Goal: Transaction & Acquisition: Book appointment/travel/reservation

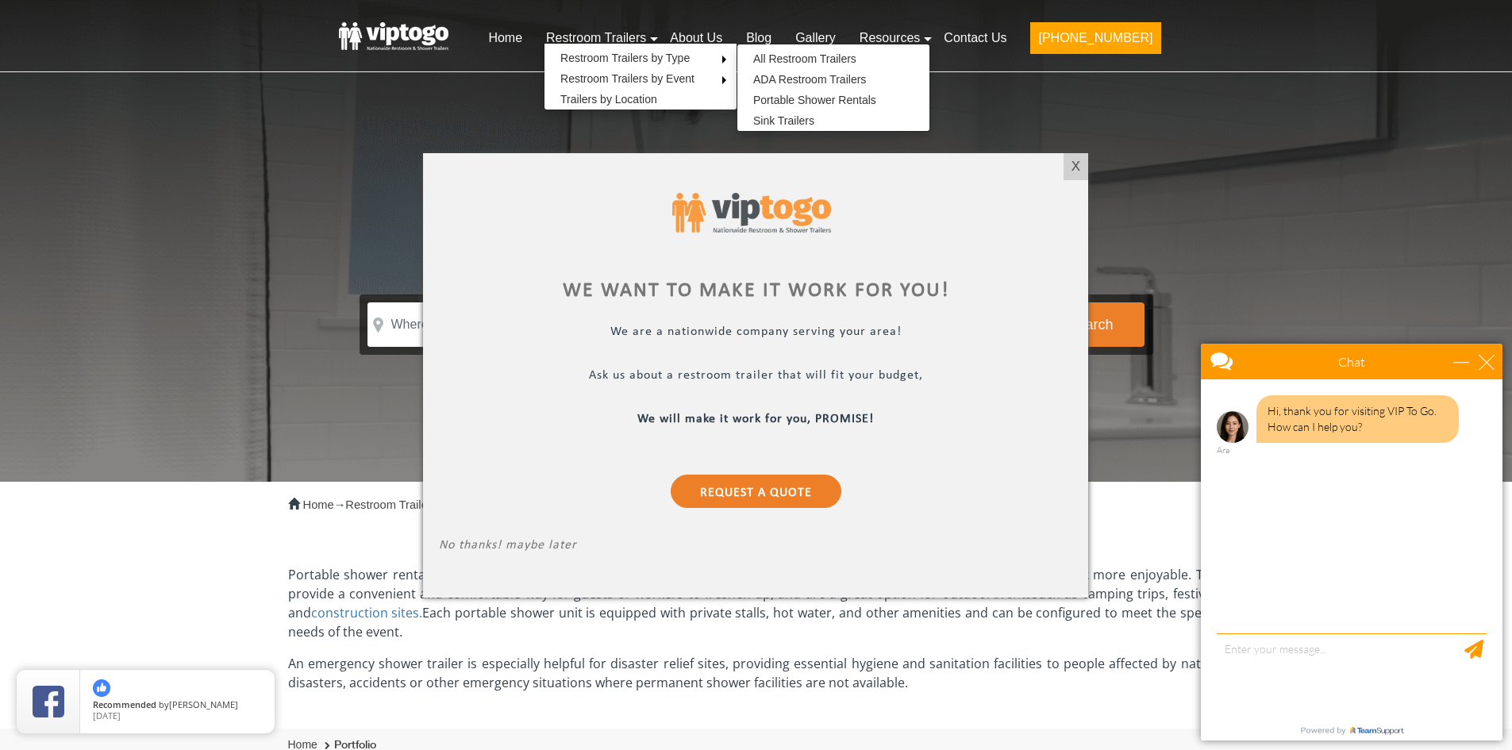
click at [876, 103] on div at bounding box center [756, 375] width 1512 height 750
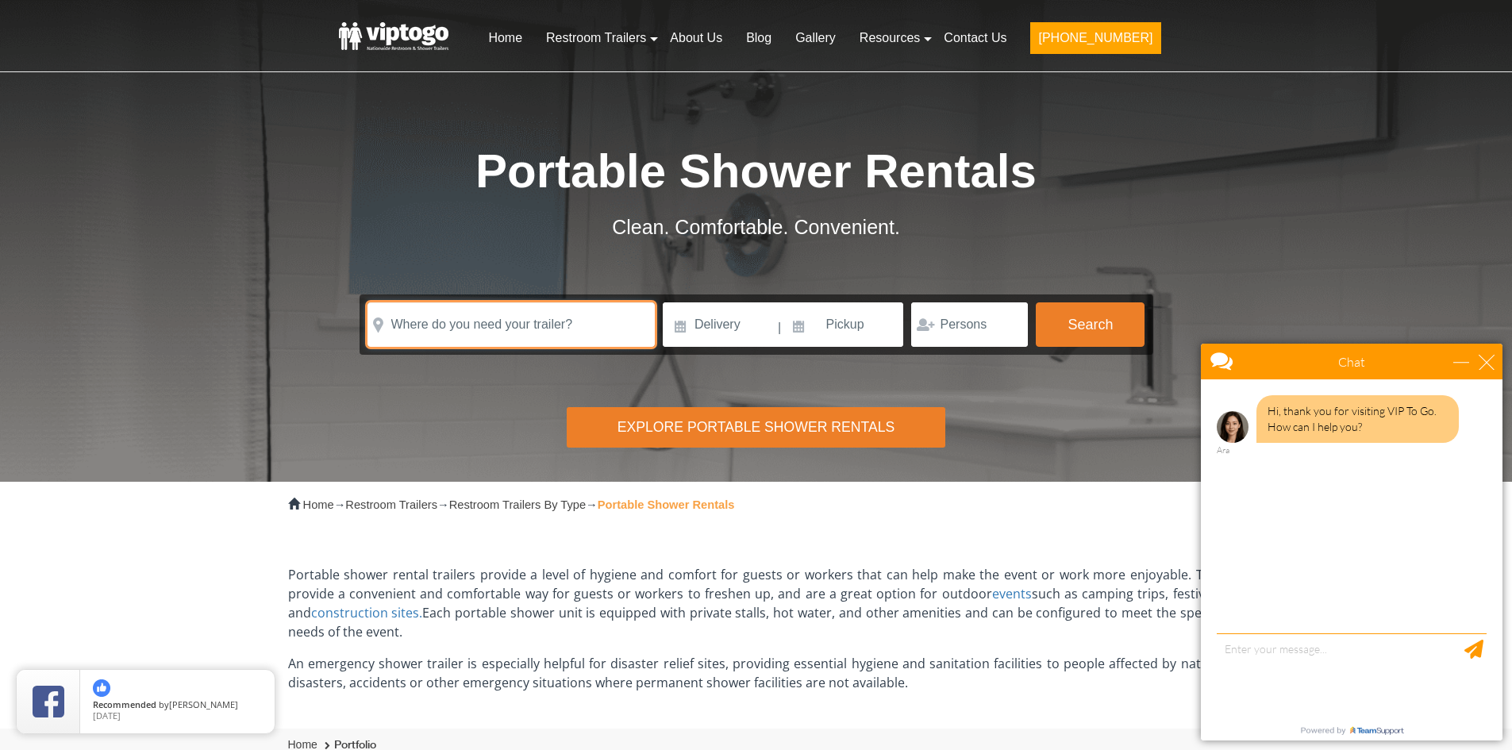
click at [584, 322] on input "text" at bounding box center [510, 324] width 287 height 44
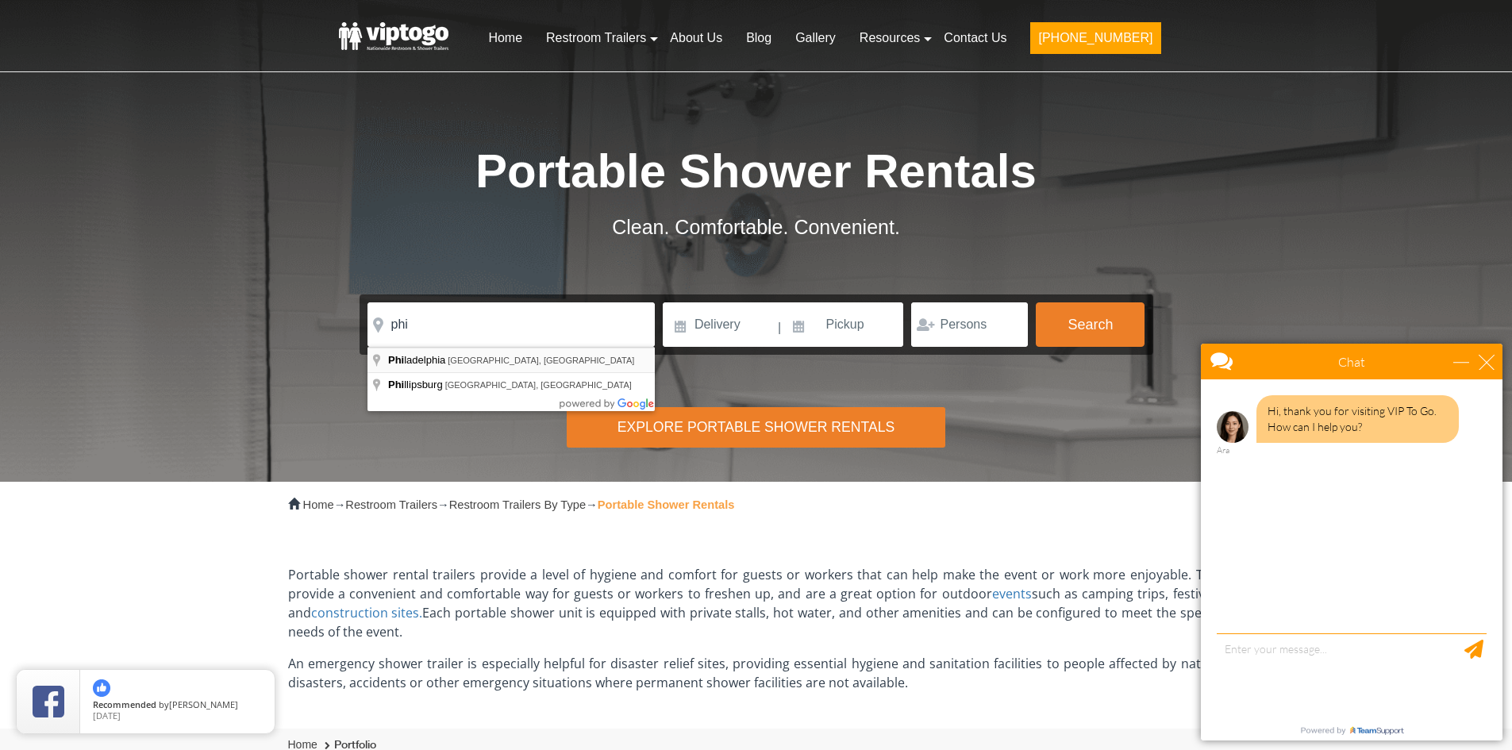
type input "Philadelphia, PA, USA"
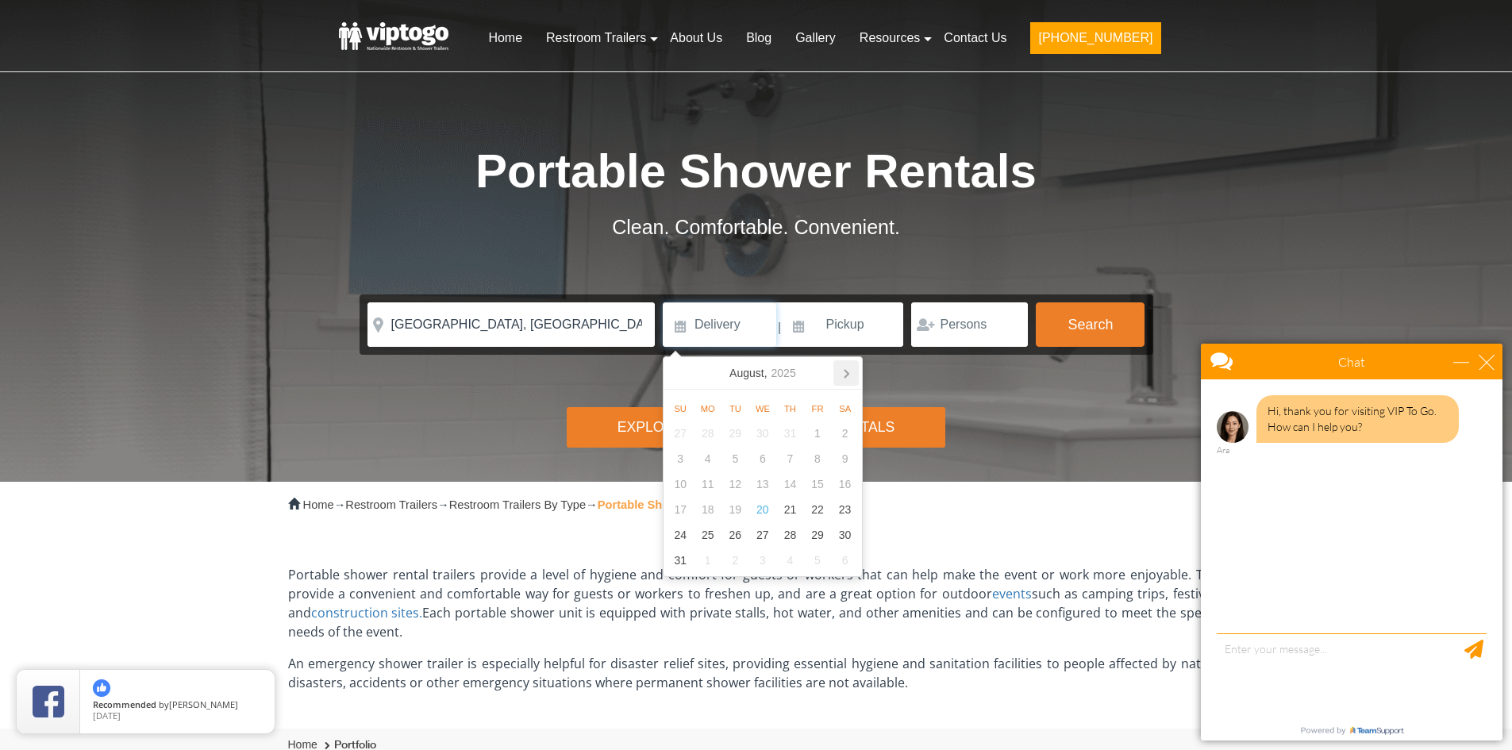
click at [848, 374] on icon at bounding box center [847, 374] width 4 height 8
click at [845, 379] on icon at bounding box center [845, 372] width 25 height 25
click at [845, 455] on div "13" at bounding box center [845, 458] width 28 height 25
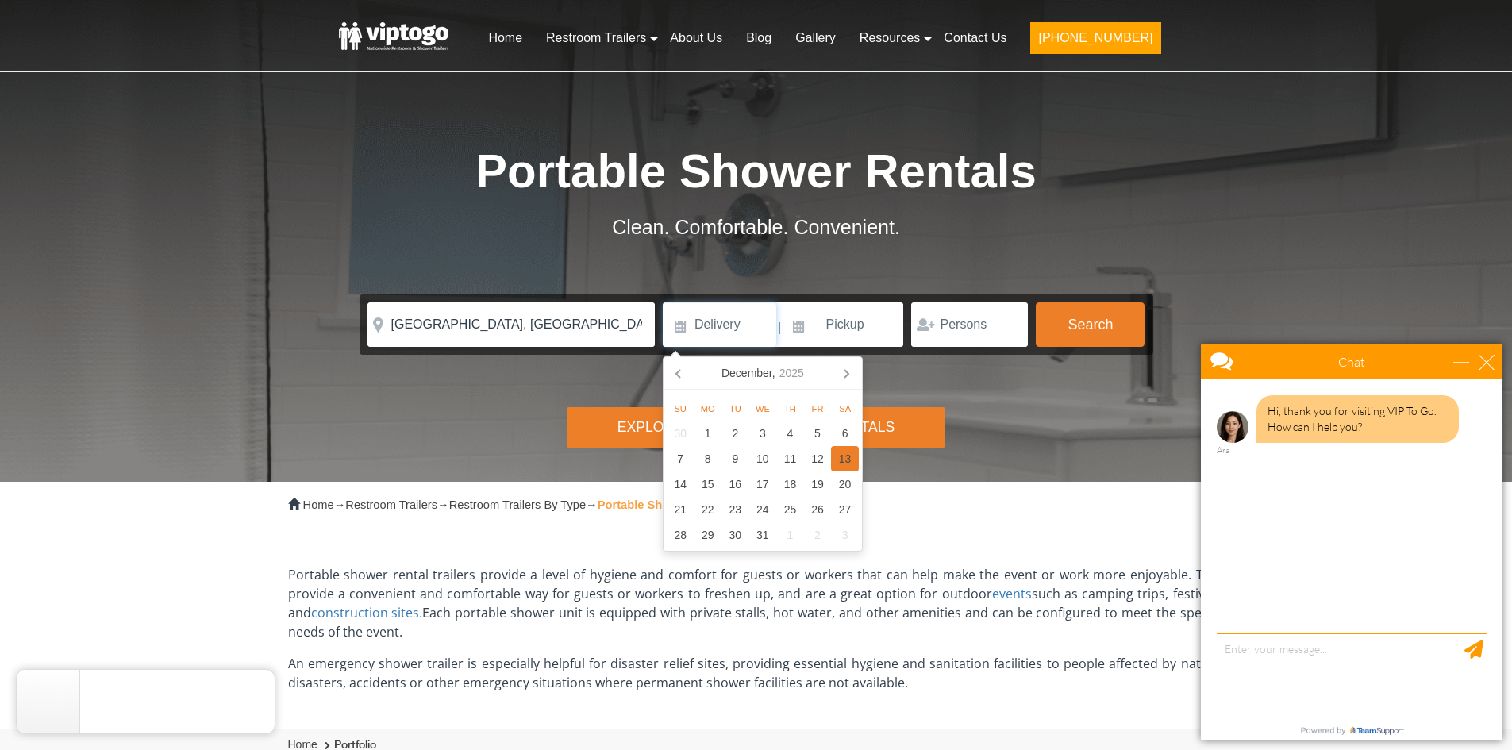
type input "12/13/2025"
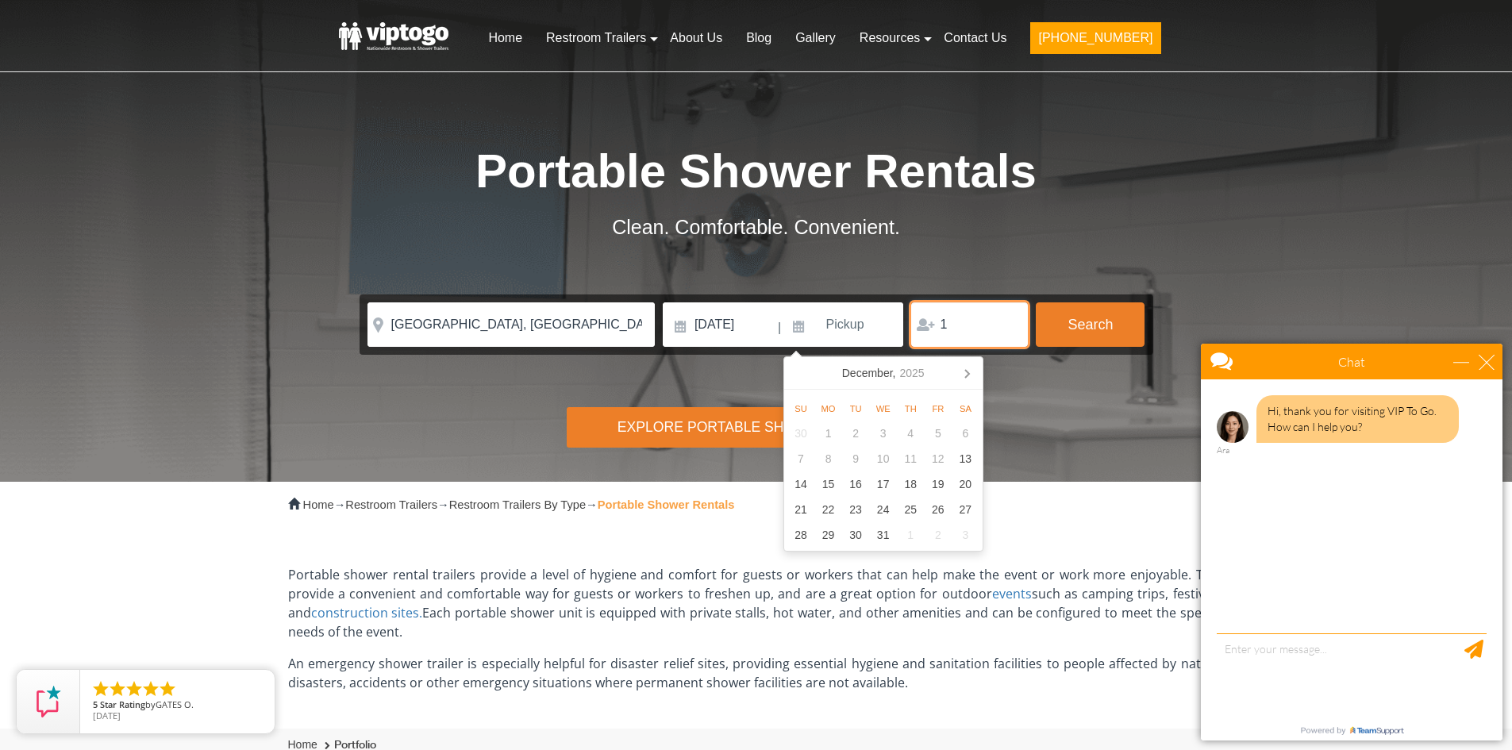
click at [1007, 330] on input "1" at bounding box center [969, 324] width 117 height 44
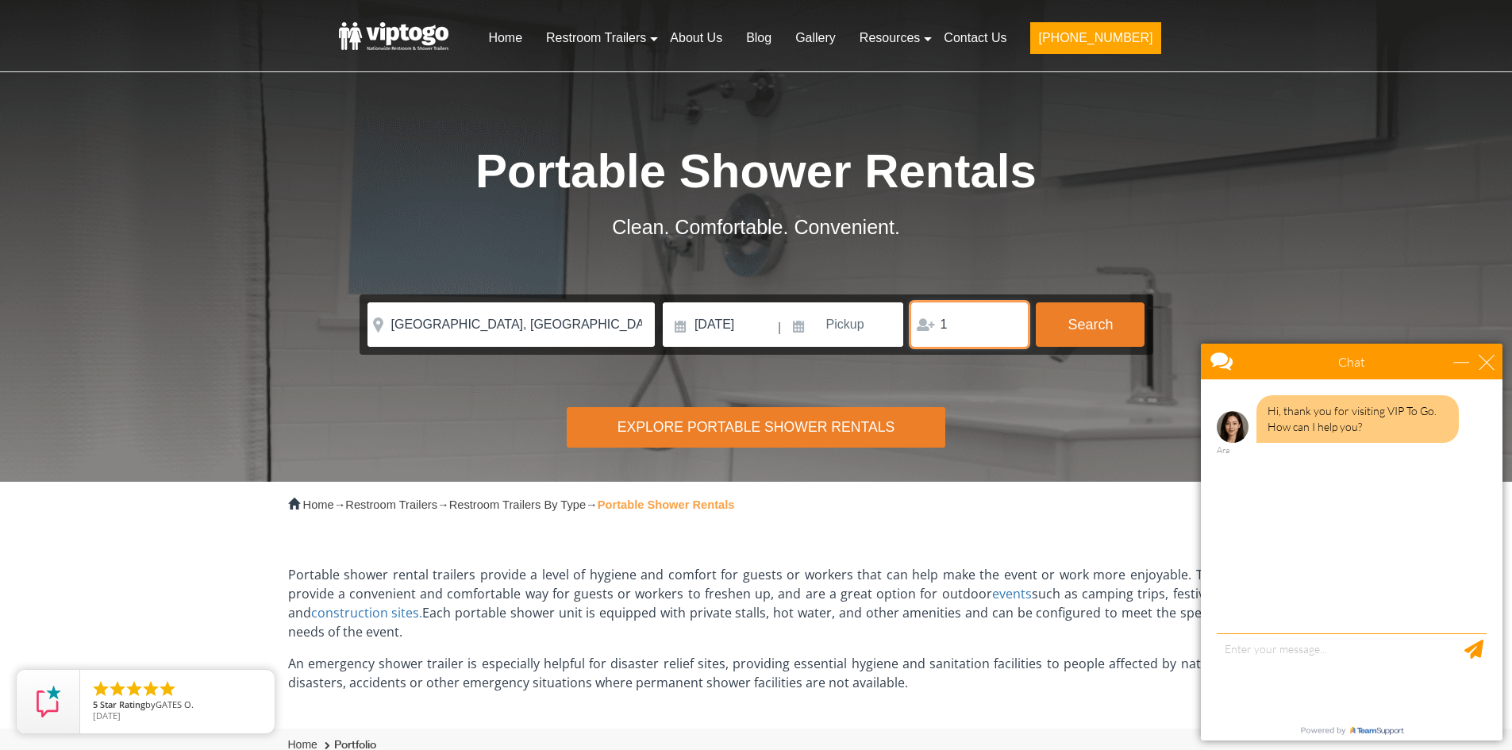
click at [1007, 330] on input "1" at bounding box center [969, 324] width 117 height 44
click at [1010, 321] on input "2" at bounding box center [969, 324] width 117 height 44
drag, startPoint x: 977, startPoint y: 320, endPoint x: 961, endPoint y: 324, distance: 16.4
click at [961, 324] on input "2" at bounding box center [969, 324] width 117 height 44
type input "2"
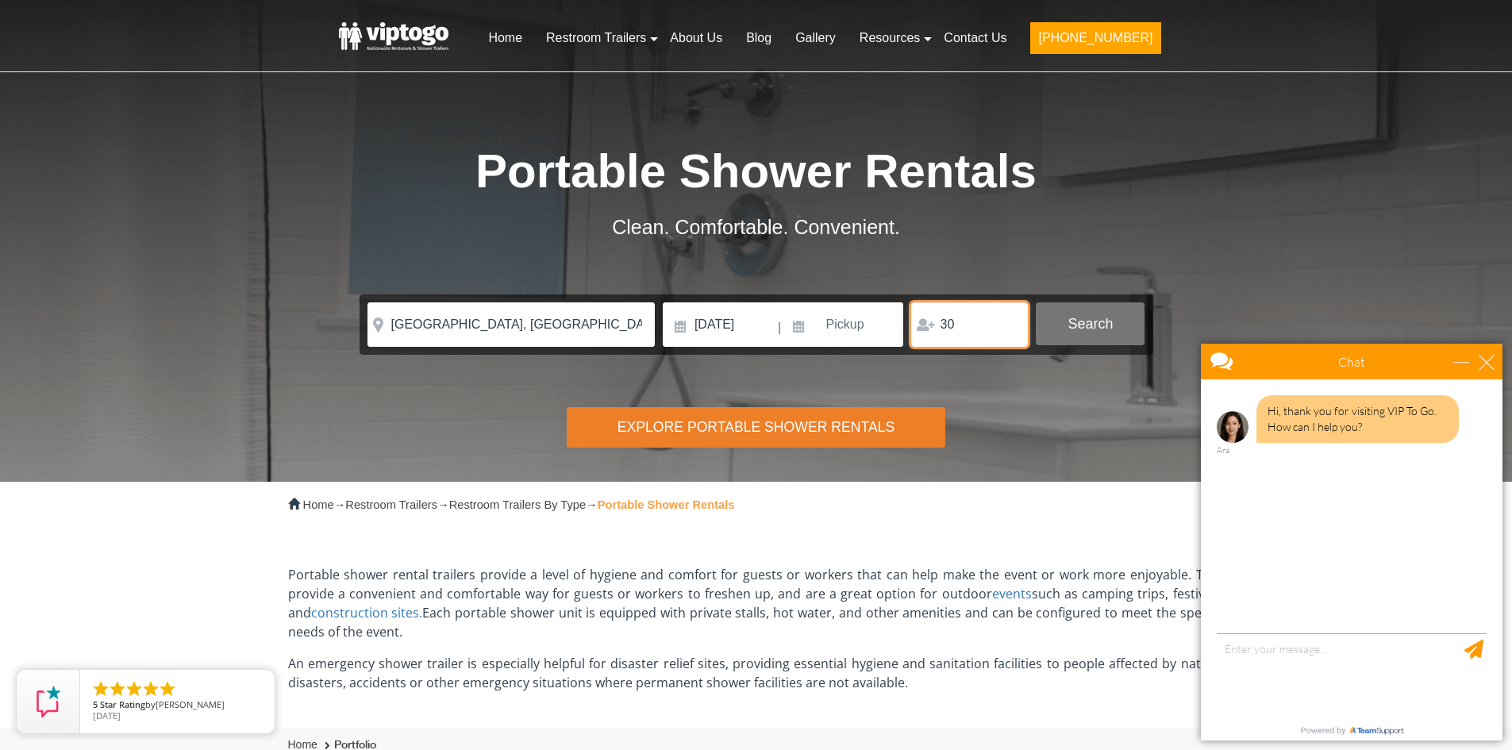
type input "30"
click at [1079, 314] on button "Search" at bounding box center [1090, 323] width 109 height 43
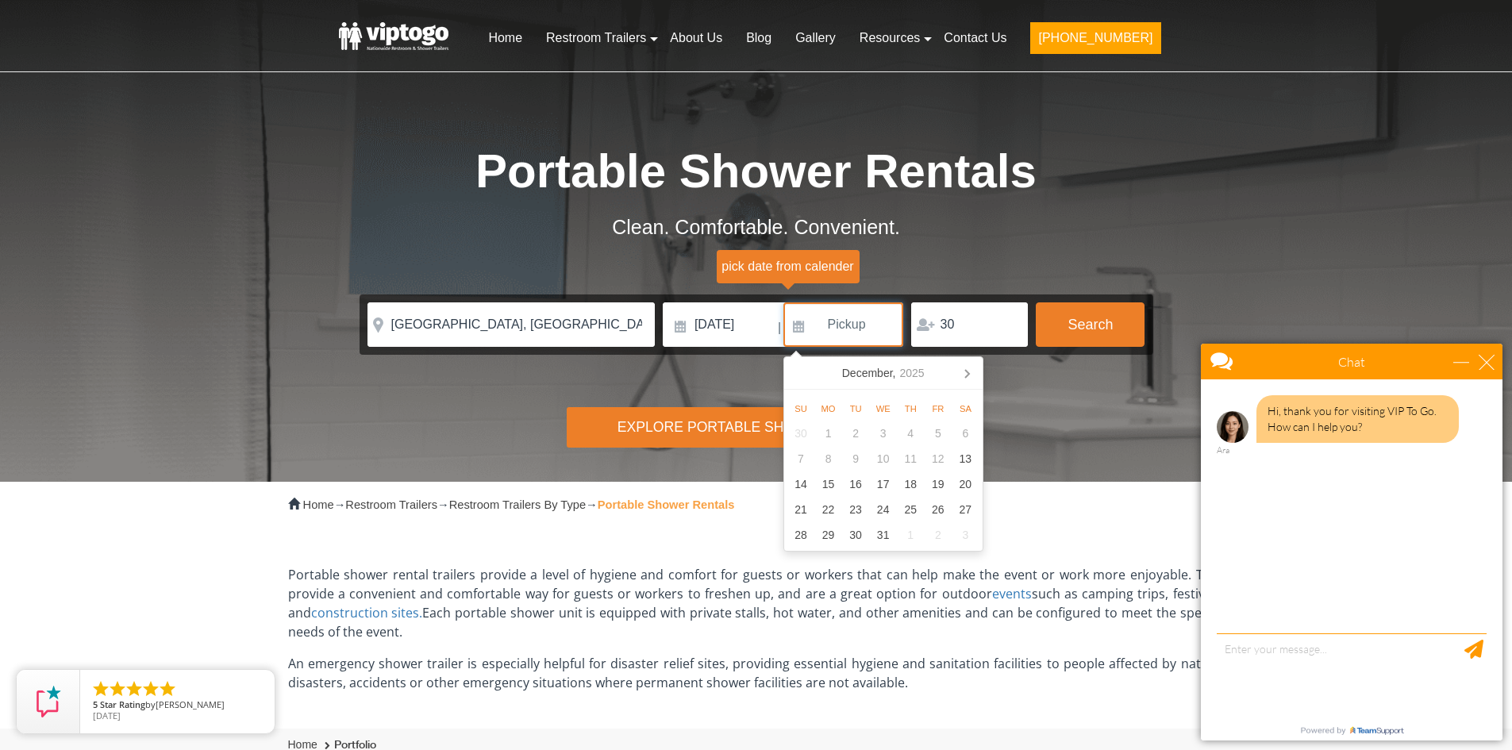
click at [871, 321] on input at bounding box center [843, 324] width 121 height 44
click at [974, 458] on div "13" at bounding box center [966, 458] width 28 height 25
type input "12/13/2025"
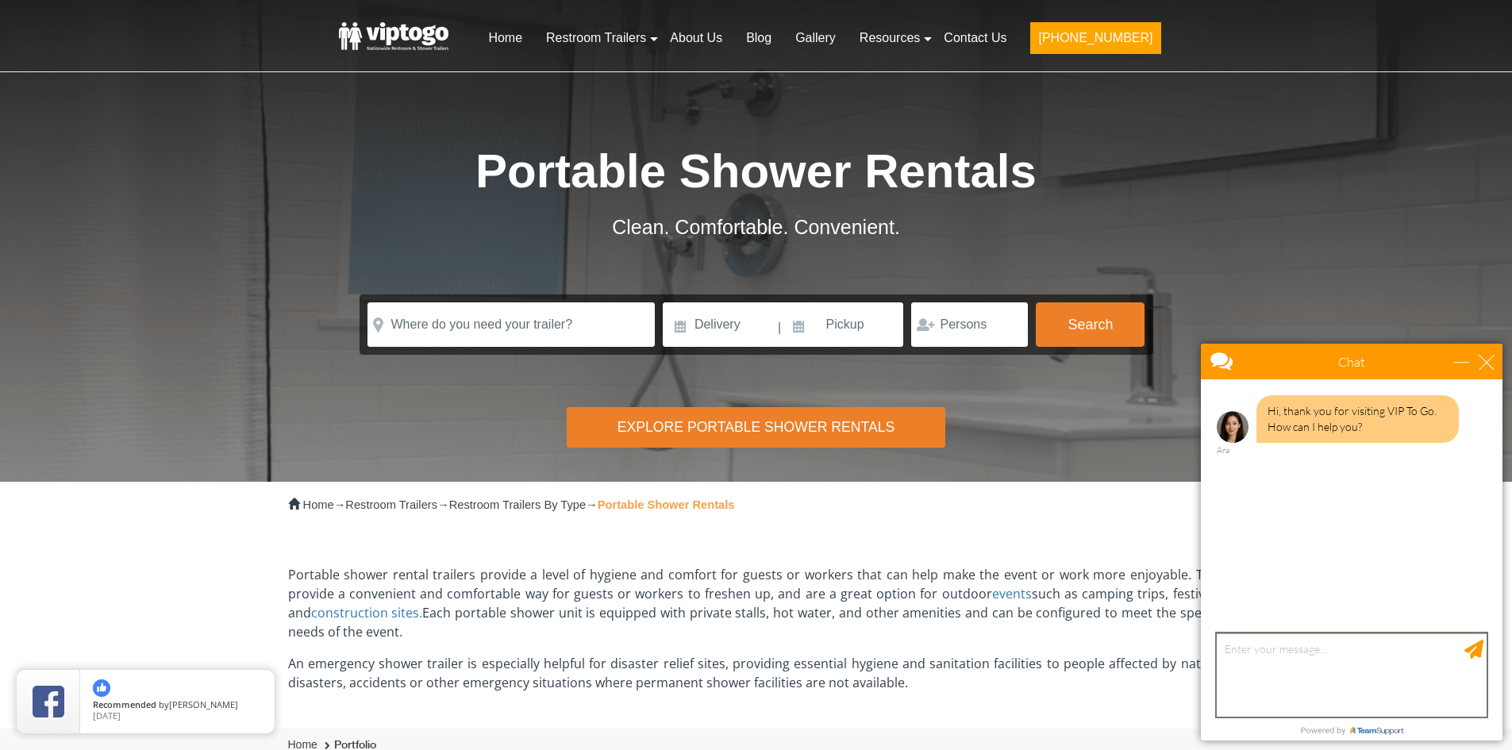
click at [1260, 671] on textarea "type your message" at bounding box center [1352, 674] width 270 height 83
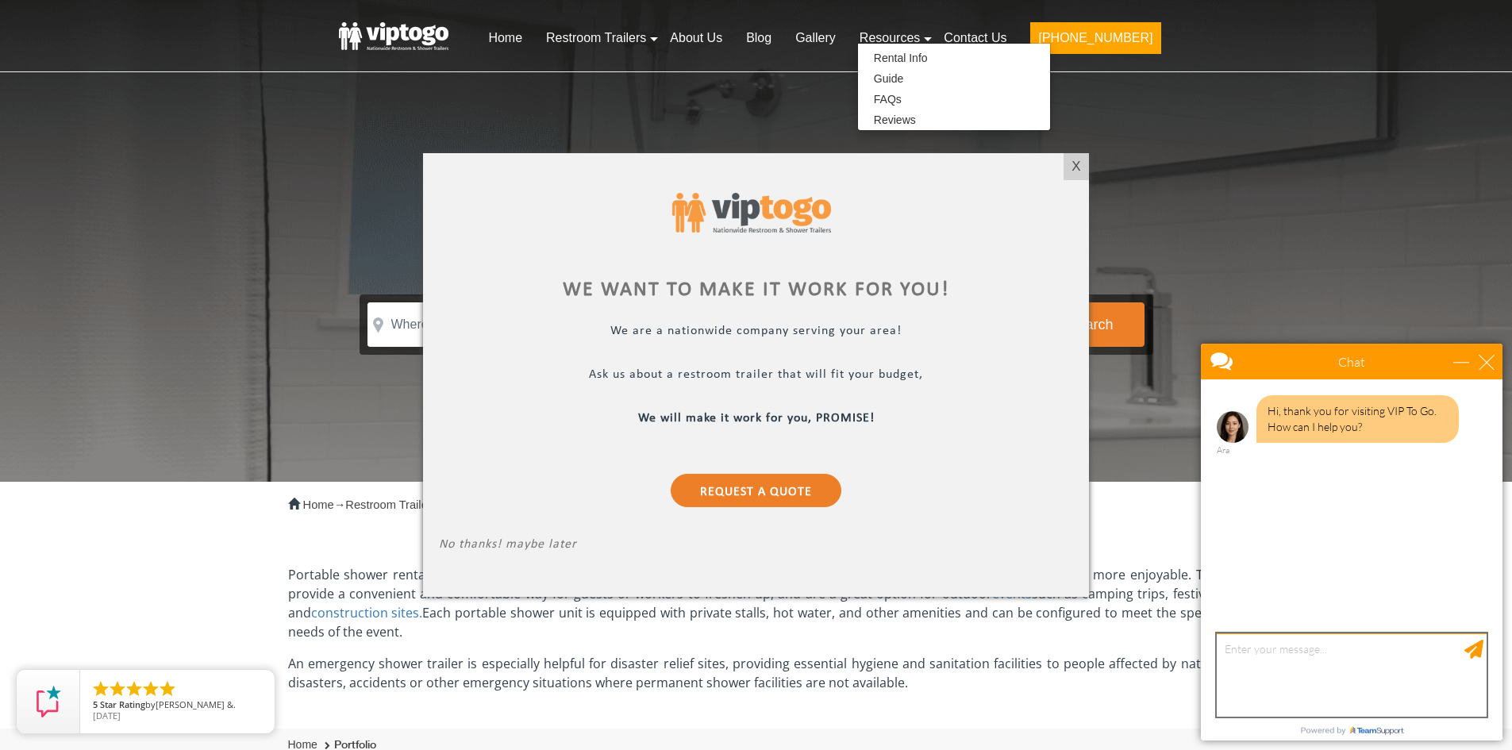
click at [1274, 680] on textarea "type your message" at bounding box center [1352, 674] width 270 height 83
type textarea "Hi"
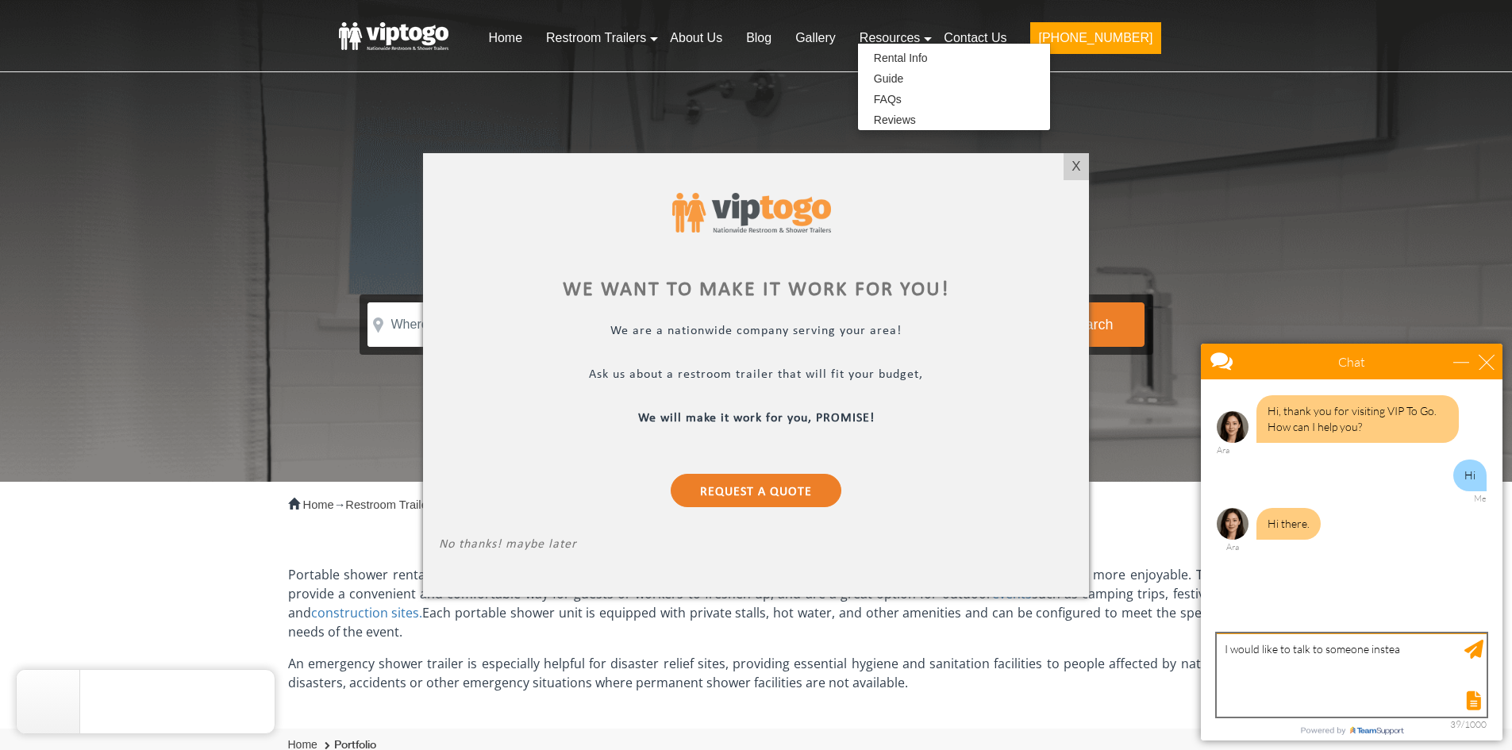
type textarea "I would like to talk to someone instead"
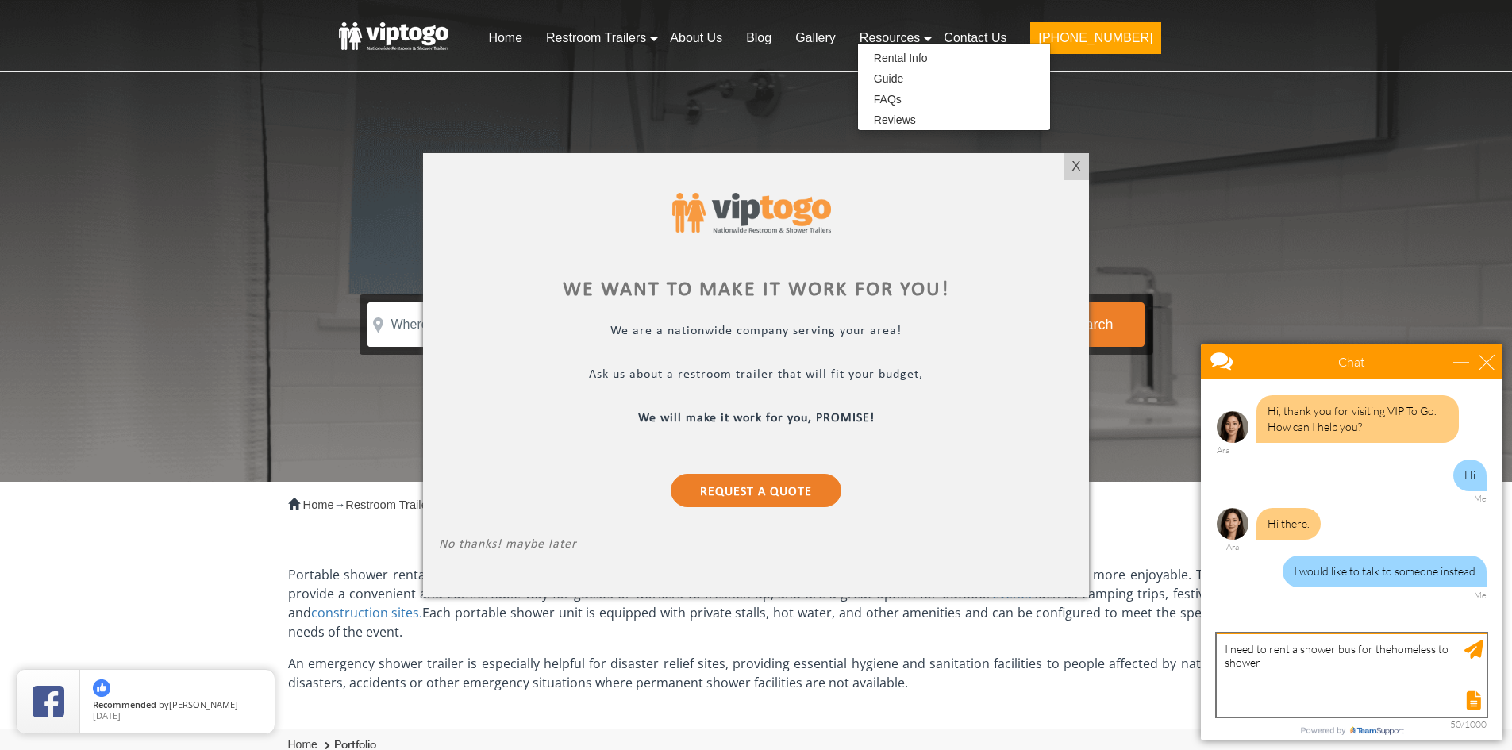
type textarea "I need to rent a shower bus for the homeless to shower"
click at [1276, 669] on textarea "I need to rent a shower bus for the homeless to shower" at bounding box center [1352, 674] width 270 height 83
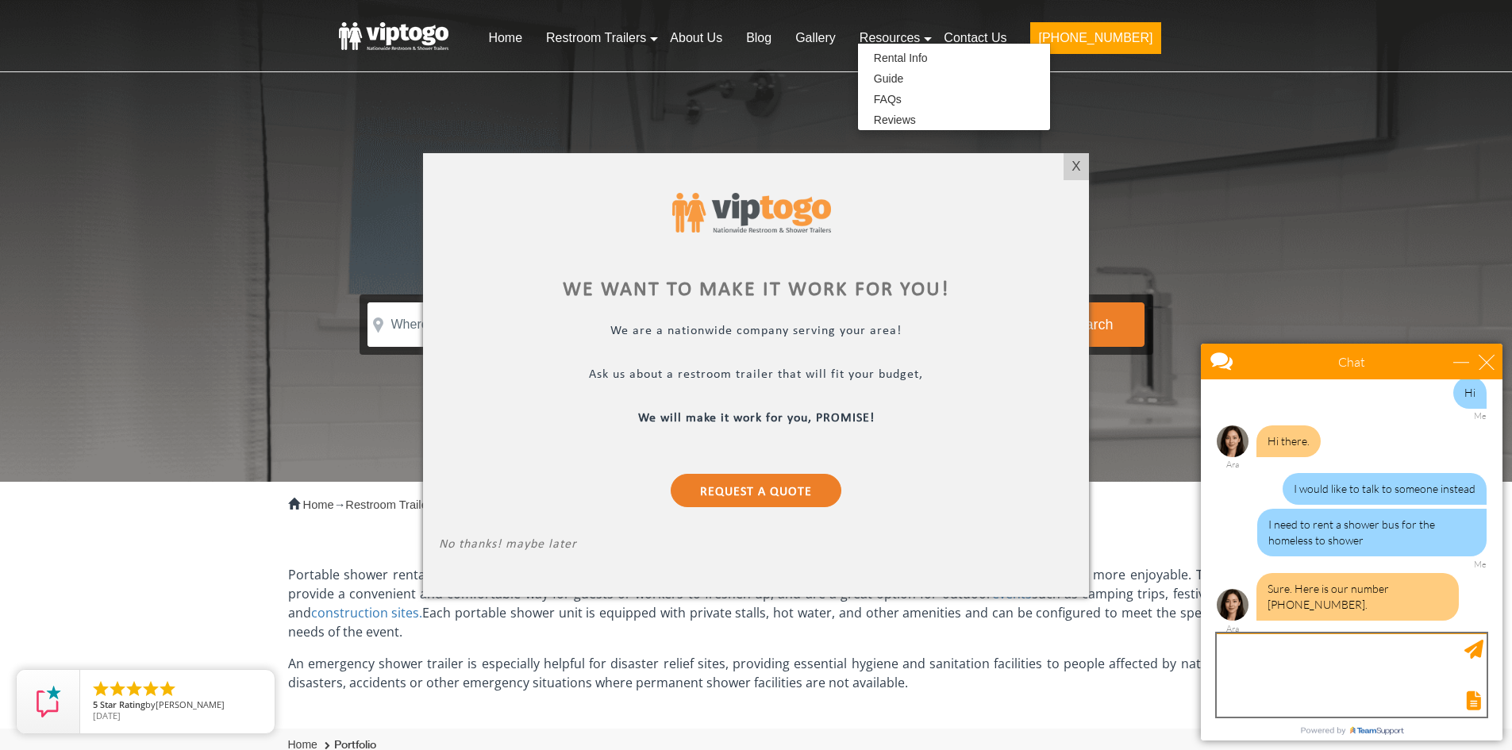
click at [1312, 678] on textarea "type your message" at bounding box center [1352, 674] width 270 height 83
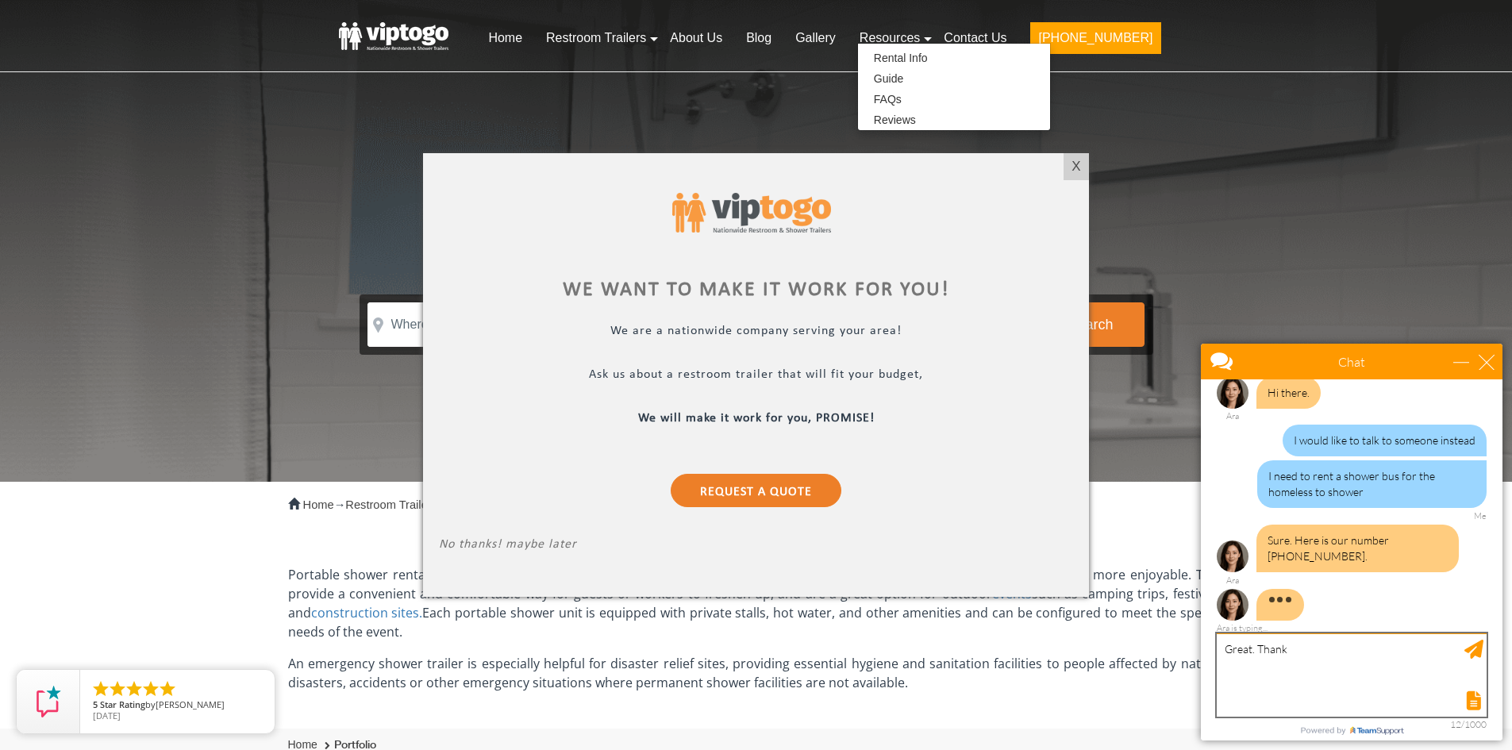
type textarea "Great. Thanks"
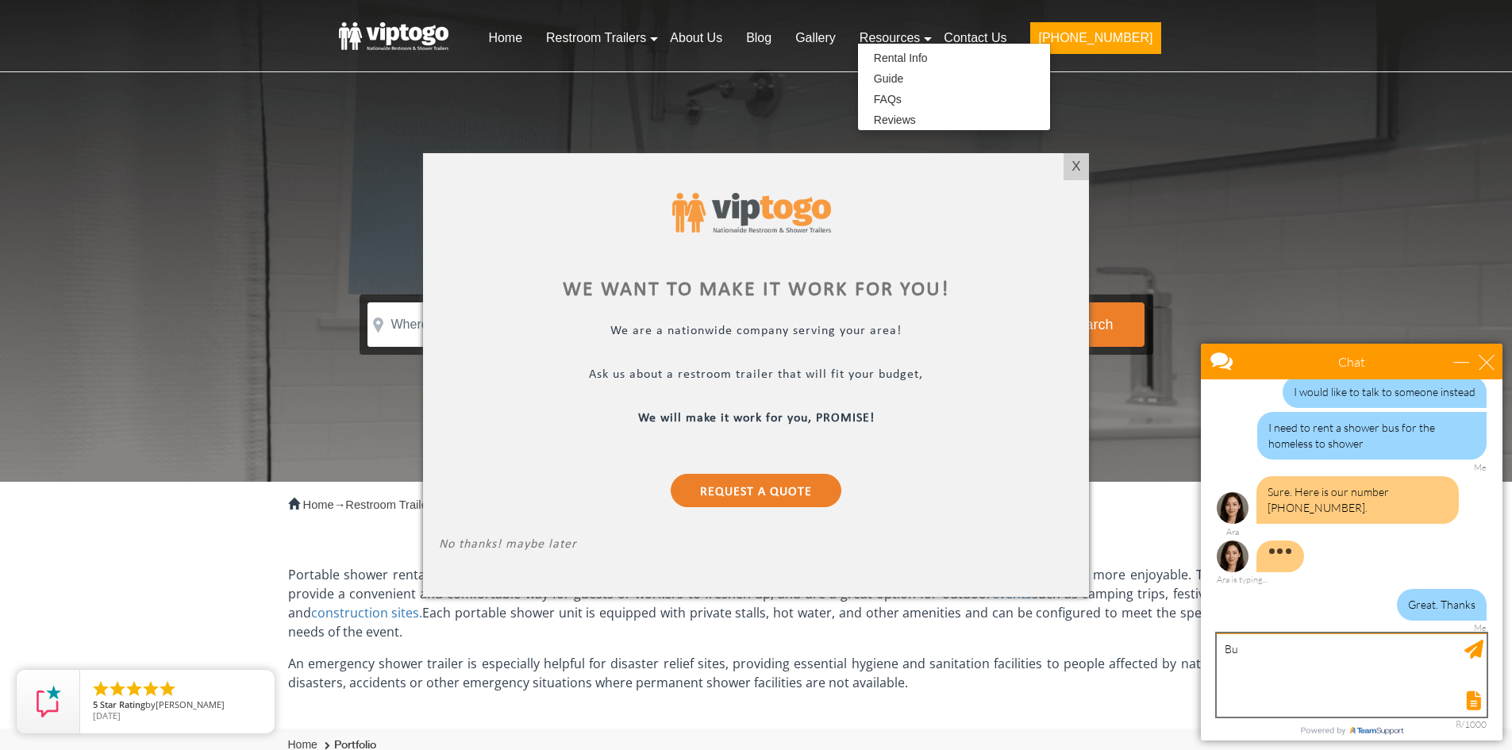
type textarea "B"
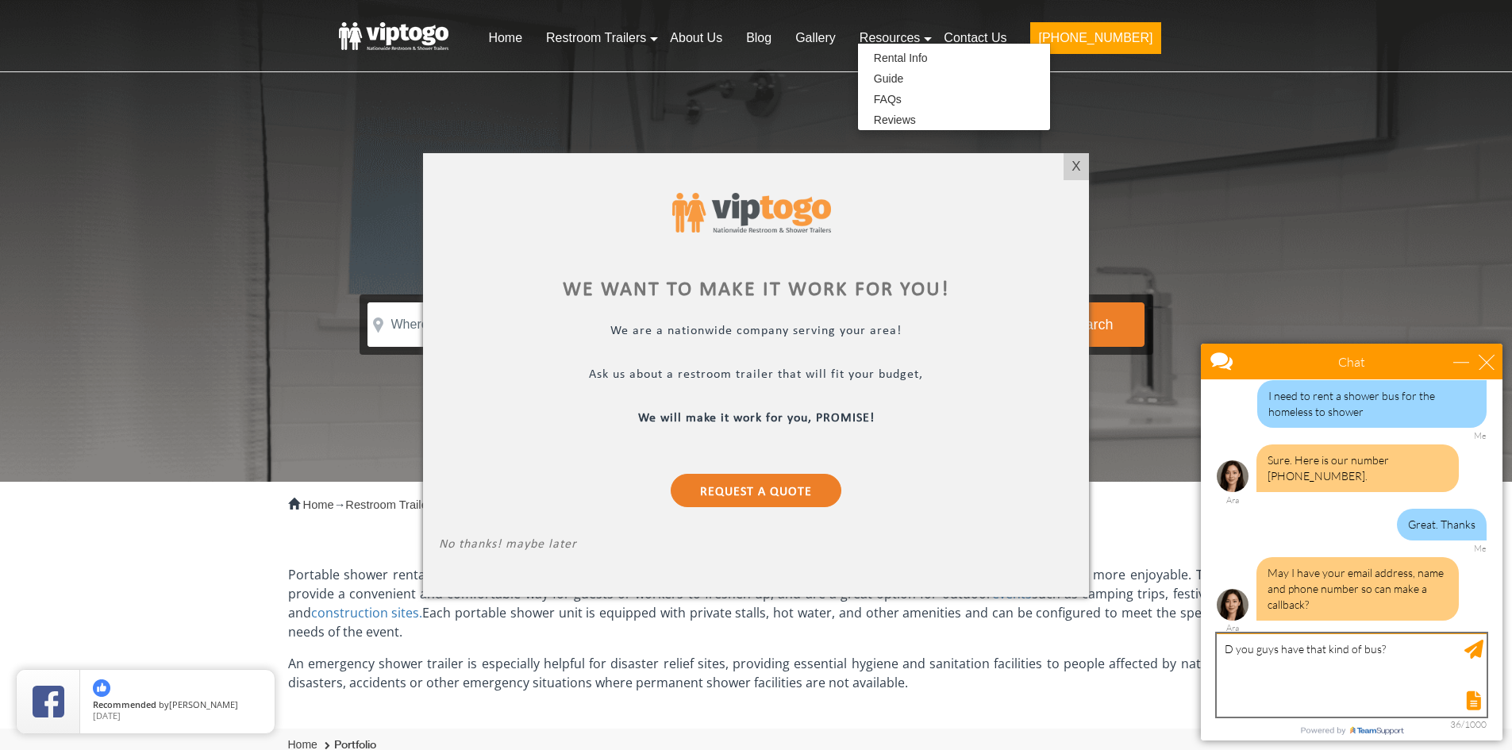
type textarea "Do you guys have that kind of bus?"
click at [1395, 648] on textarea "Do you guys have that kind of bus?" at bounding box center [1352, 674] width 270 height 83
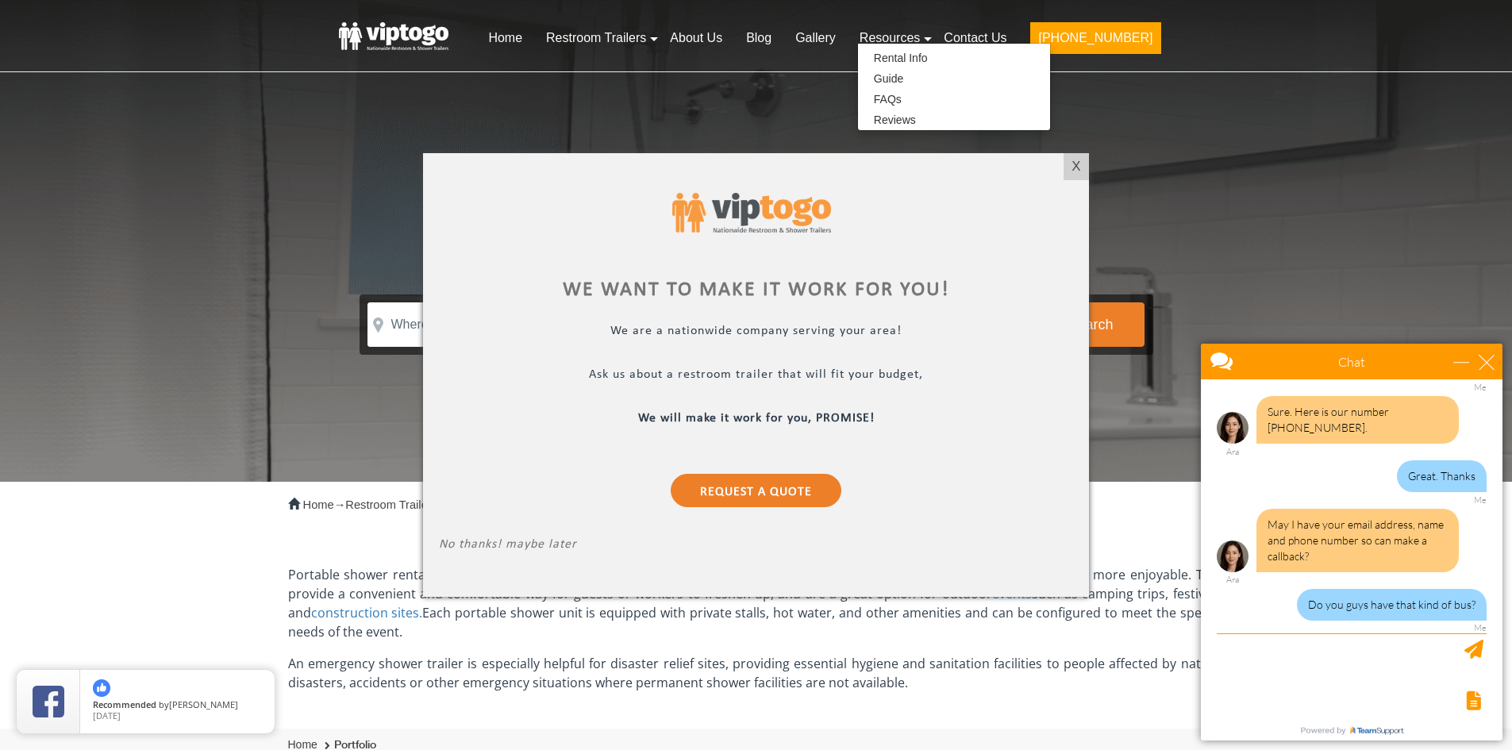
scroll to position [307, 0]
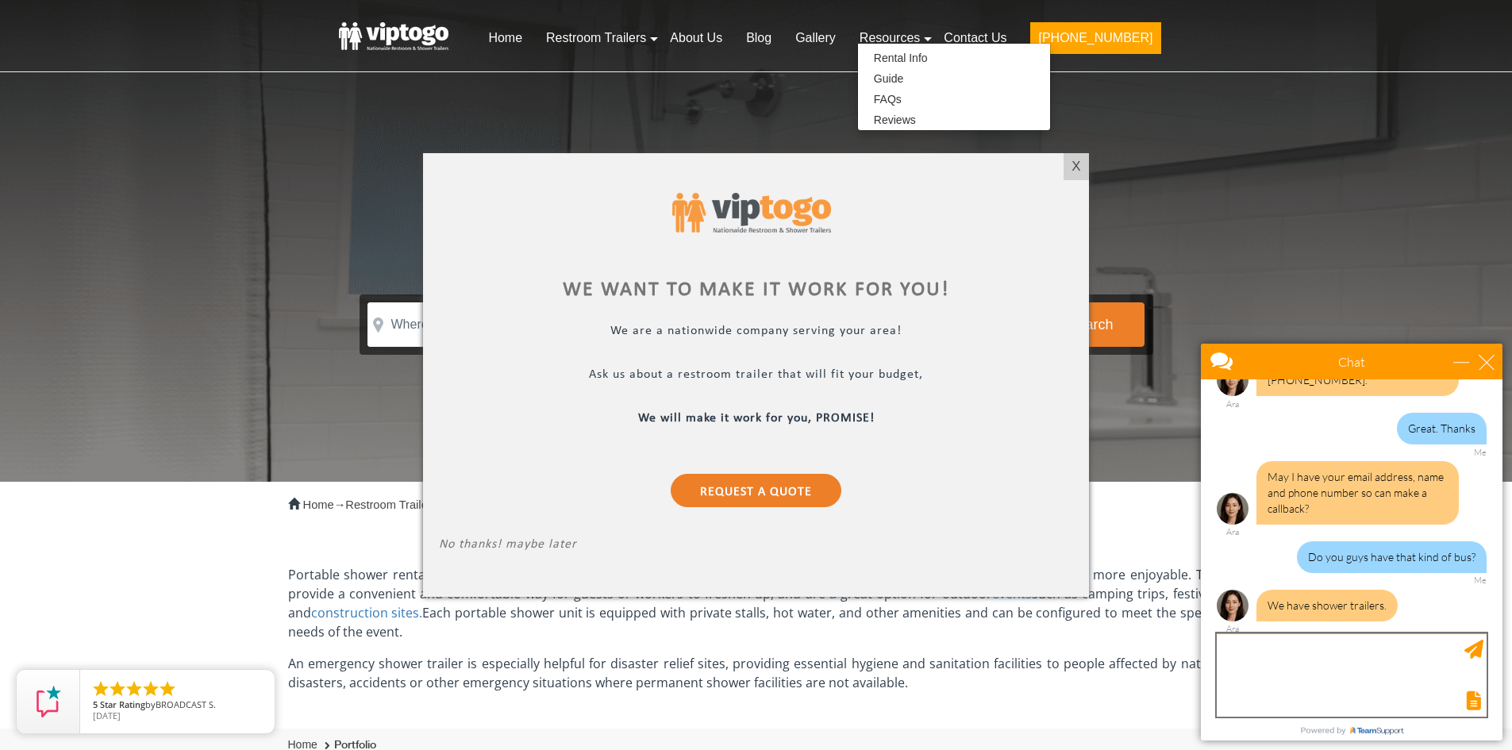
click at [1300, 658] on textarea "type your message" at bounding box center [1352, 674] width 270 height 83
type textarea "w"
type textarea "W"
type textarea "D"
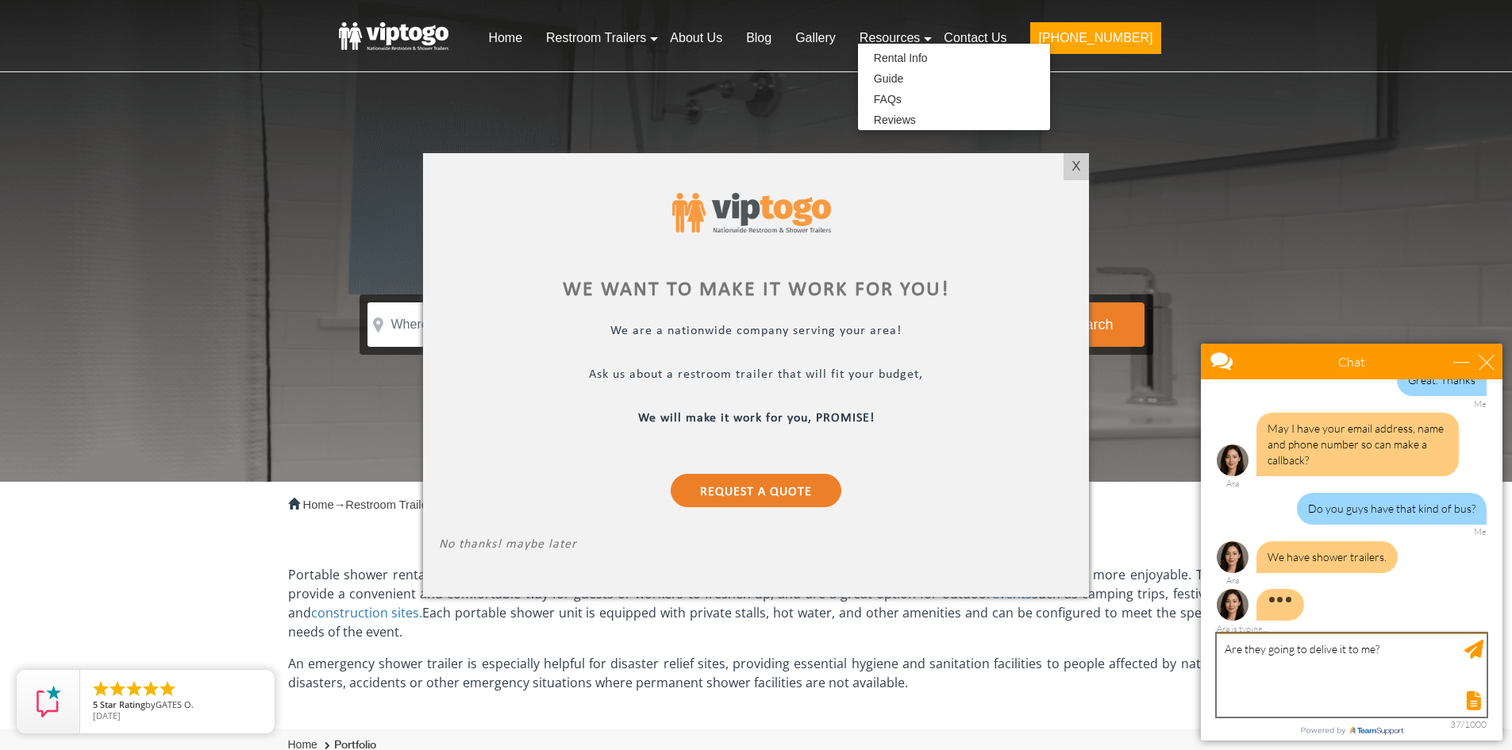
type textarea "Are they going to deliver it to me?"
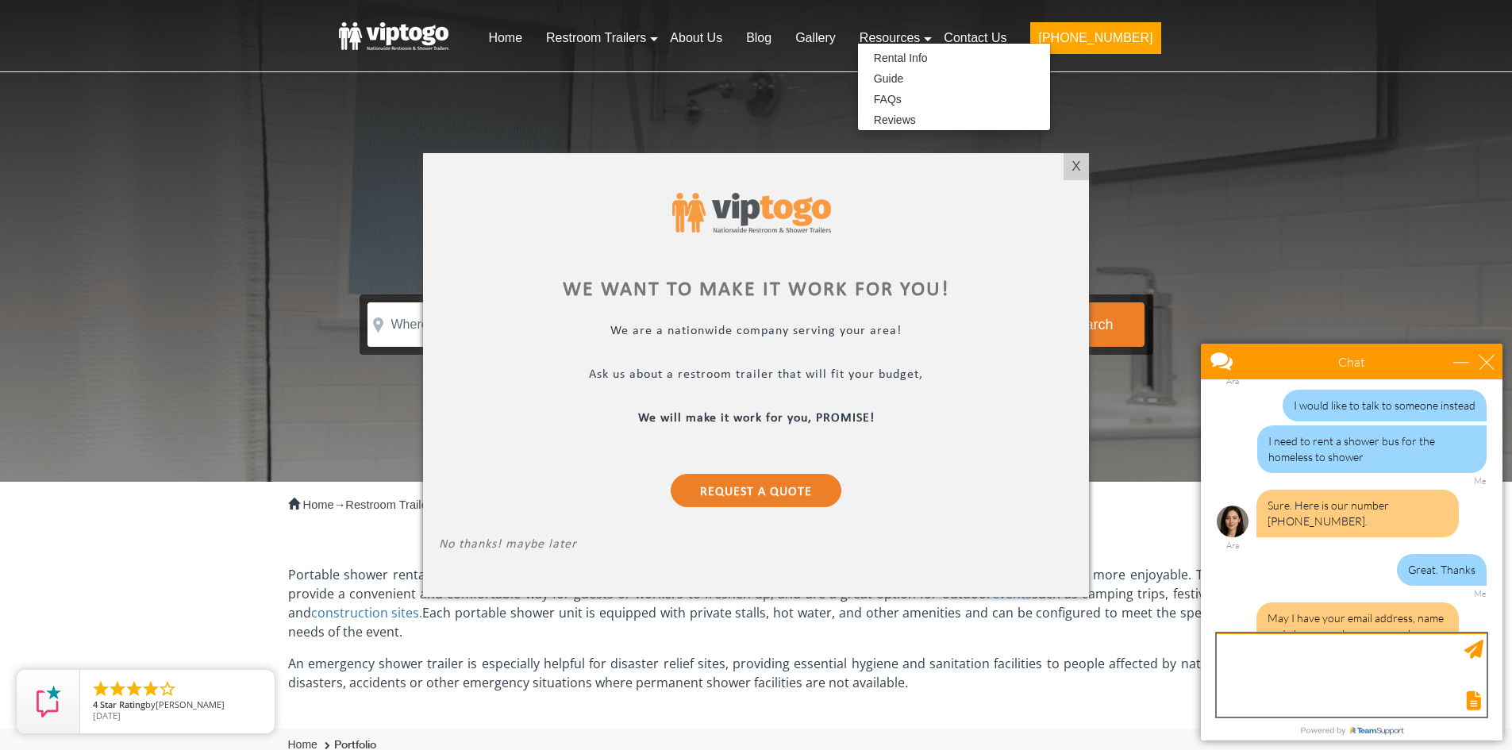
scroll to position [436, 0]
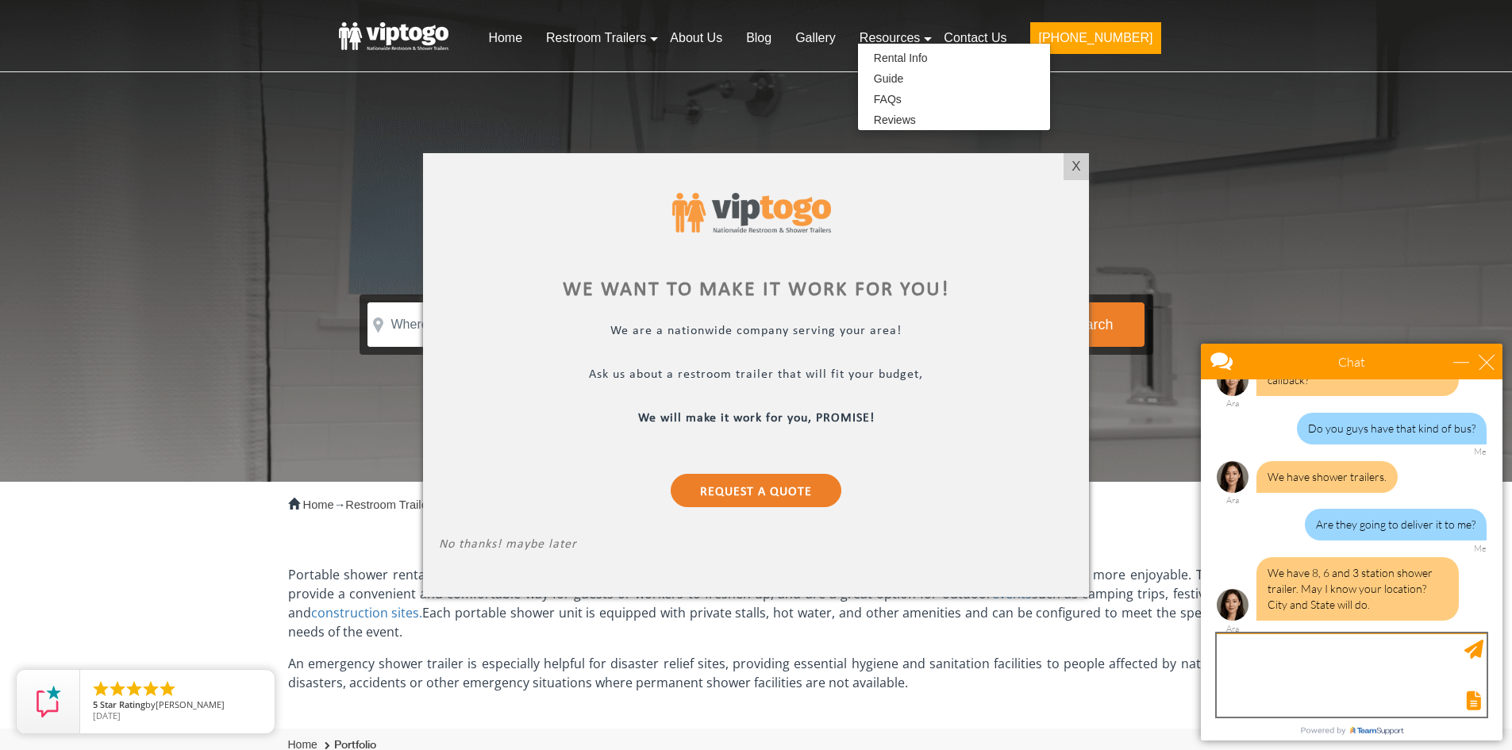
click at [1289, 657] on textarea "type your message" at bounding box center [1352, 674] width 270 height 83
type textarea "I am in [GEOGRAPHIC_DATA] [GEOGRAPHIC_DATA]"
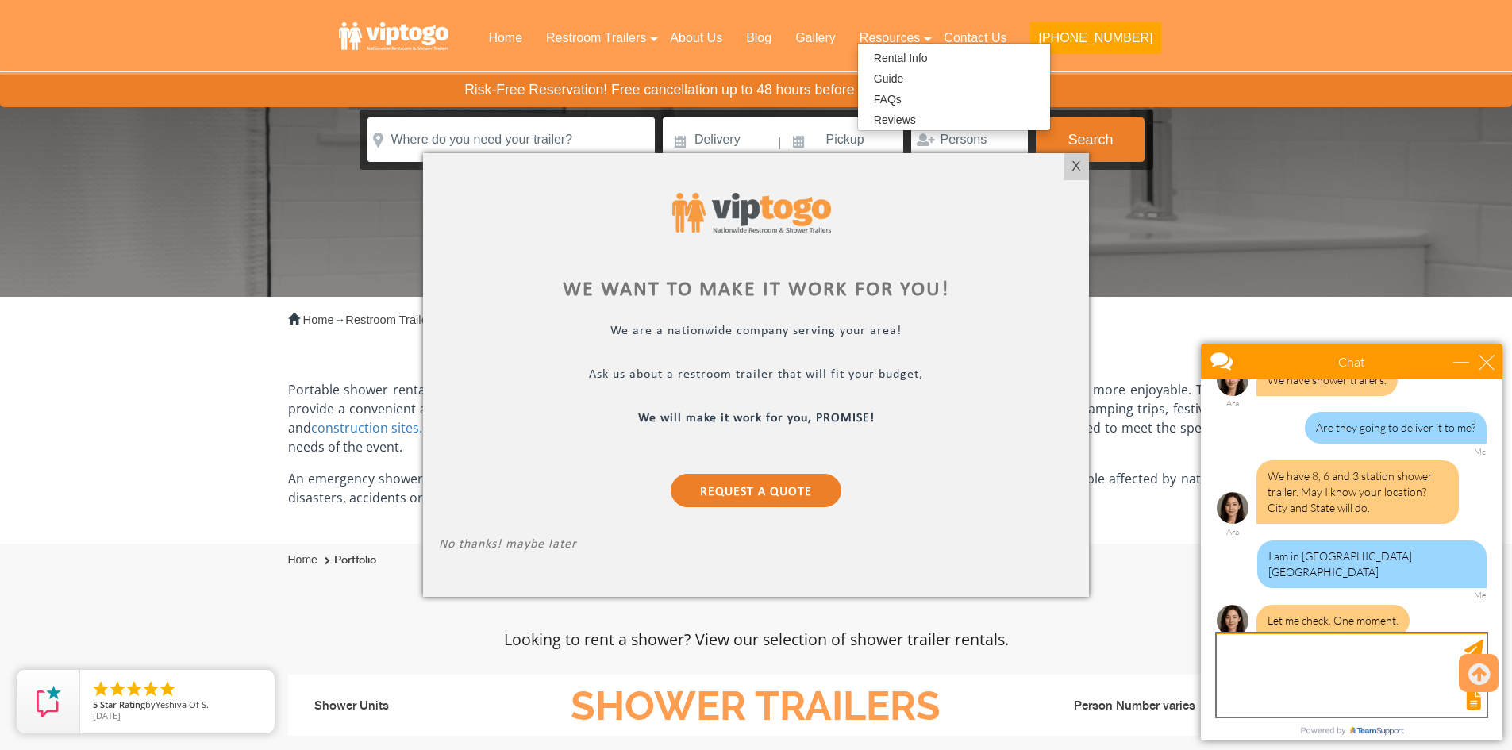
scroll to position [238, 0]
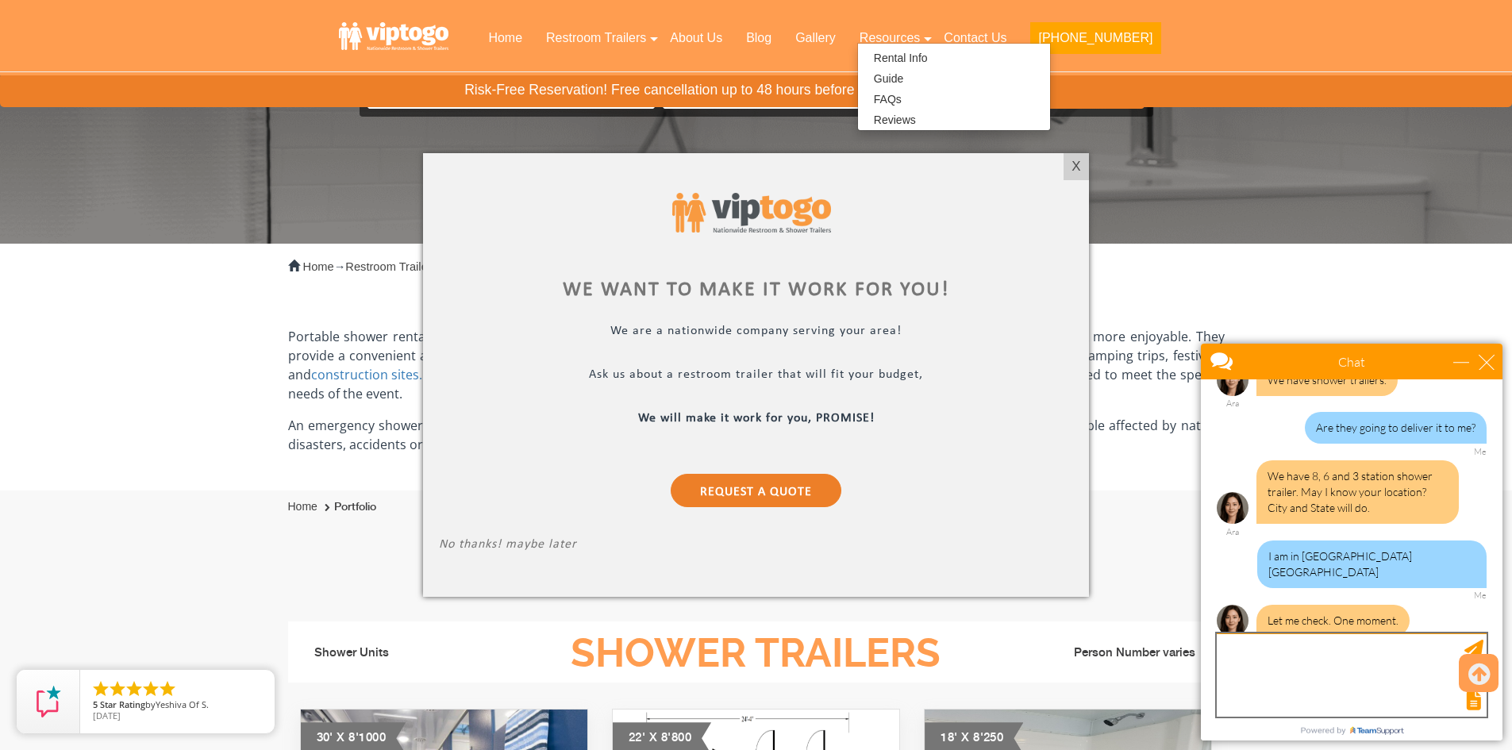
click at [1306, 669] on textarea "type your message" at bounding box center [1352, 674] width 270 height 83
type textarea "Ok"
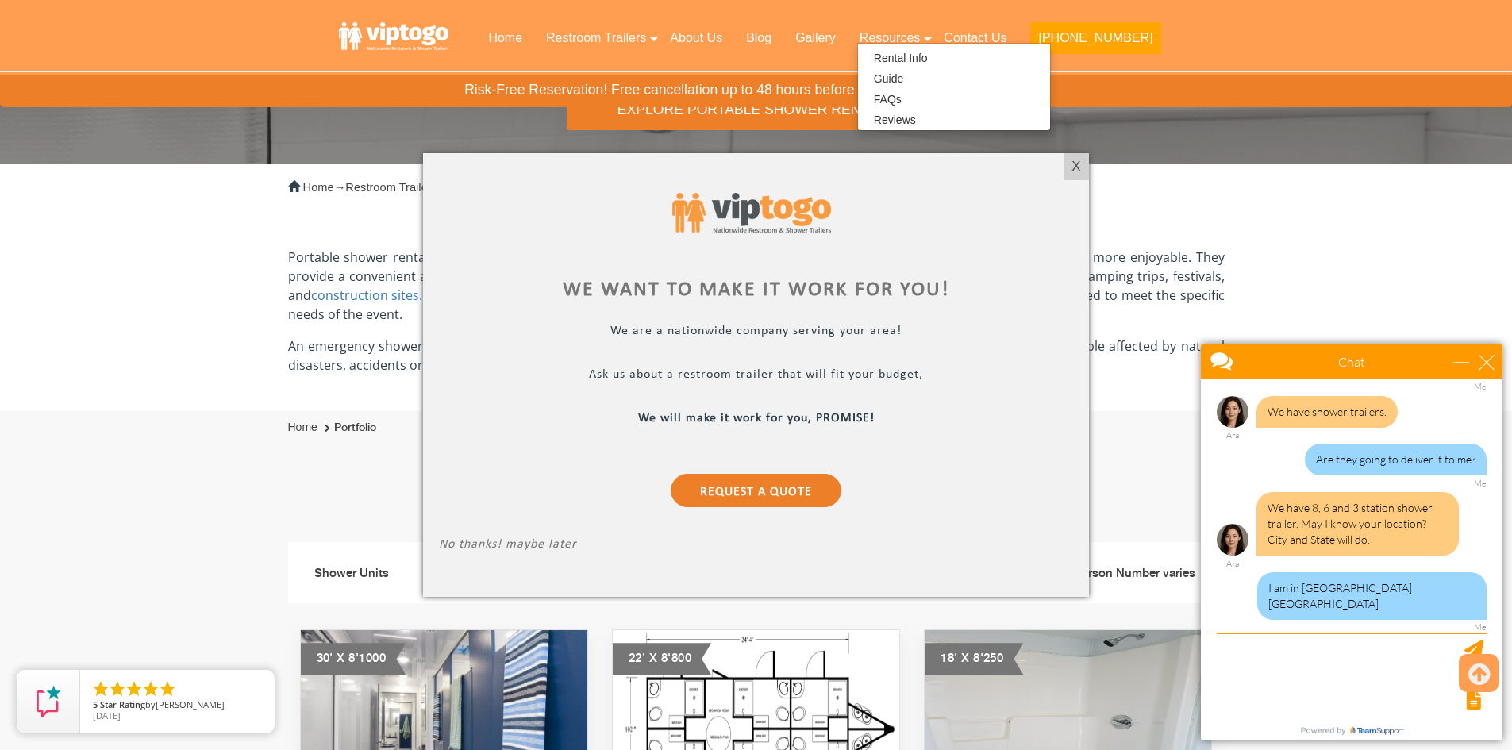
scroll to position [644, 0]
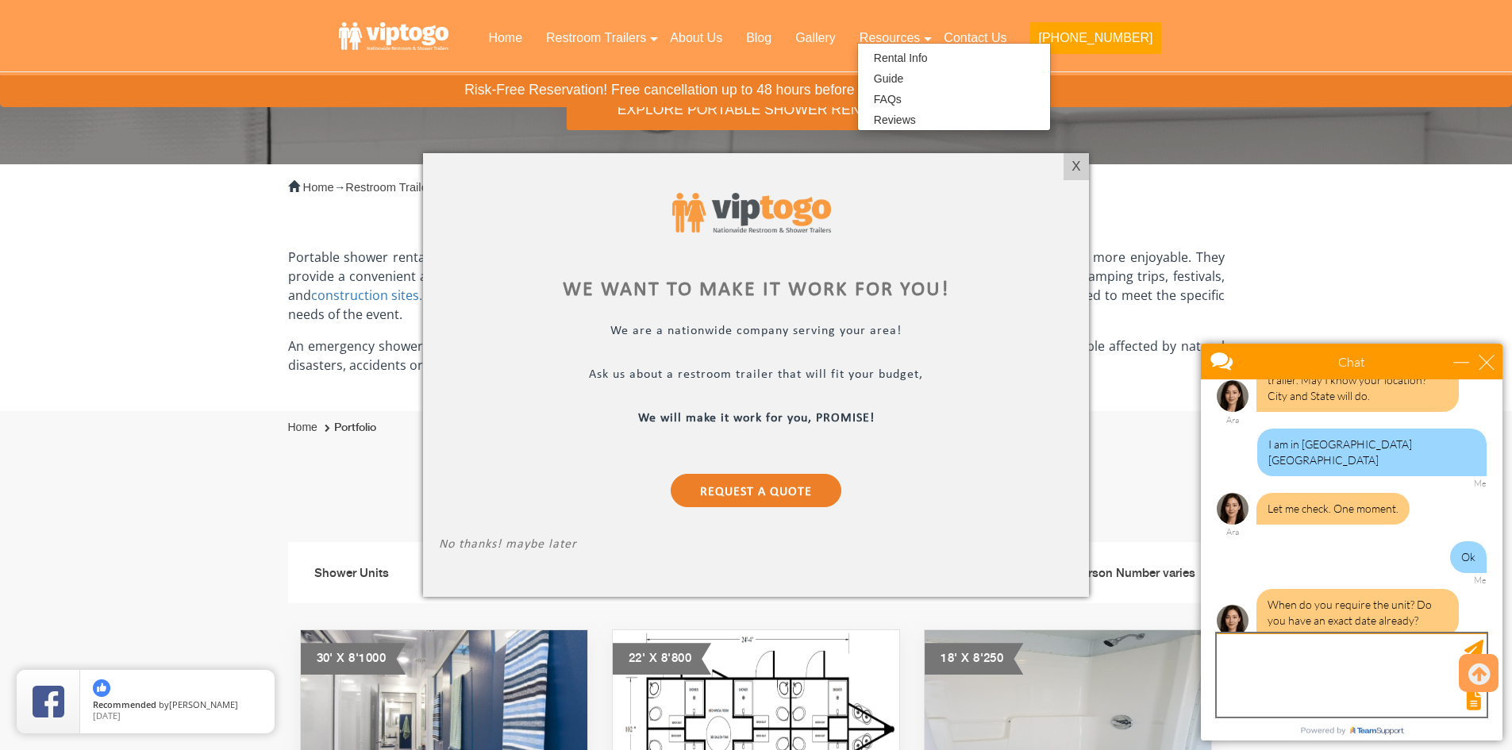
click at [1322, 651] on textarea "type your message" at bounding box center [1352, 674] width 270 height 83
type textarea "2nd week of November"
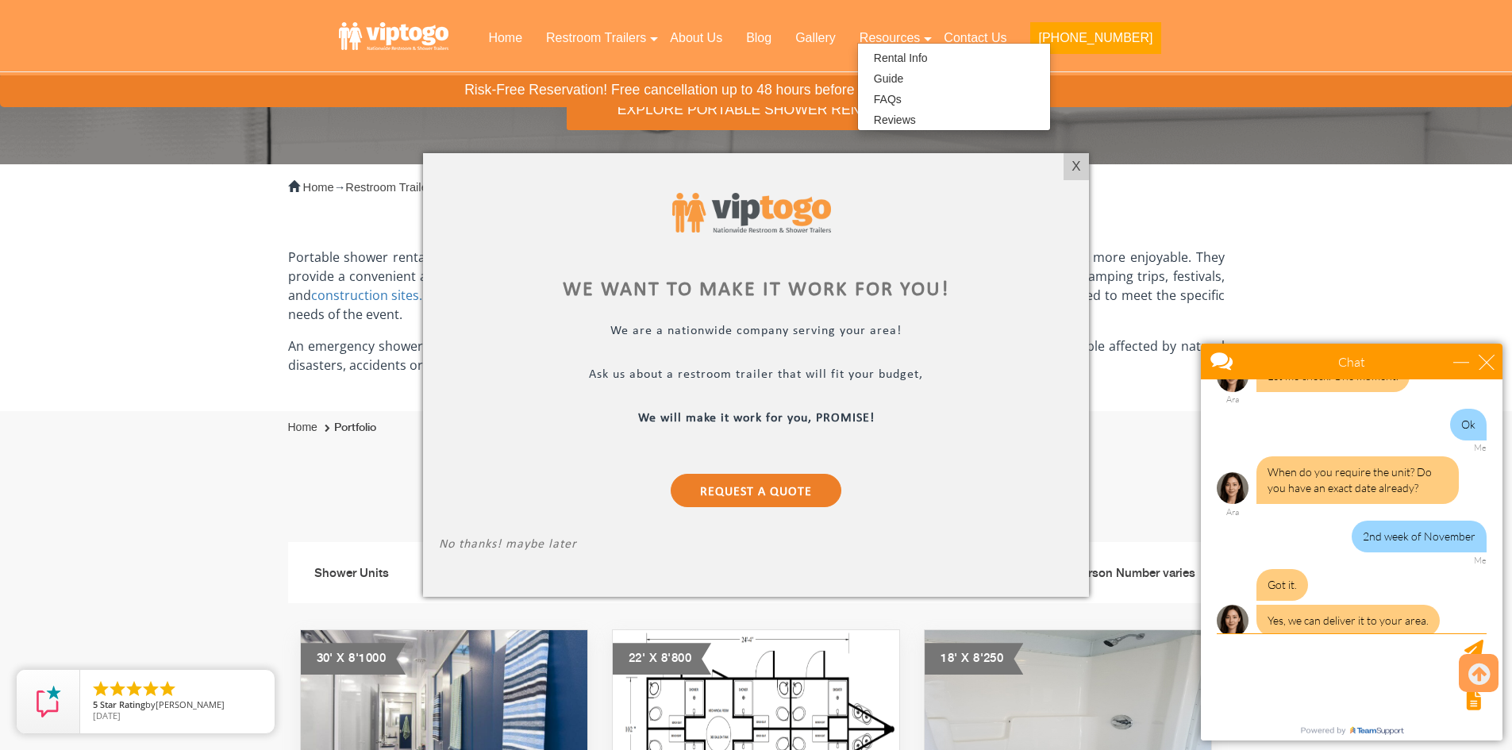
scroll to position [825, 0]
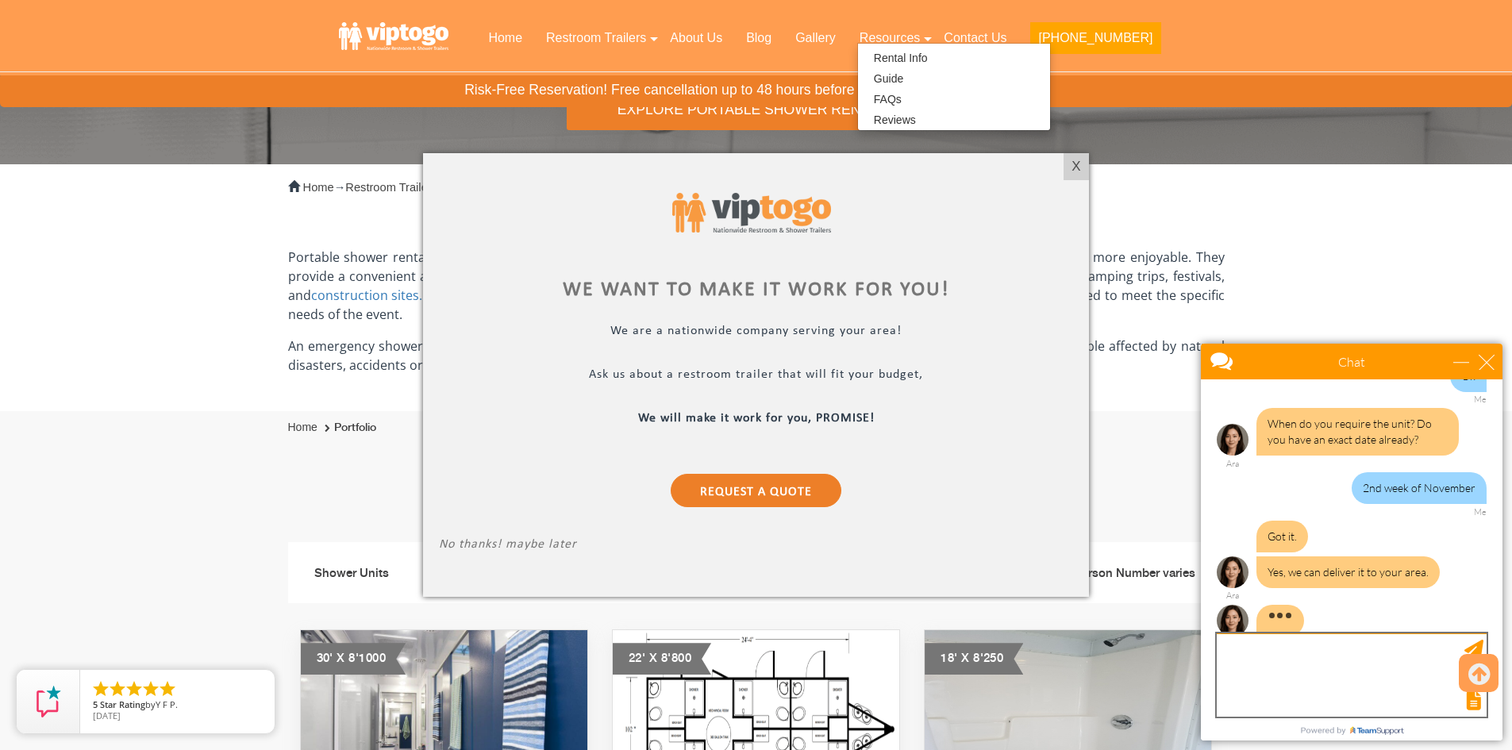
click at [1281, 668] on textarea "type your message" at bounding box center [1352, 674] width 270 height 83
type textarea "h"
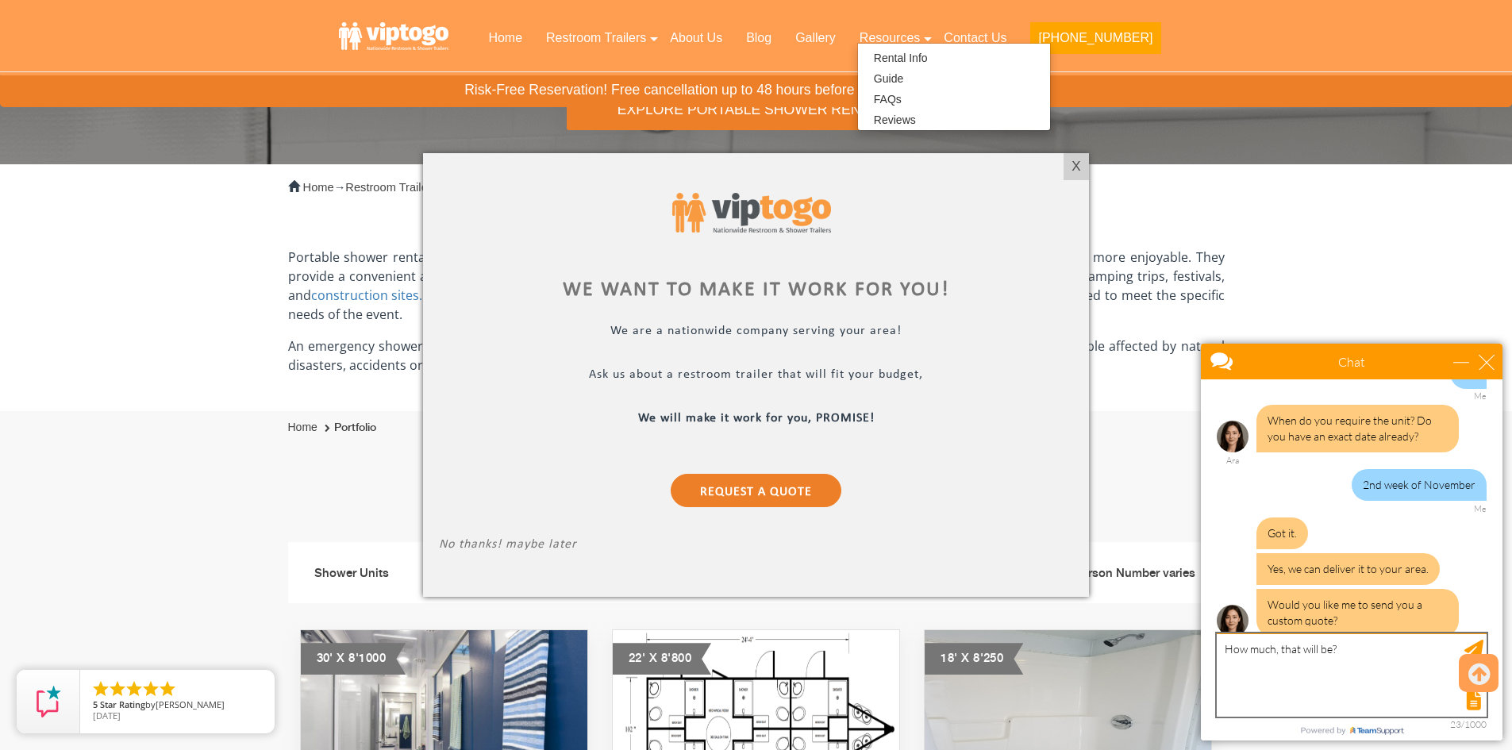
type textarea "How much, that will be?"
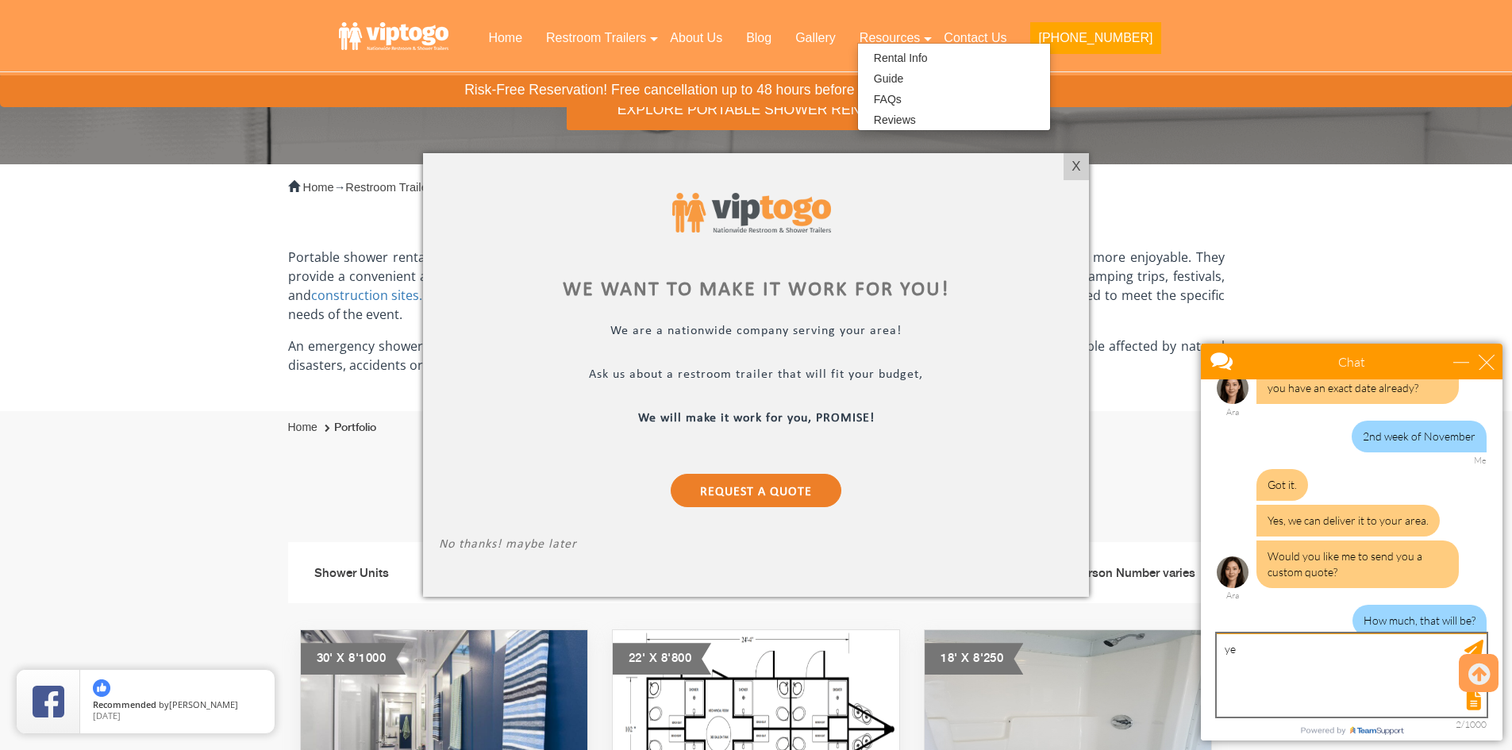
type textarea "y"
type textarea "Yes, please"
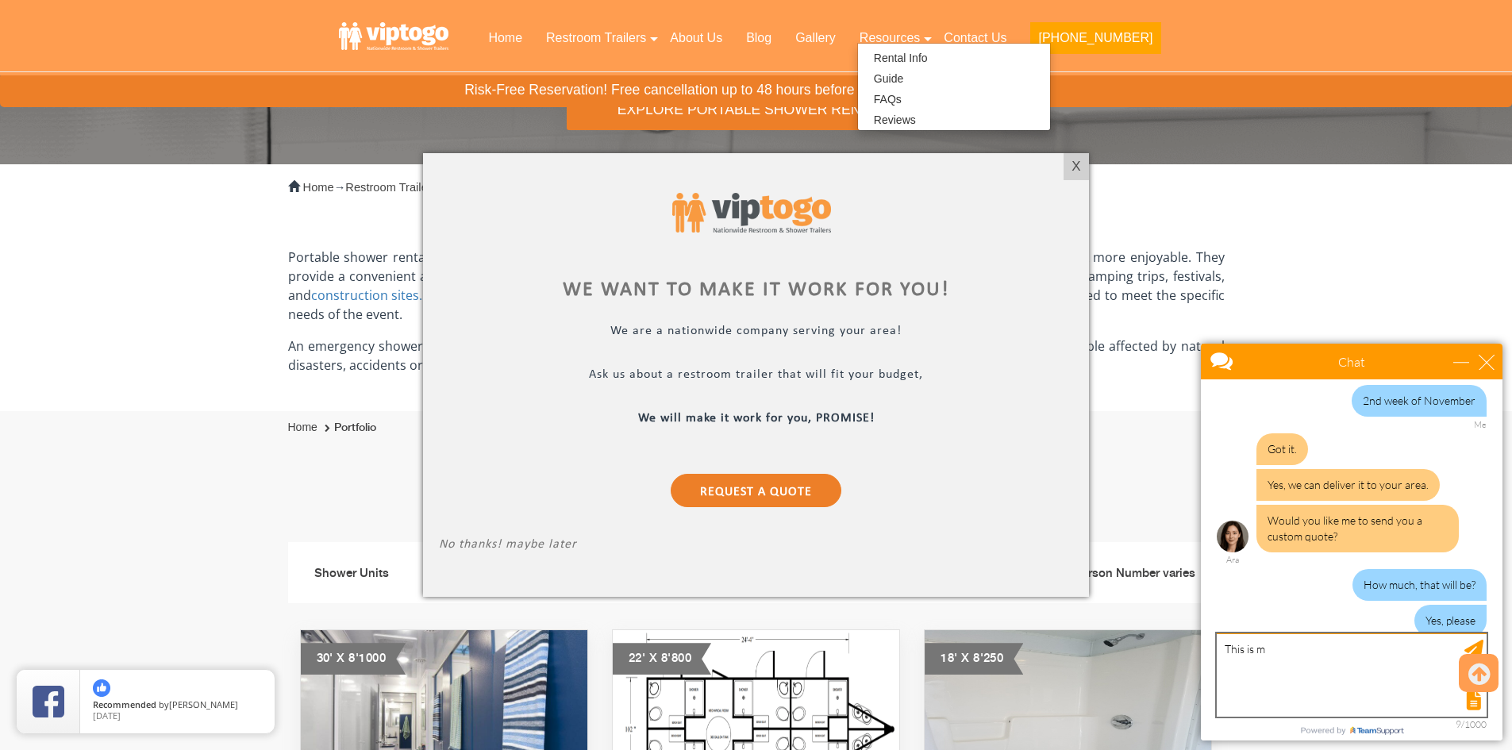
scroll to position [960, 0]
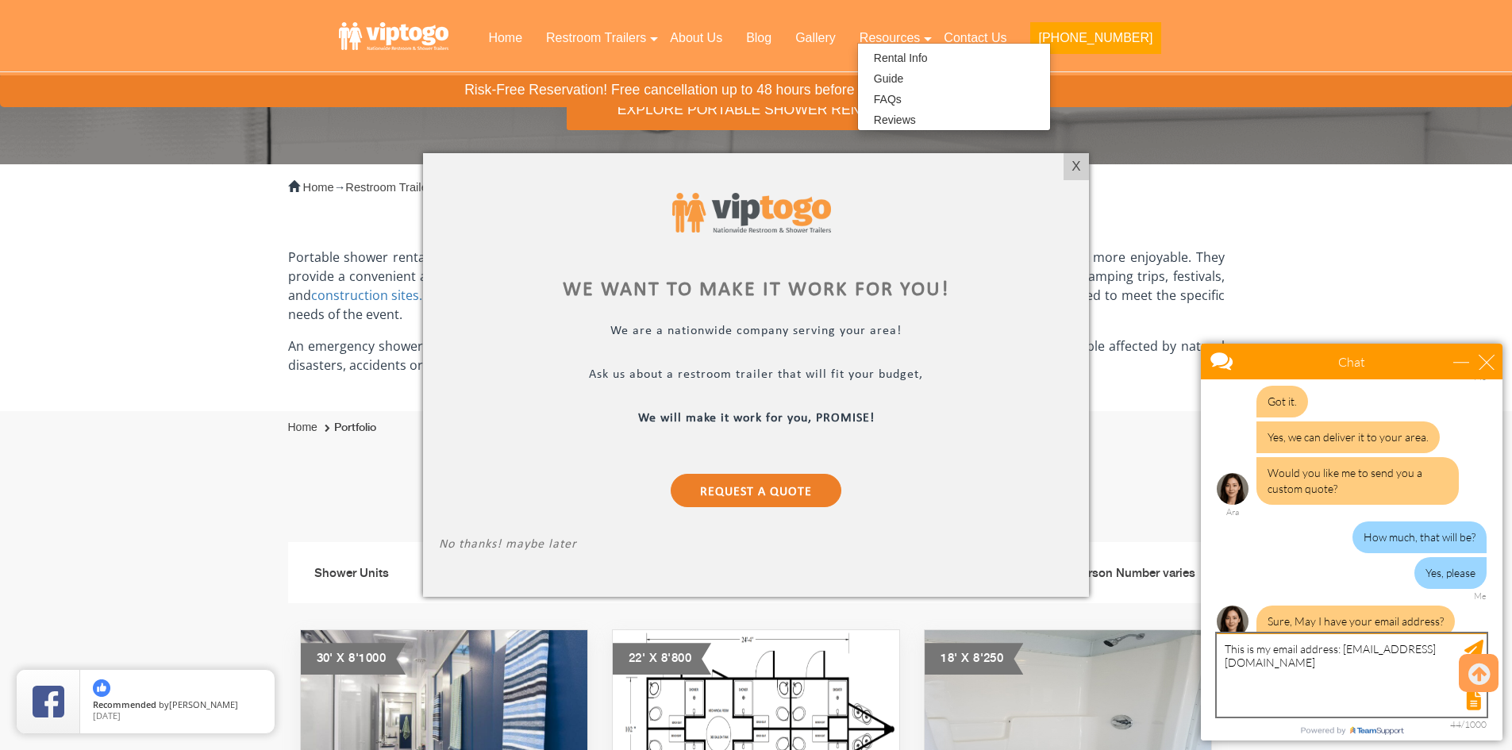
type textarea "This is my email address: [EMAIL_ADDRESS][DOMAIN_NAME]"
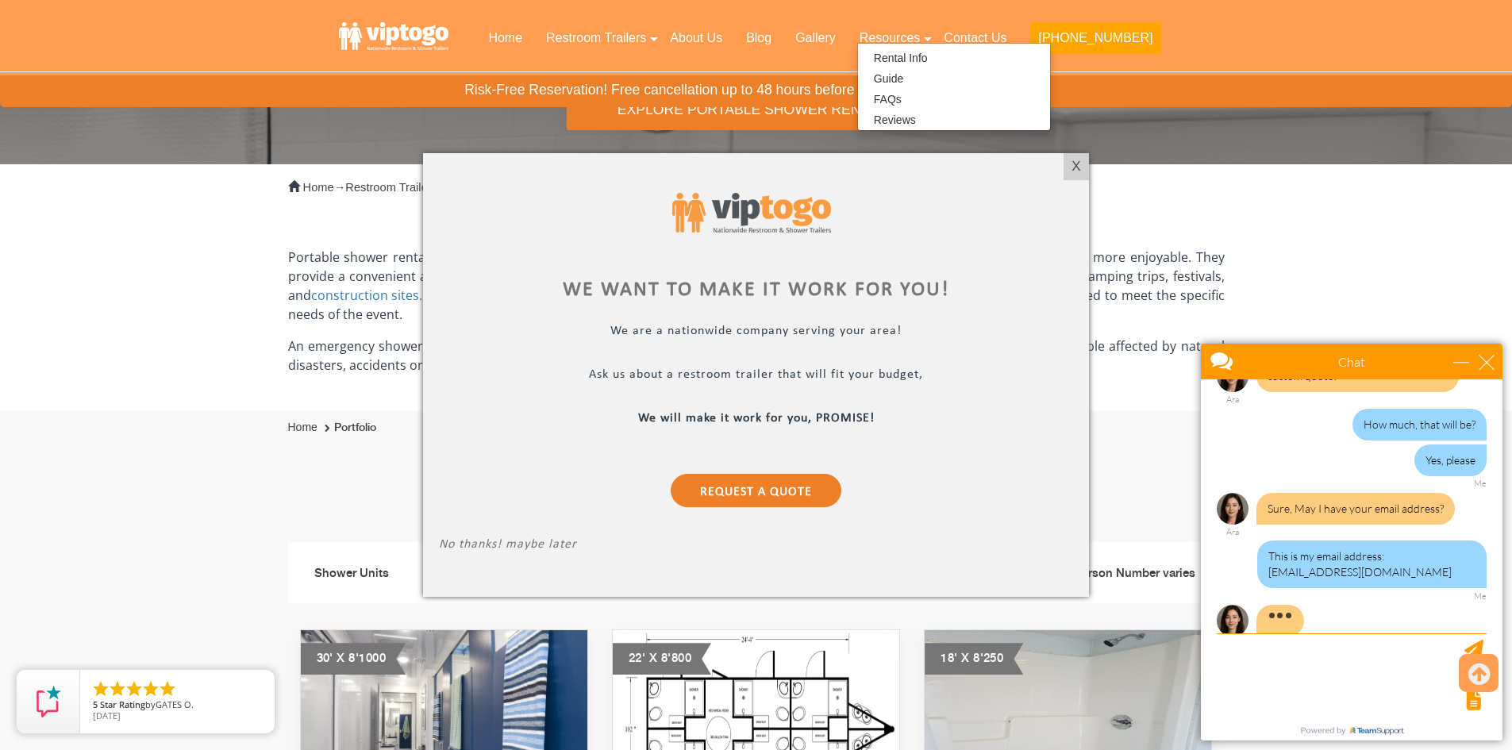
scroll to position [1089, 0]
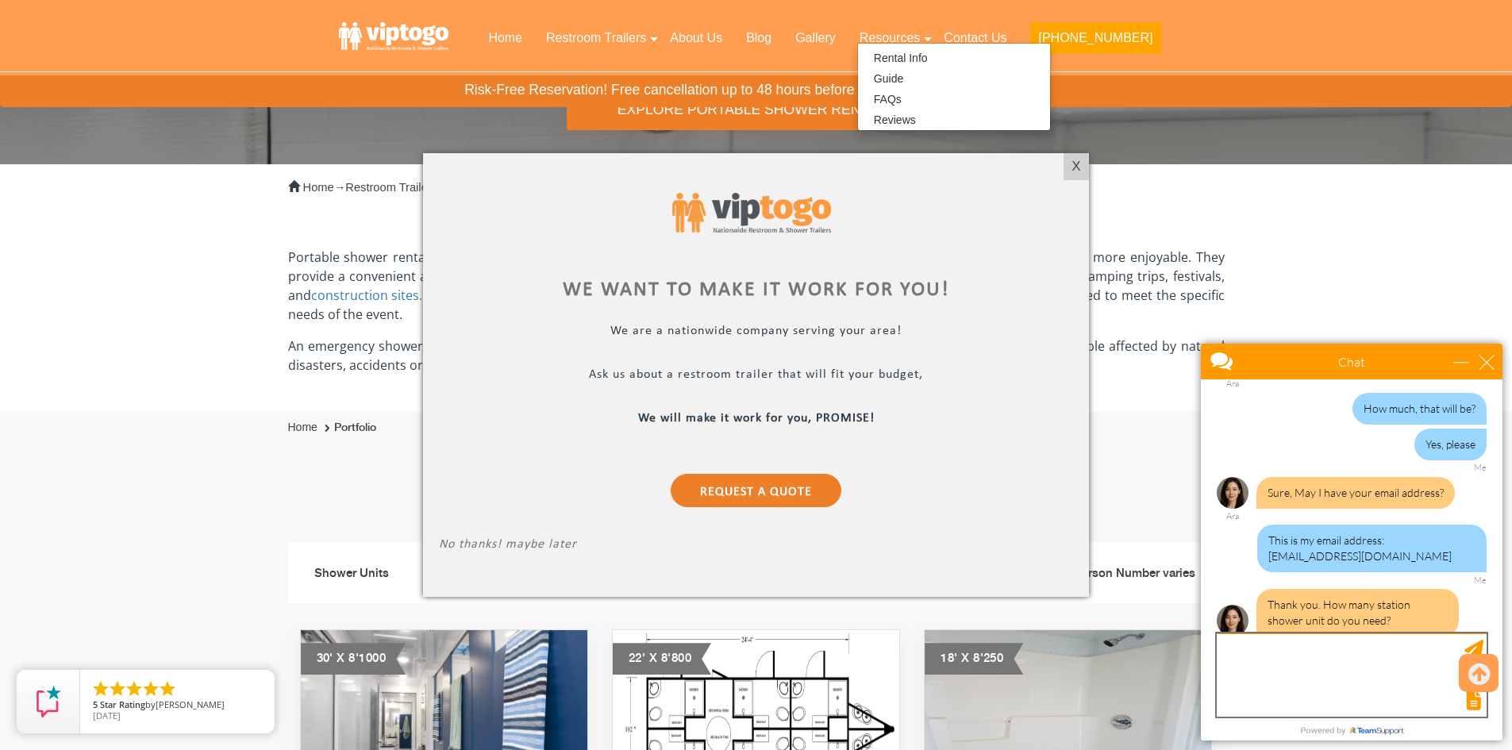
click at [1274, 660] on textarea "type your message" at bounding box center [1352, 674] width 270 height 83
click at [1328, 649] on textarea "This is will be my first ime doint it" at bounding box center [1352, 674] width 270 height 83
click at [1391, 640] on textarea "This is will be my first me doing it" at bounding box center [1352, 674] width 270 height 83
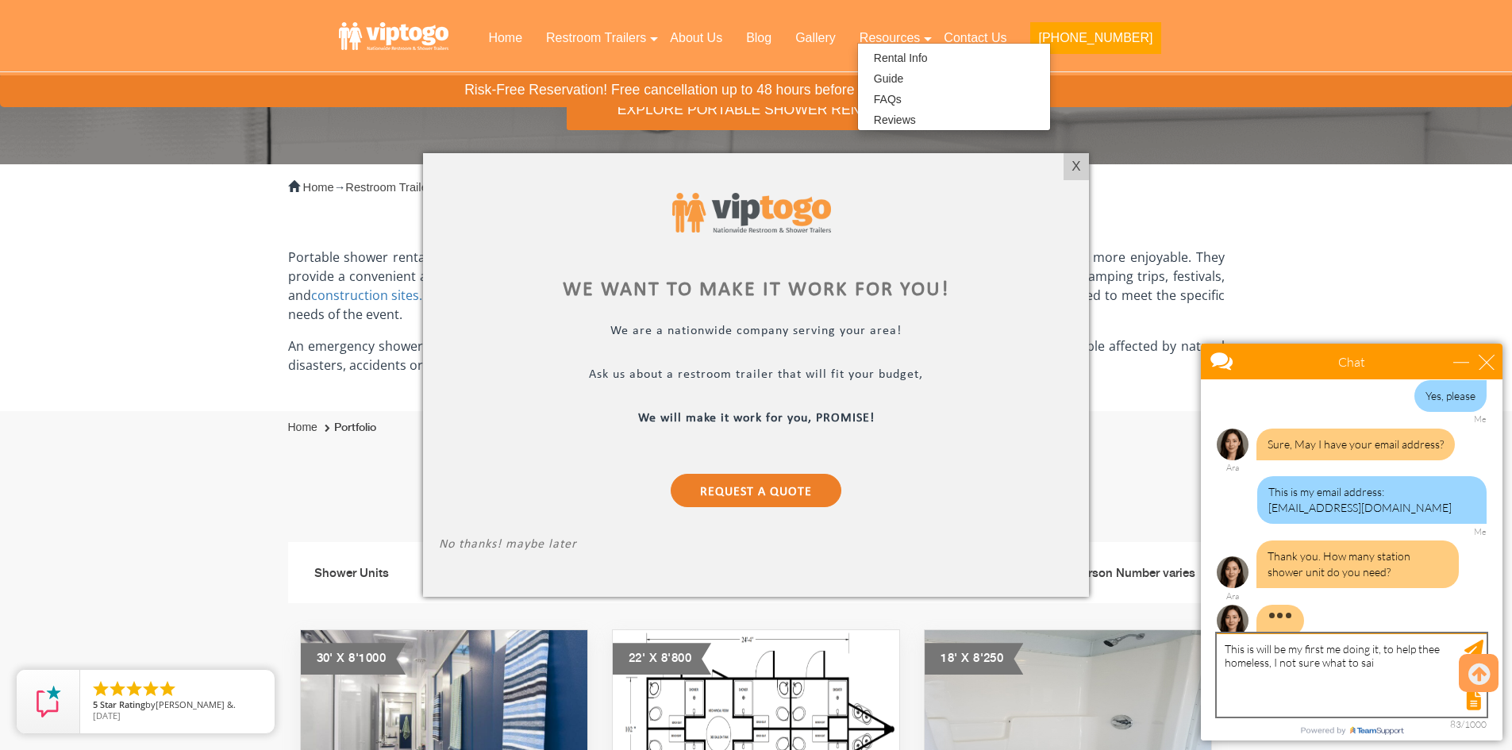
type textarea "This is will be my first me doing it, to help thee homeless, I not sure what to…"
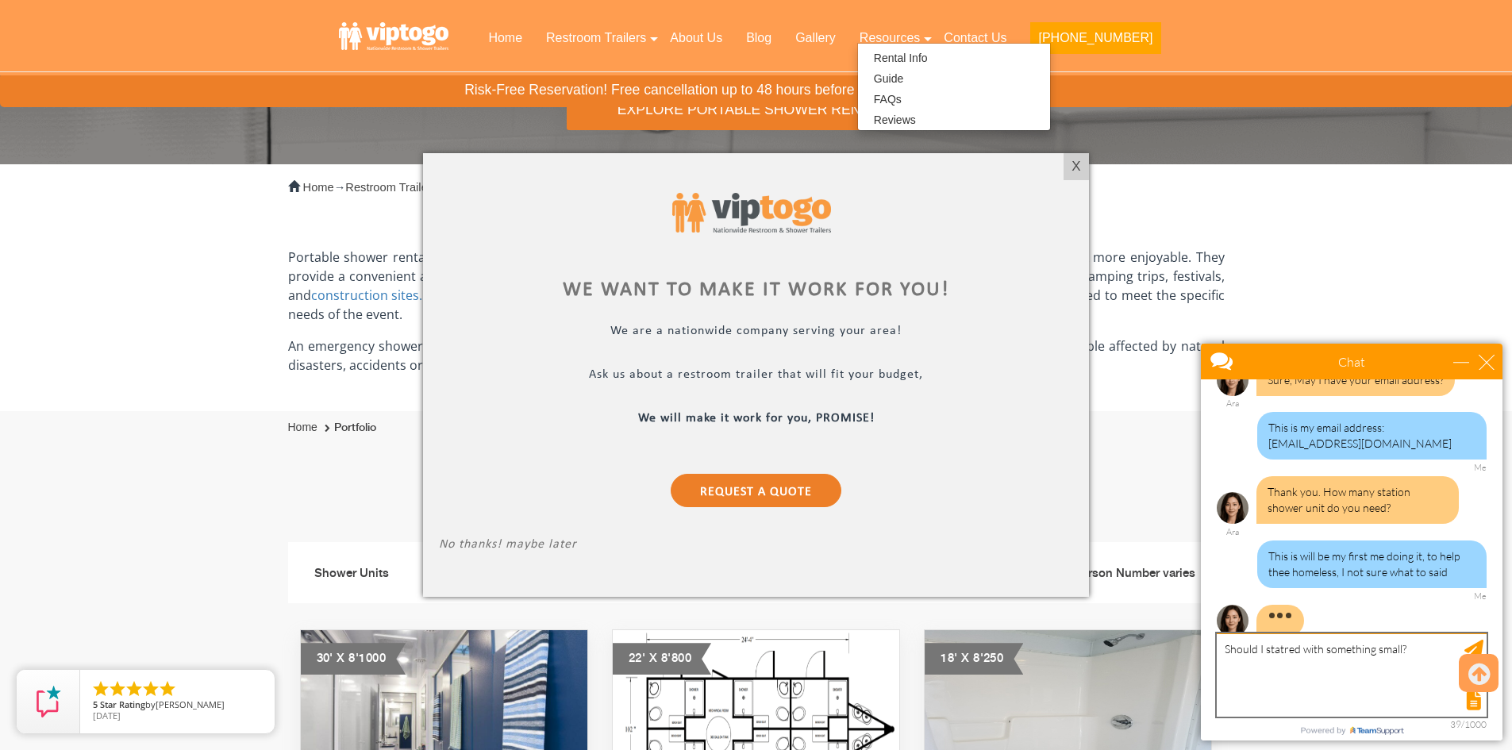
scroll to position [1153, 0]
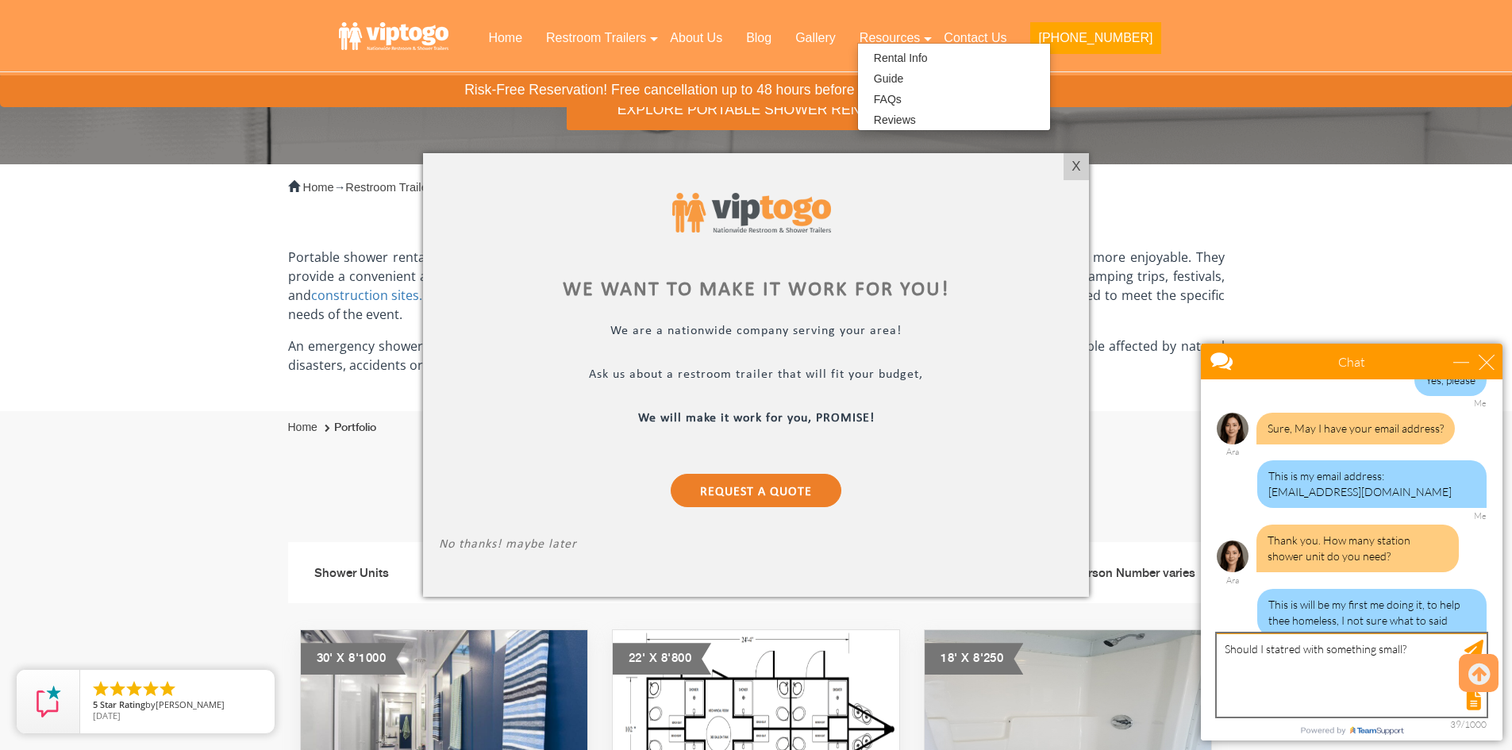
type textarea "Should I started with something small?"
click at [1418, 649] on textarea "Should I started with something small?" at bounding box center [1352, 674] width 270 height 83
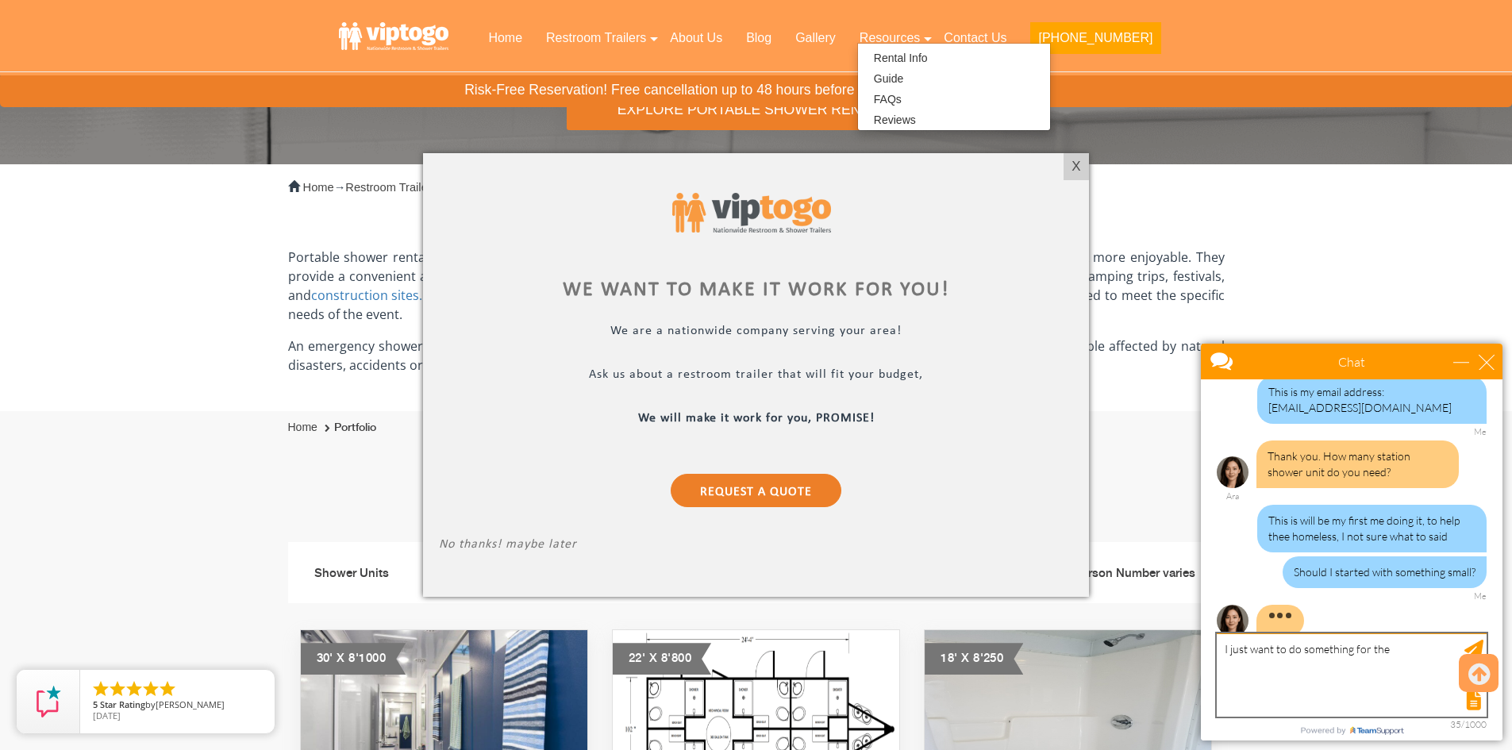
scroll to position [1269, 0]
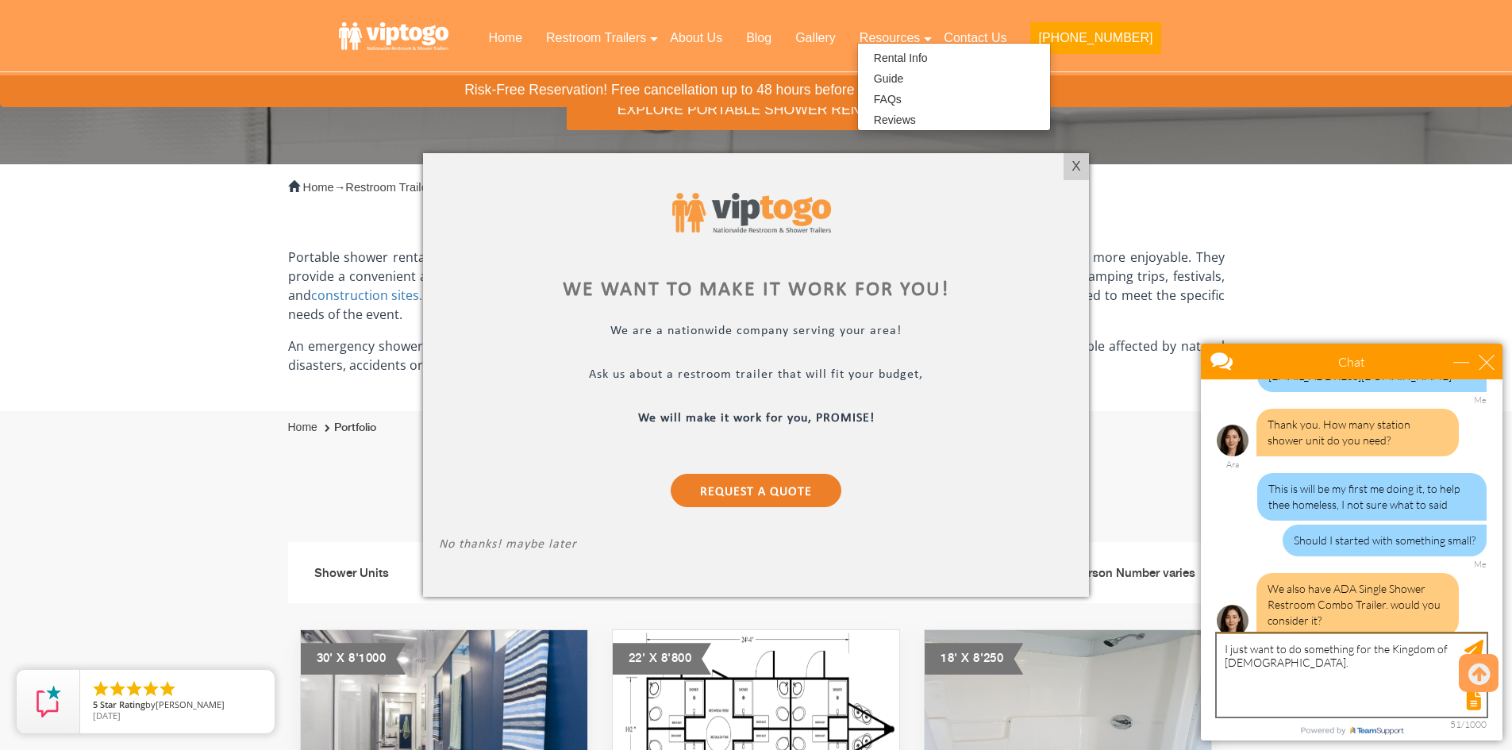
type textarea "I just want to do something for the Kingdom of [DEMOGRAPHIC_DATA]."
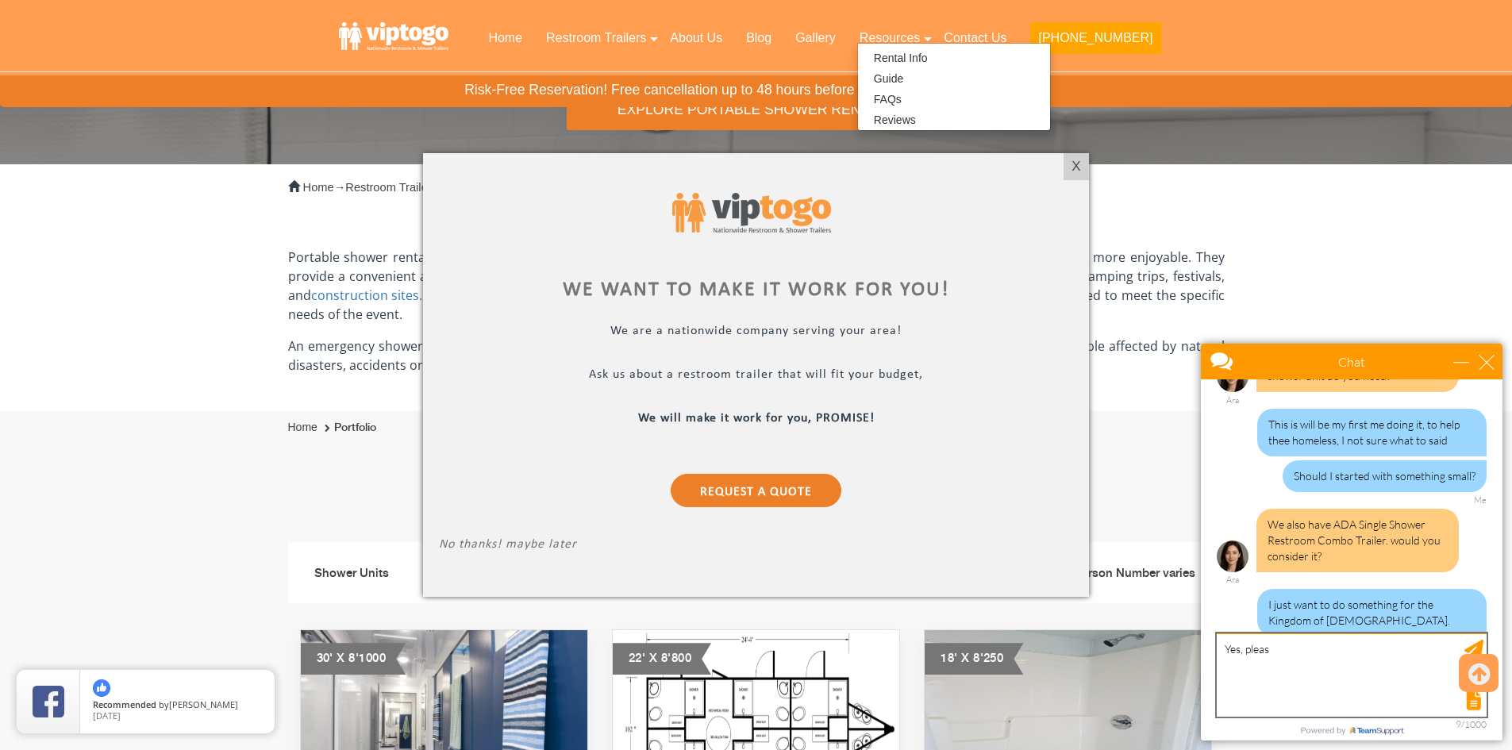
type textarea "Yes, please"
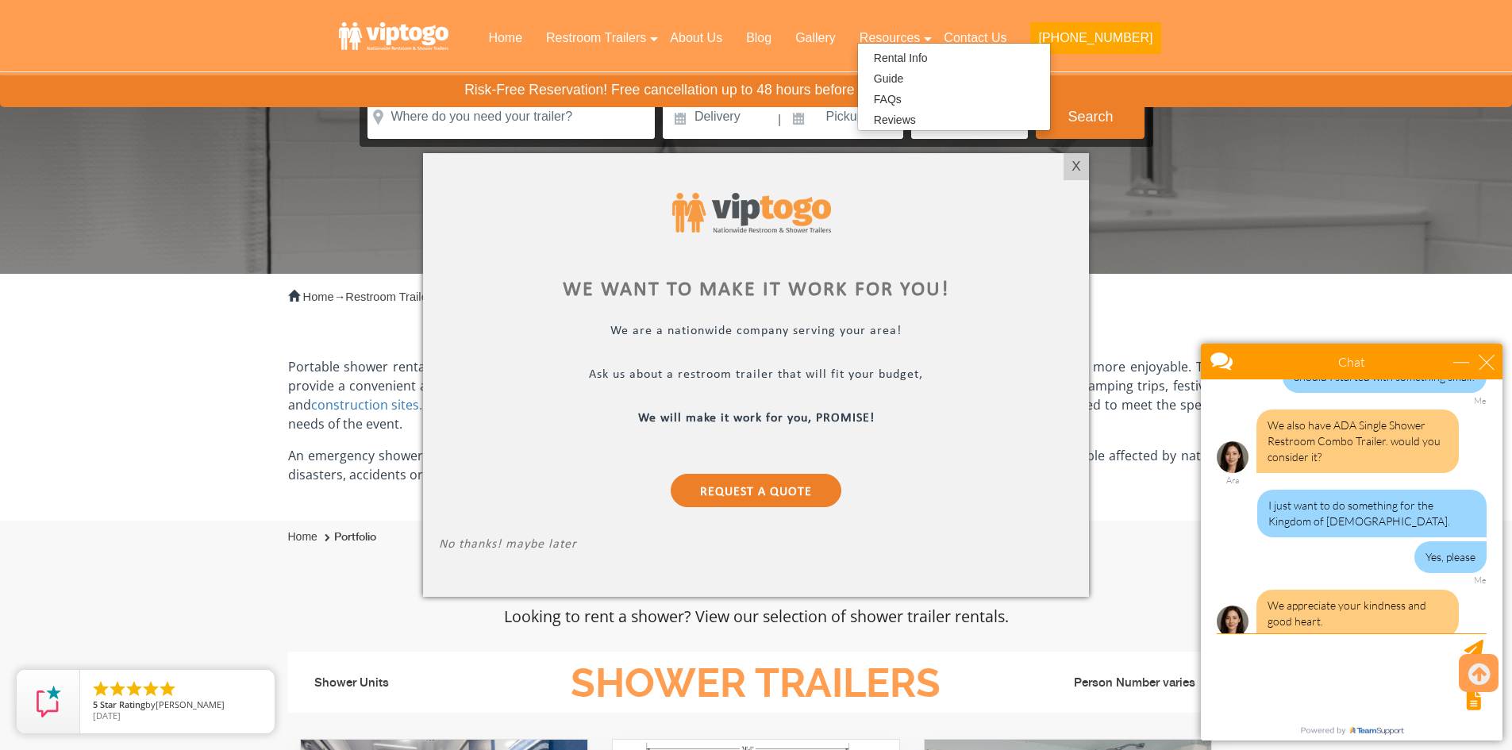
scroll to position [159, 0]
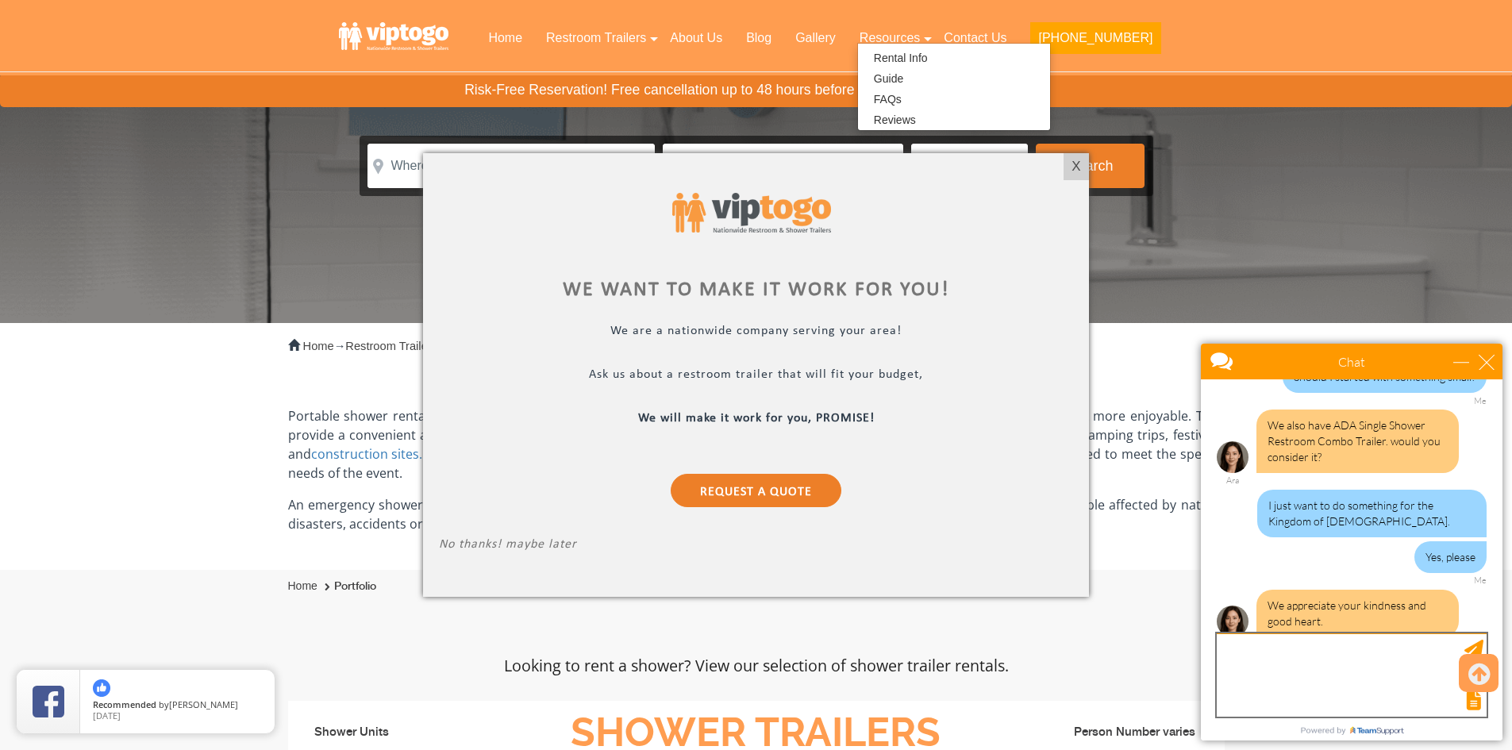
click at [1295, 671] on textarea "type your message" at bounding box center [1352, 674] width 270 height 83
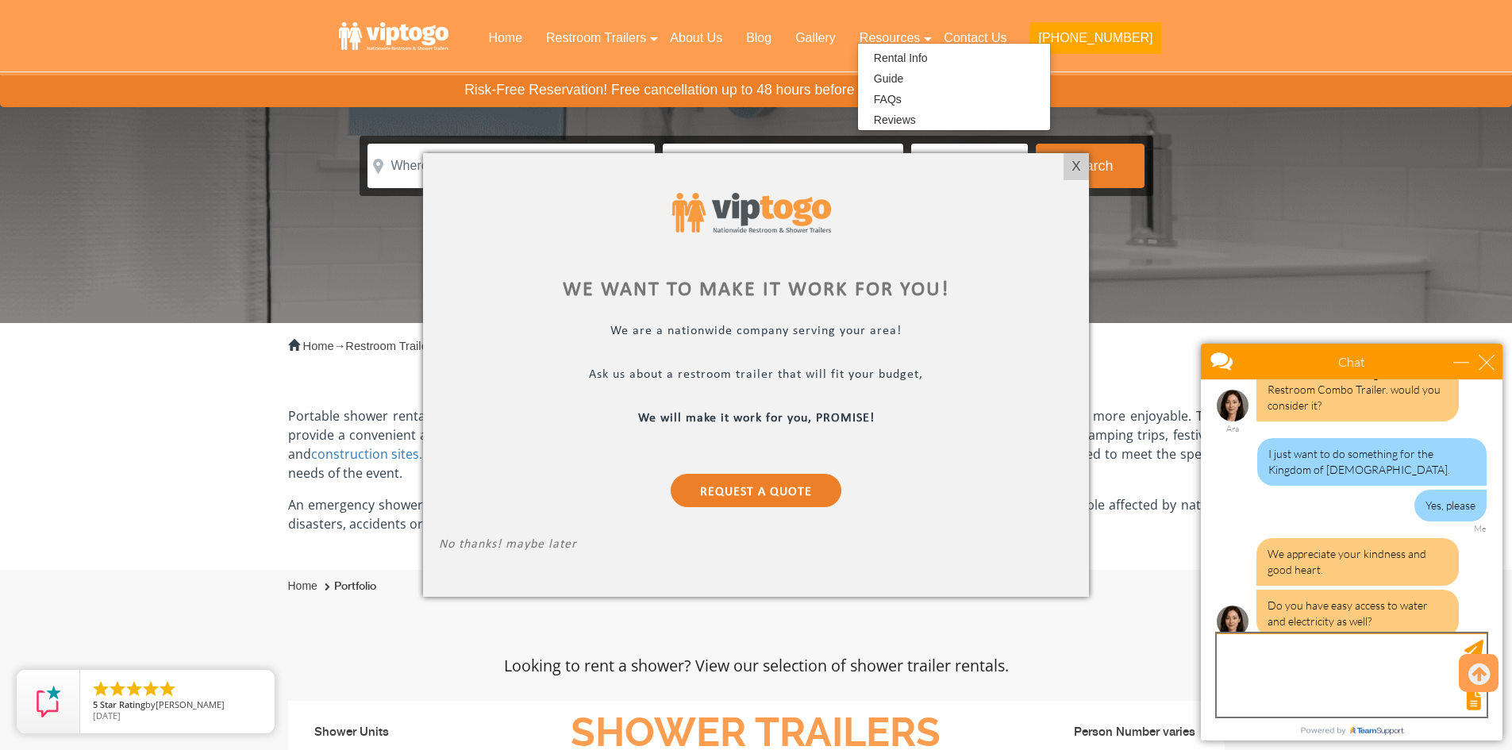
click at [1268, 656] on textarea "type your message" at bounding box center [1352, 674] width 270 height 83
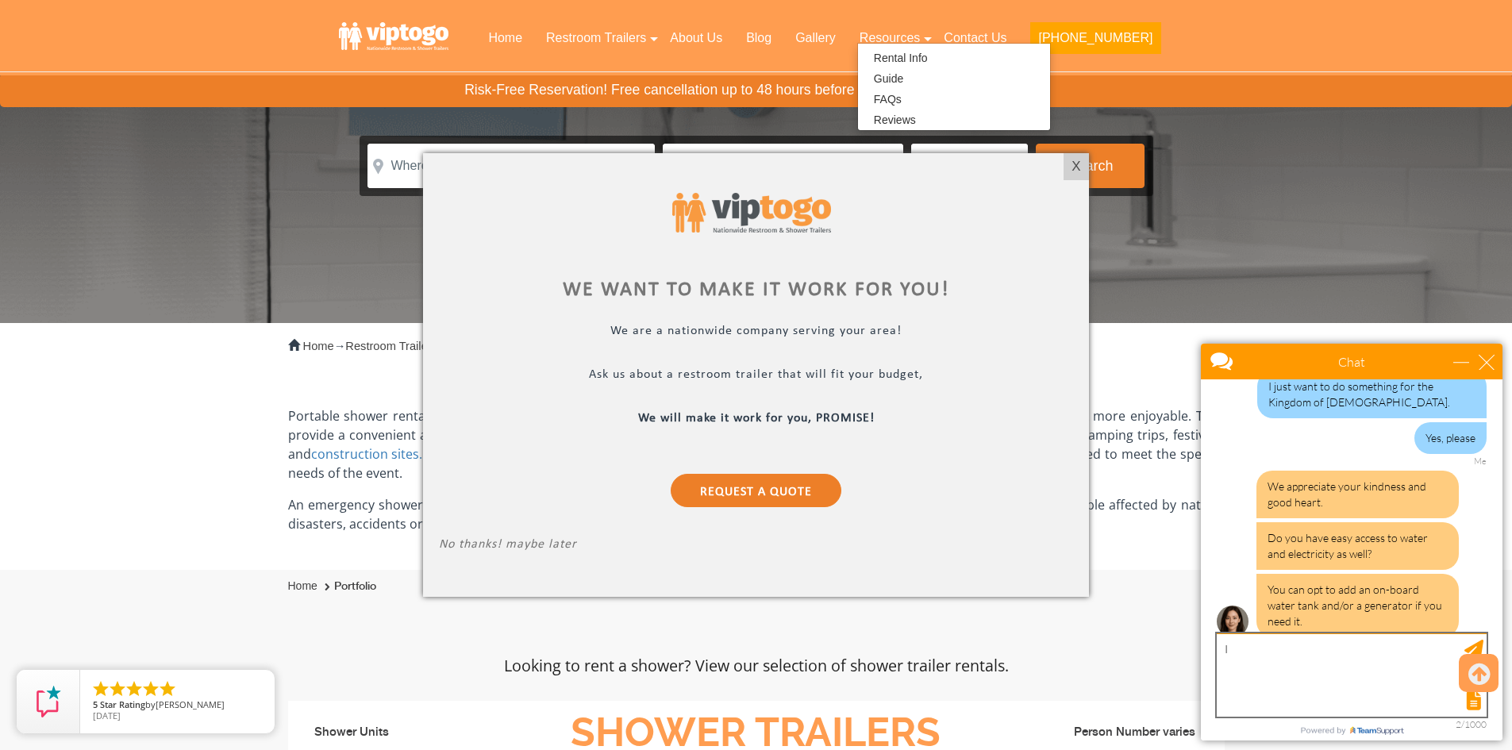
type textarea "I"
type textarea "That I will need to talk to [DEMOGRAPHIC_DATA] about that."
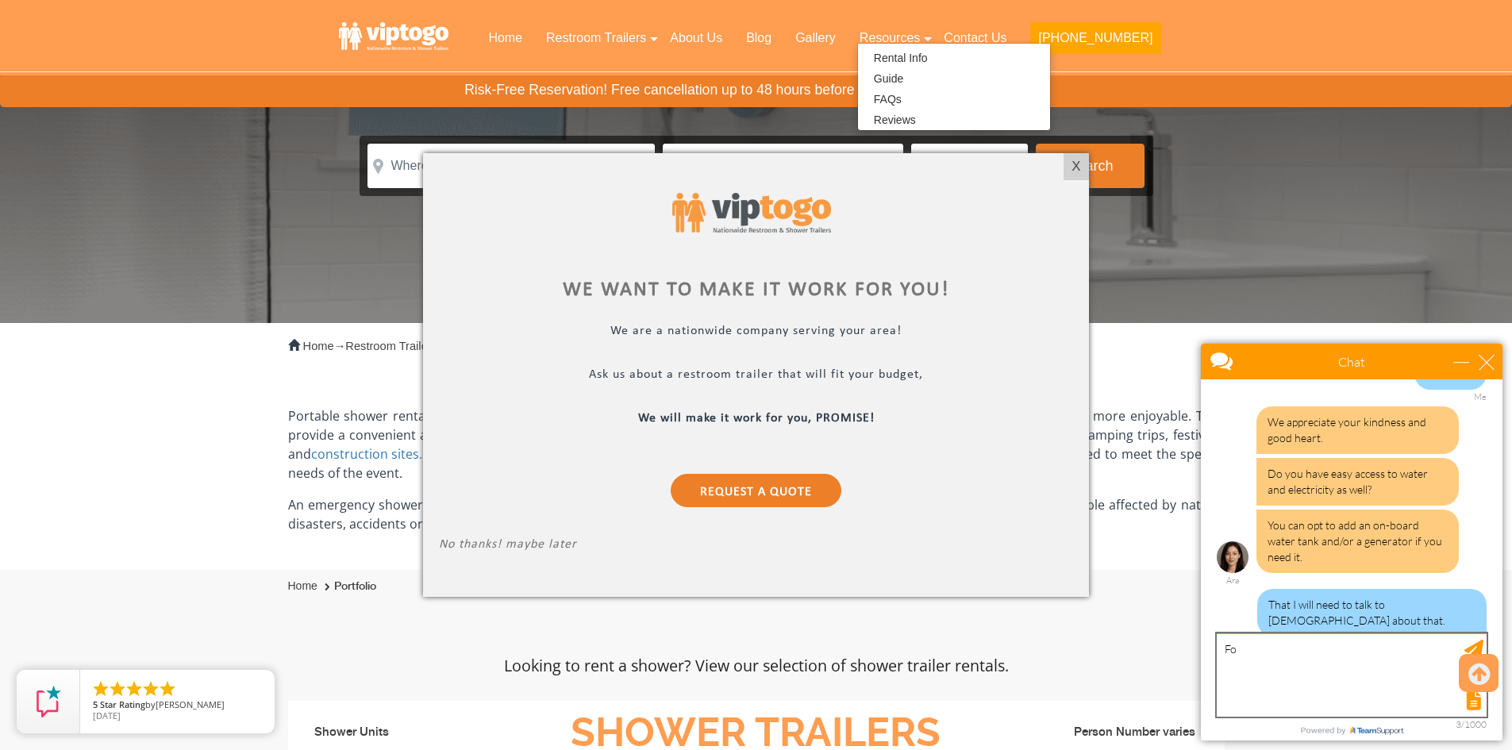
type textarea "F"
type textarea "M"
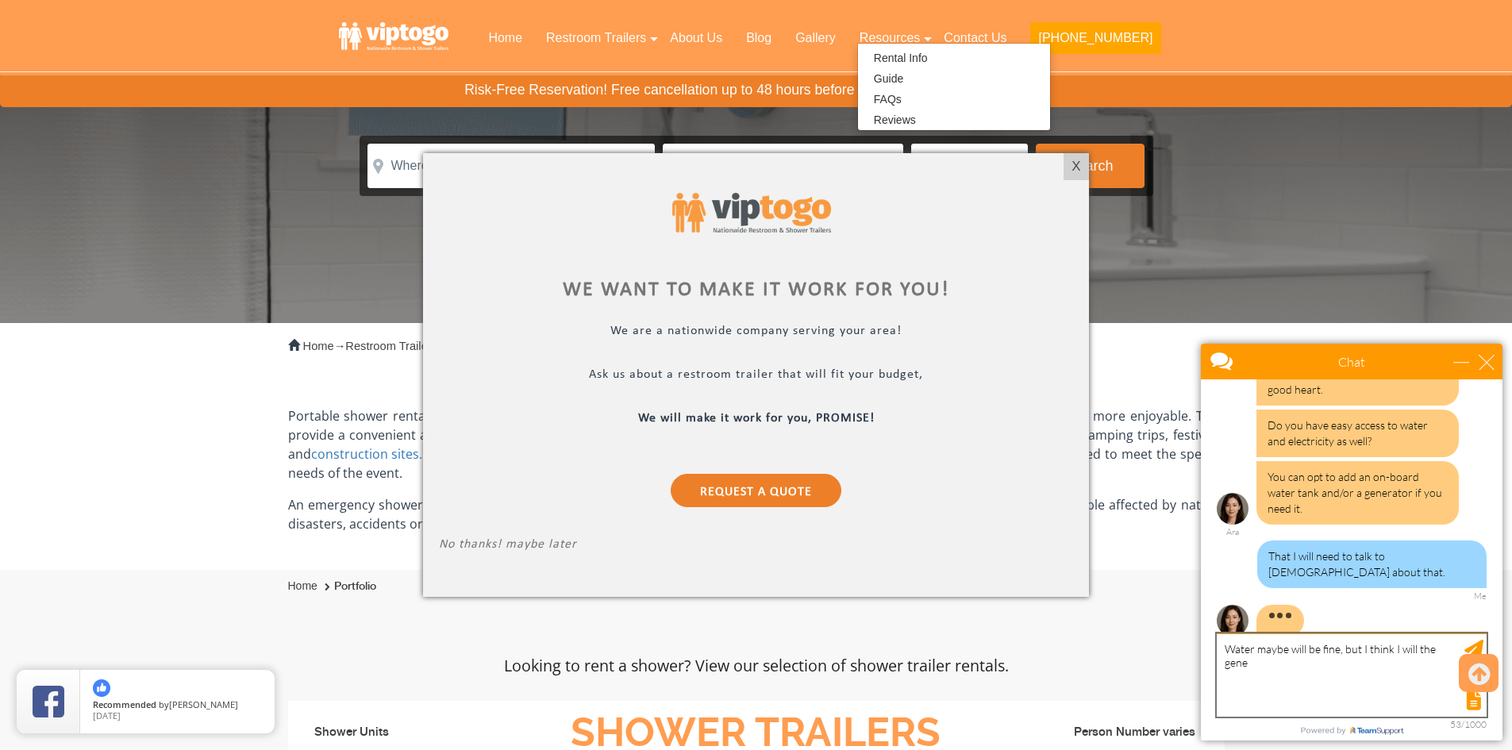
scroll to position [1748, 0]
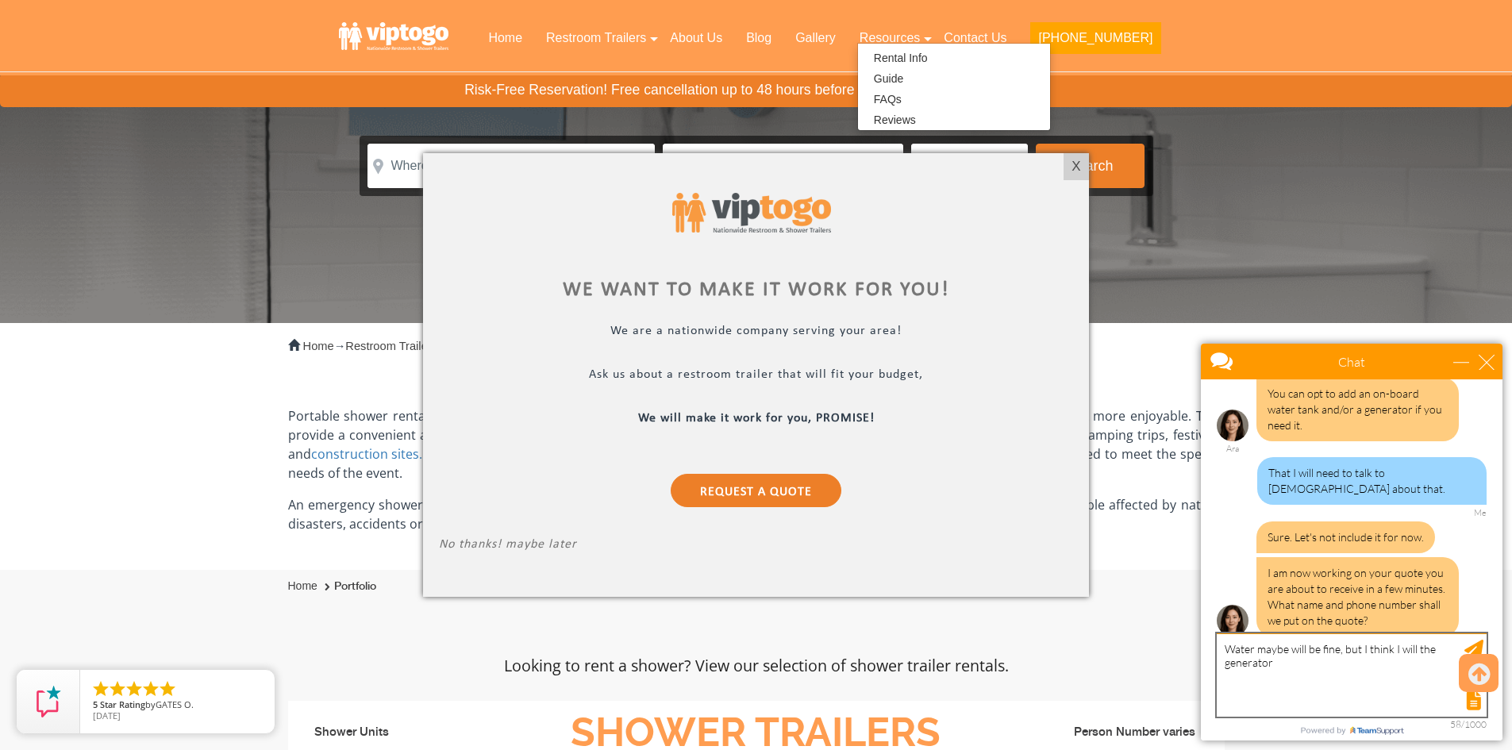
type textarea "Water maybe will be fine, but I think I will the generator"
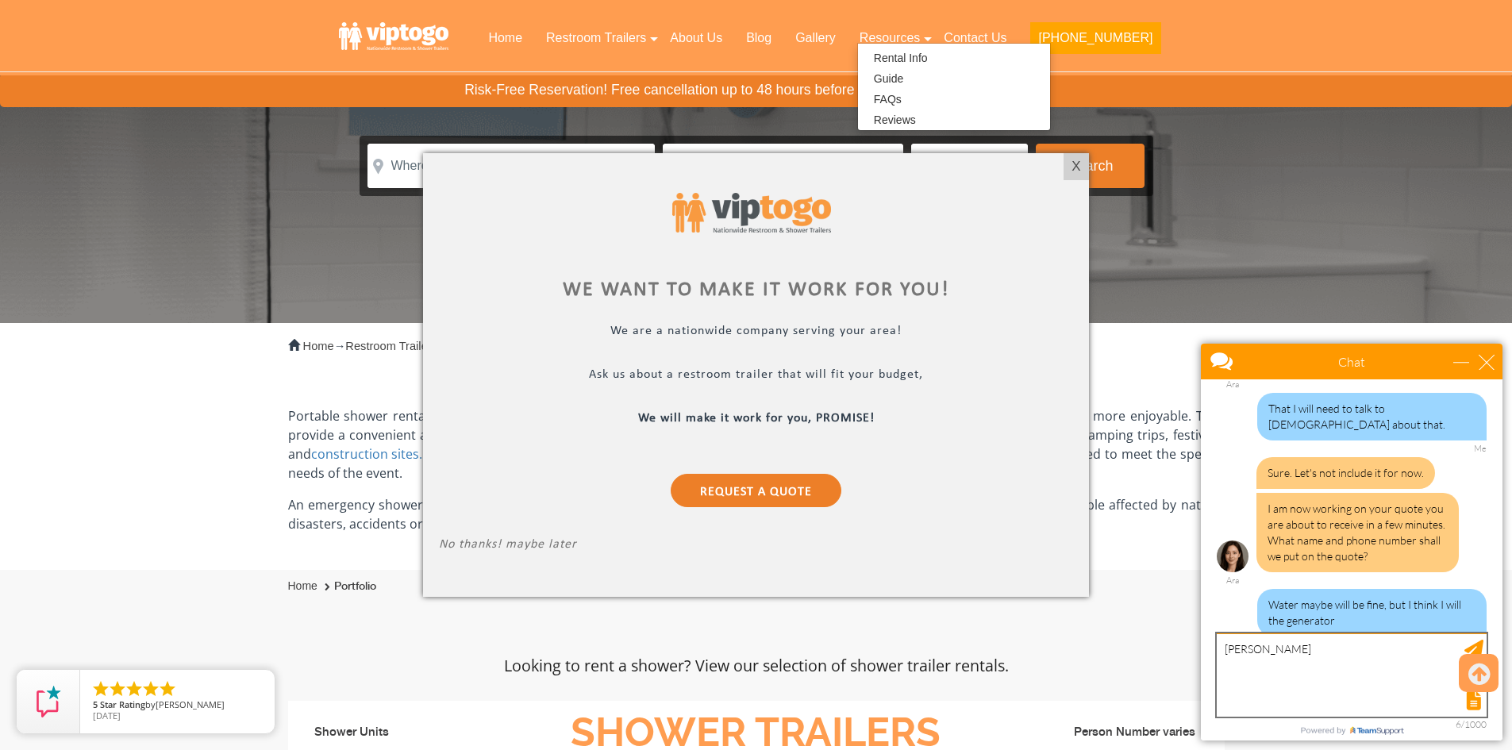
click at [1222, 656] on textarea "[PERSON_NAME]" at bounding box center [1352, 674] width 270 height 83
click at [1300, 647] on textarea "Name: [PERSON_NAME]" at bounding box center [1352, 674] width 270 height 83
type textarea "Name: [PERSON_NAME]"
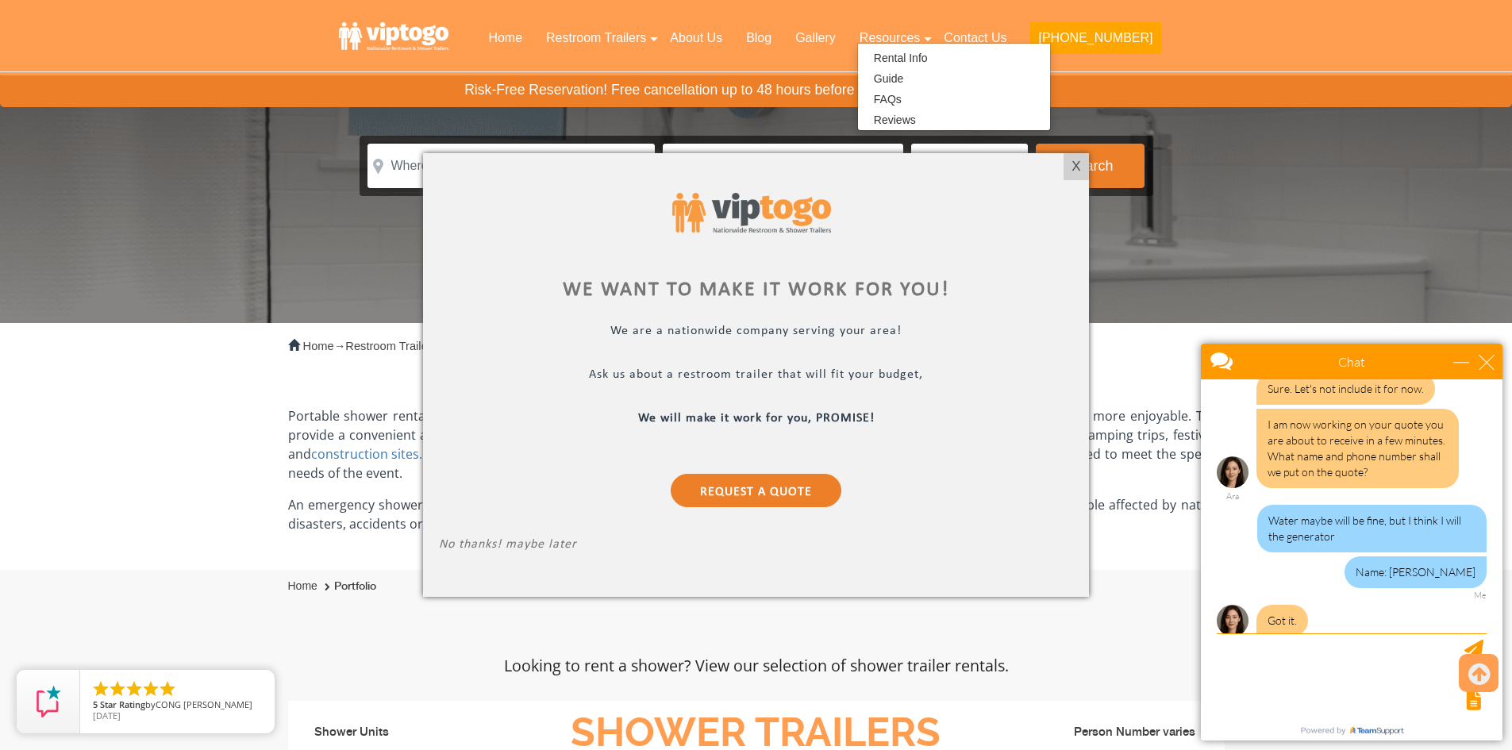
scroll to position [2012, 0]
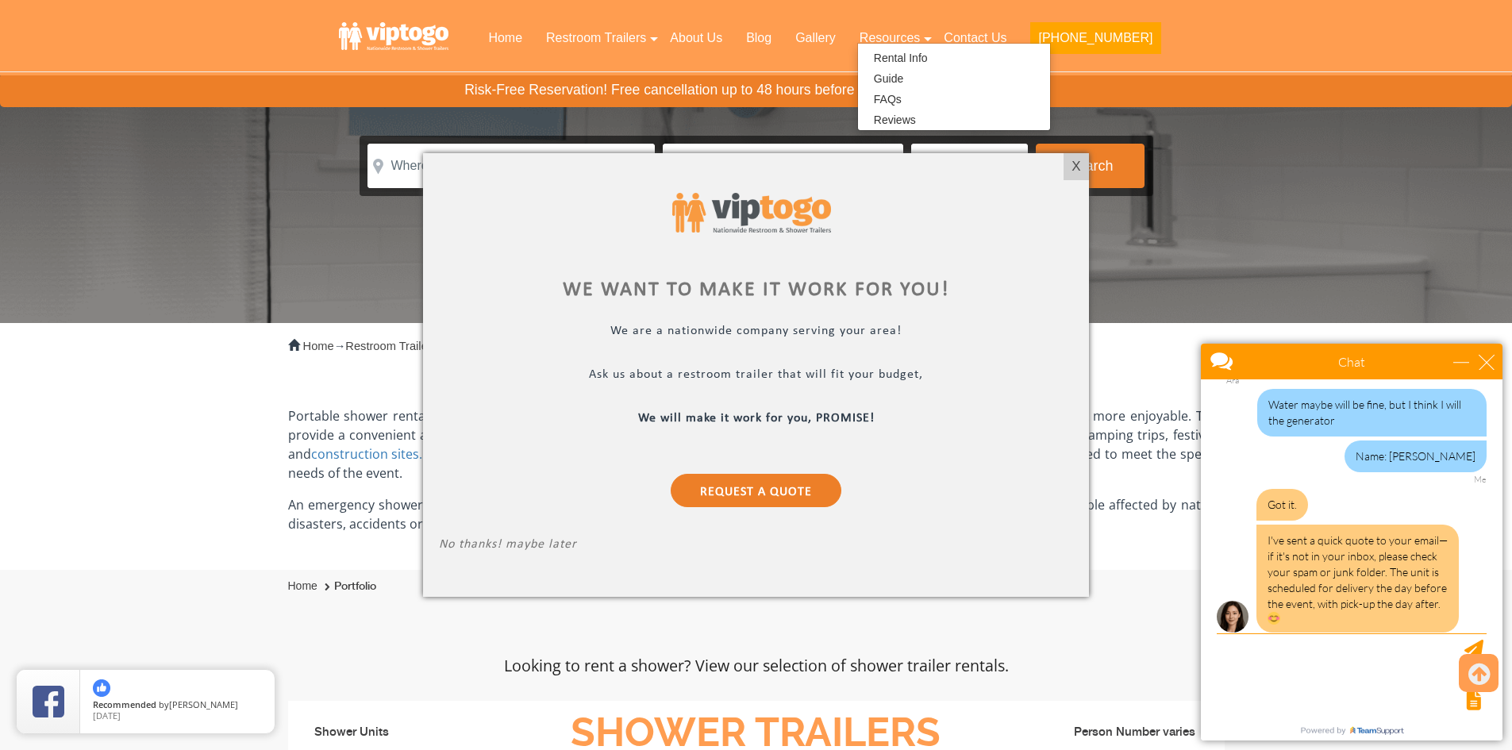
click at [1302, 694] on div at bounding box center [1350, 699] width 273 height 22
click at [1303, 693] on div at bounding box center [1350, 699] width 273 height 22
click at [1266, 656] on textarea "type your message" at bounding box center [1352, 674] width 270 height 83
type textarea "Let me check"
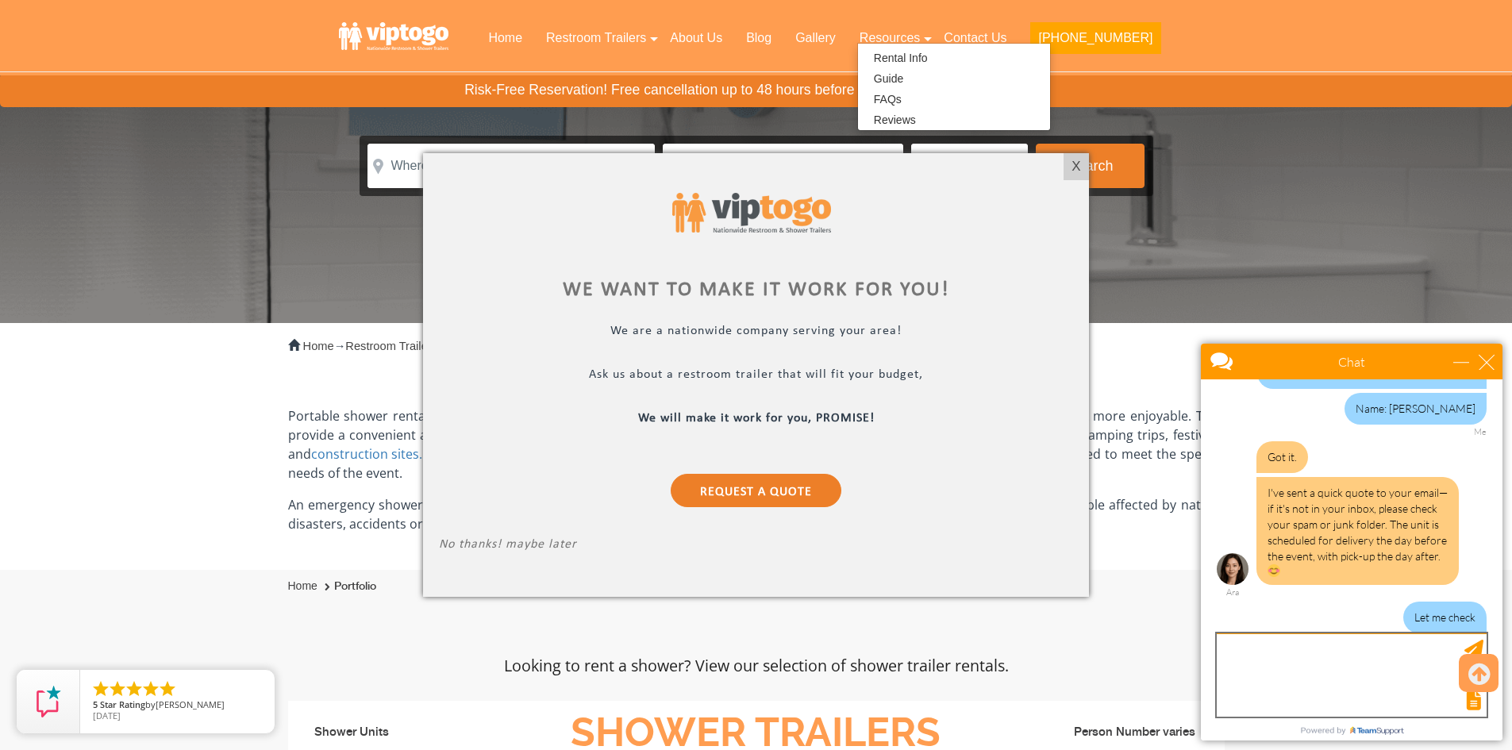
scroll to position [2108, 0]
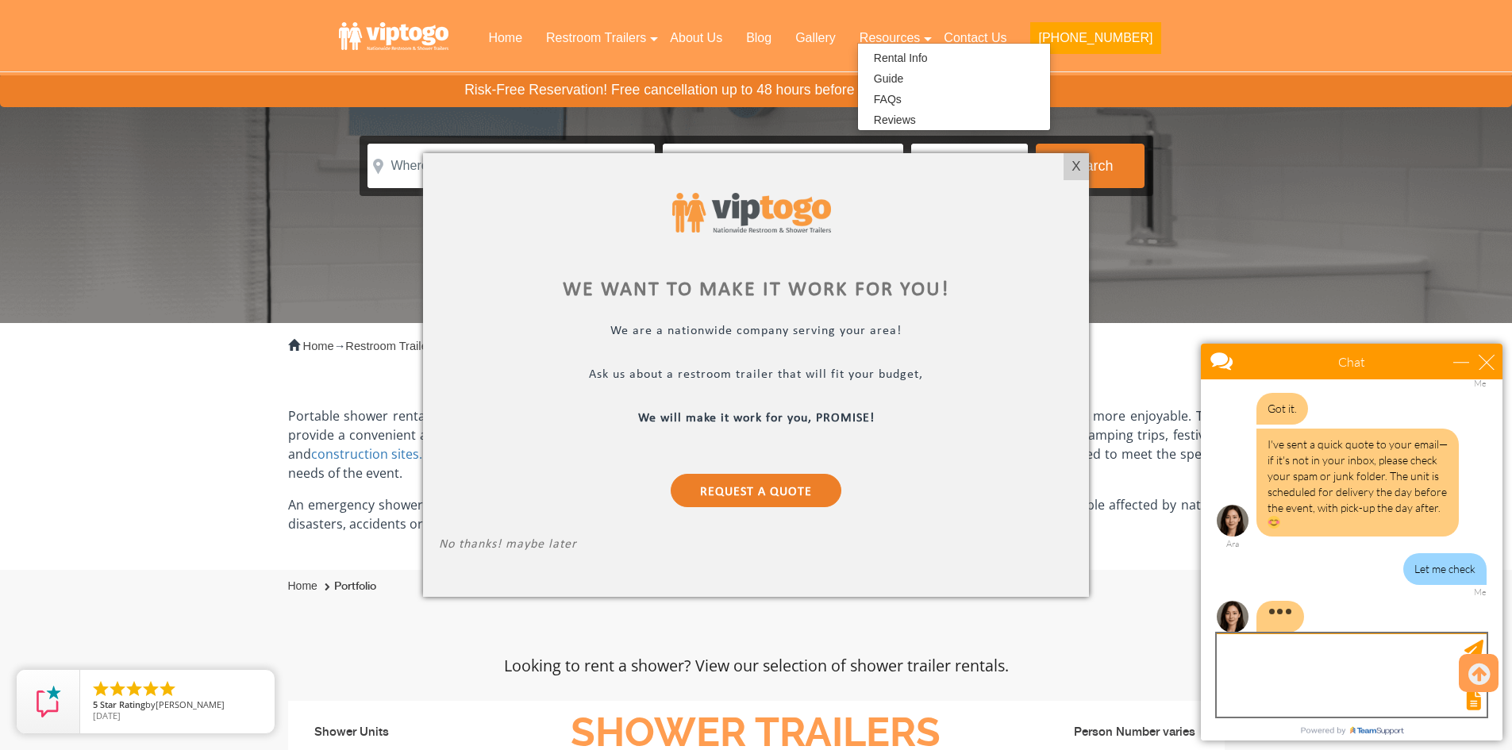
click at [1284, 659] on textarea "type your message" at bounding box center [1352, 674] width 270 height 83
type textarea "I received"
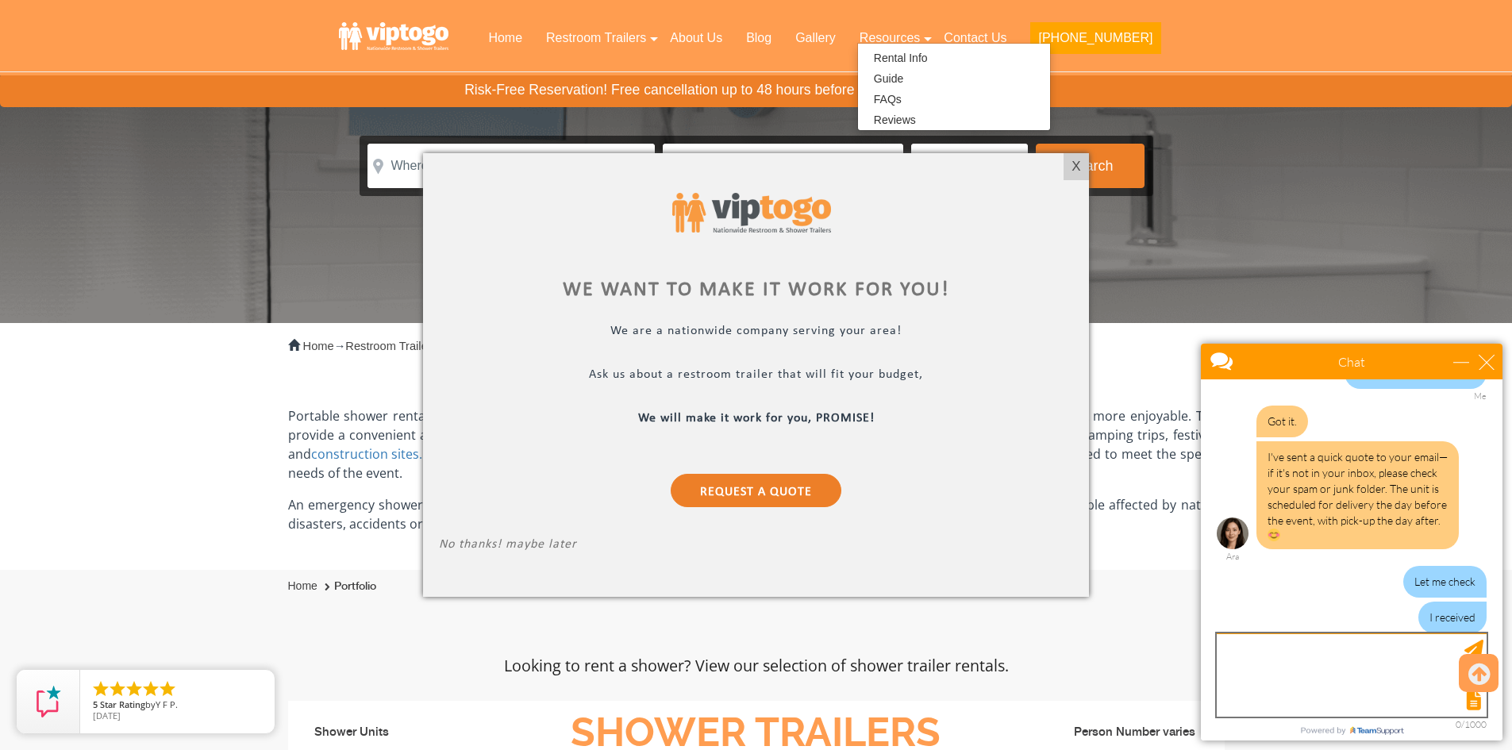
type textarea "w"
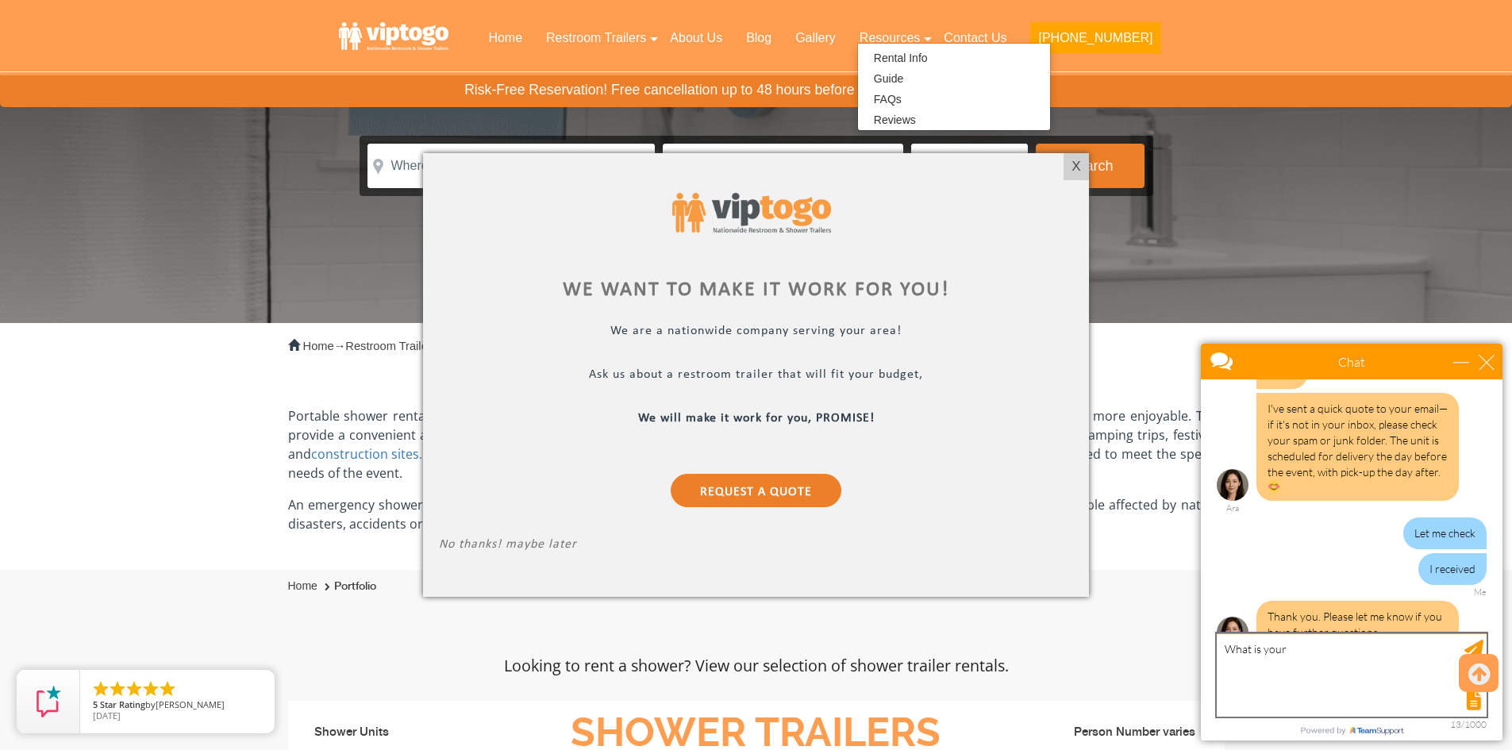
scroll to position [2160, 0]
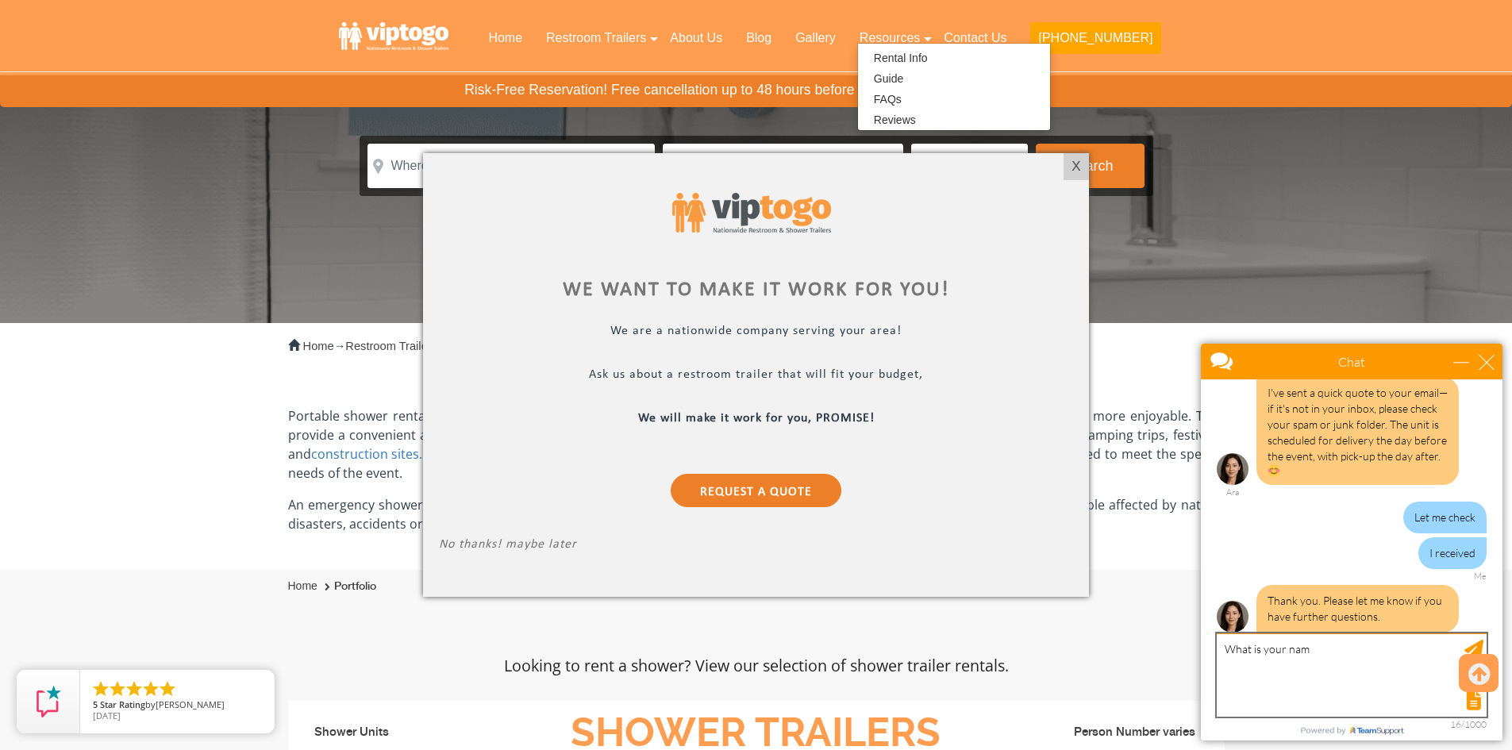
type textarea "What is your name"
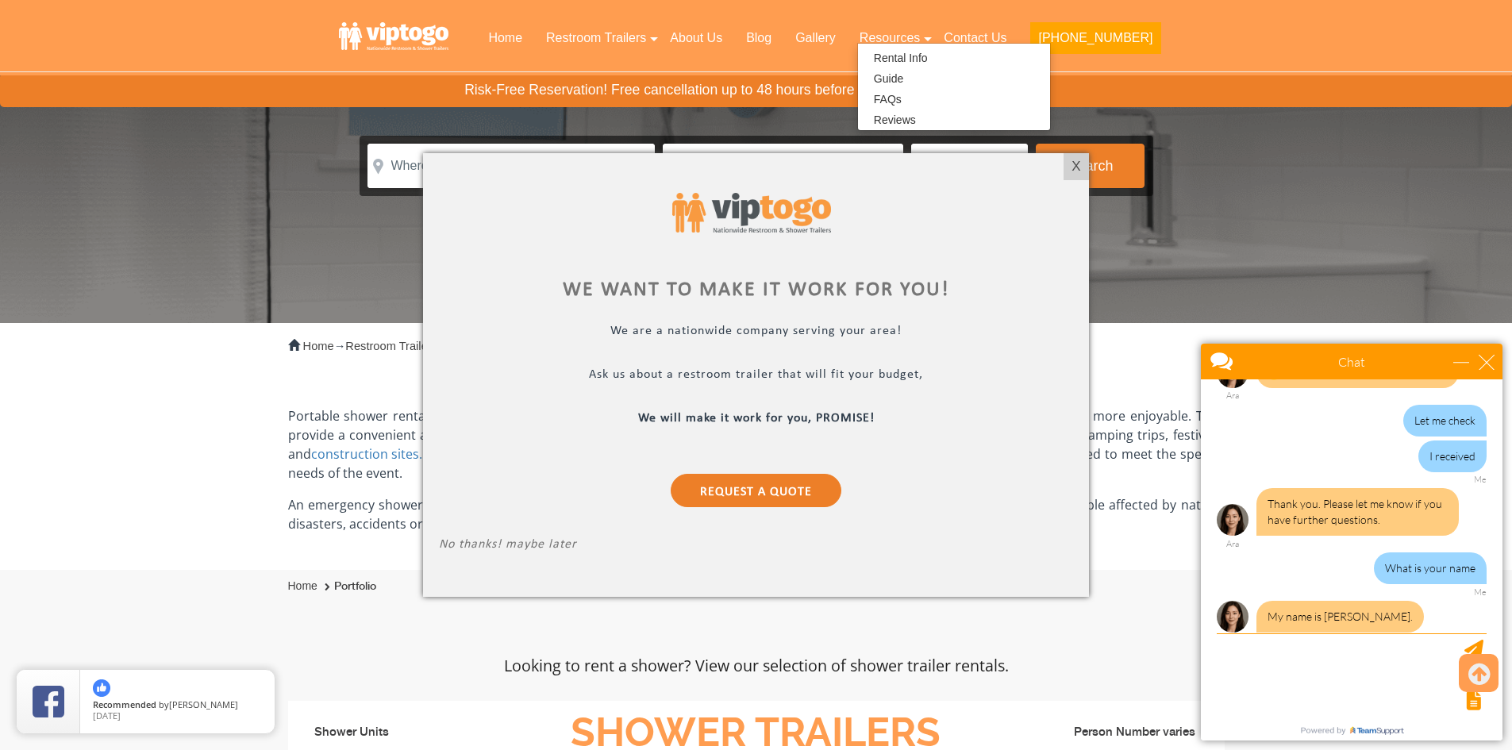
scroll to position [2340, 0]
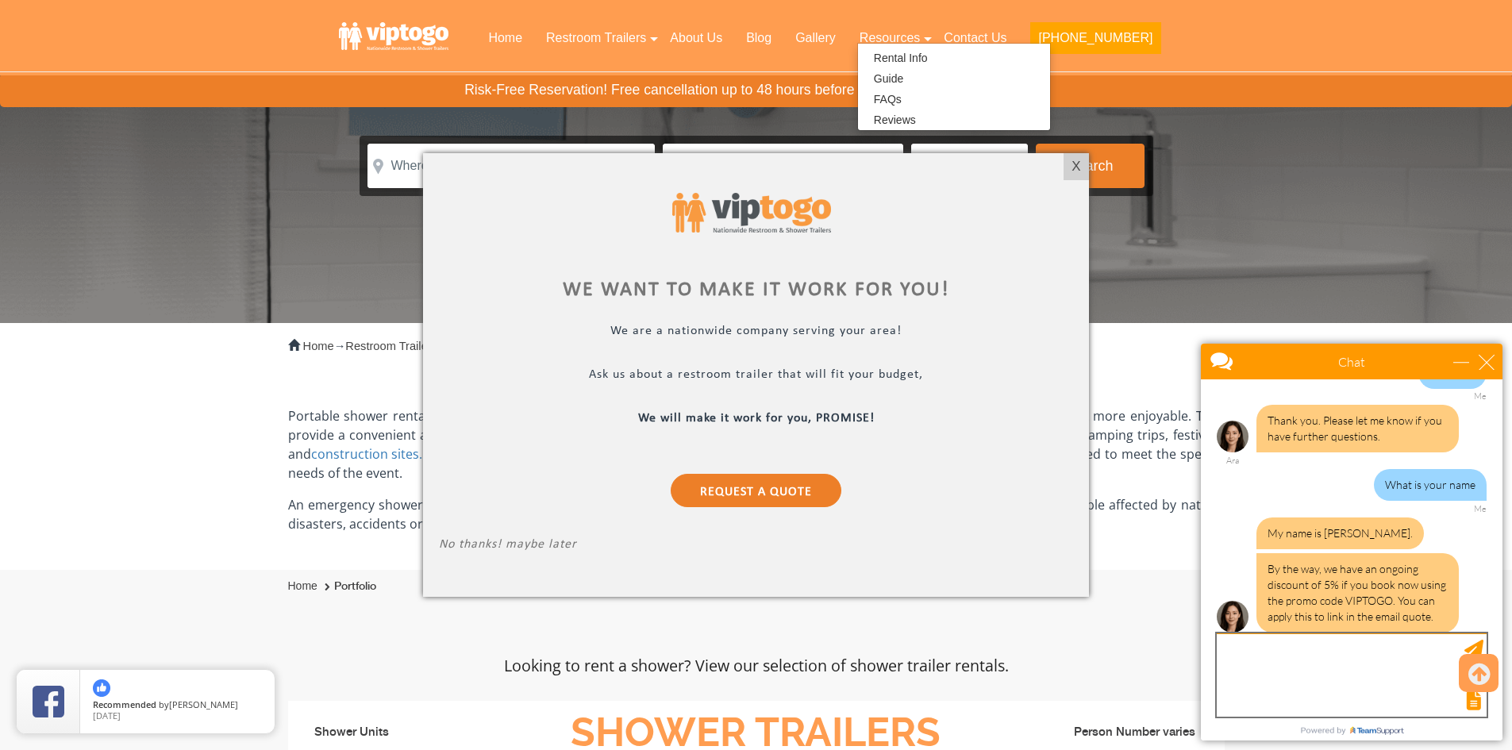
click at [1247, 646] on textarea "type your message" at bounding box center [1352, 674] width 270 height 83
type textarea "Oh my goodness it is a lot of money"
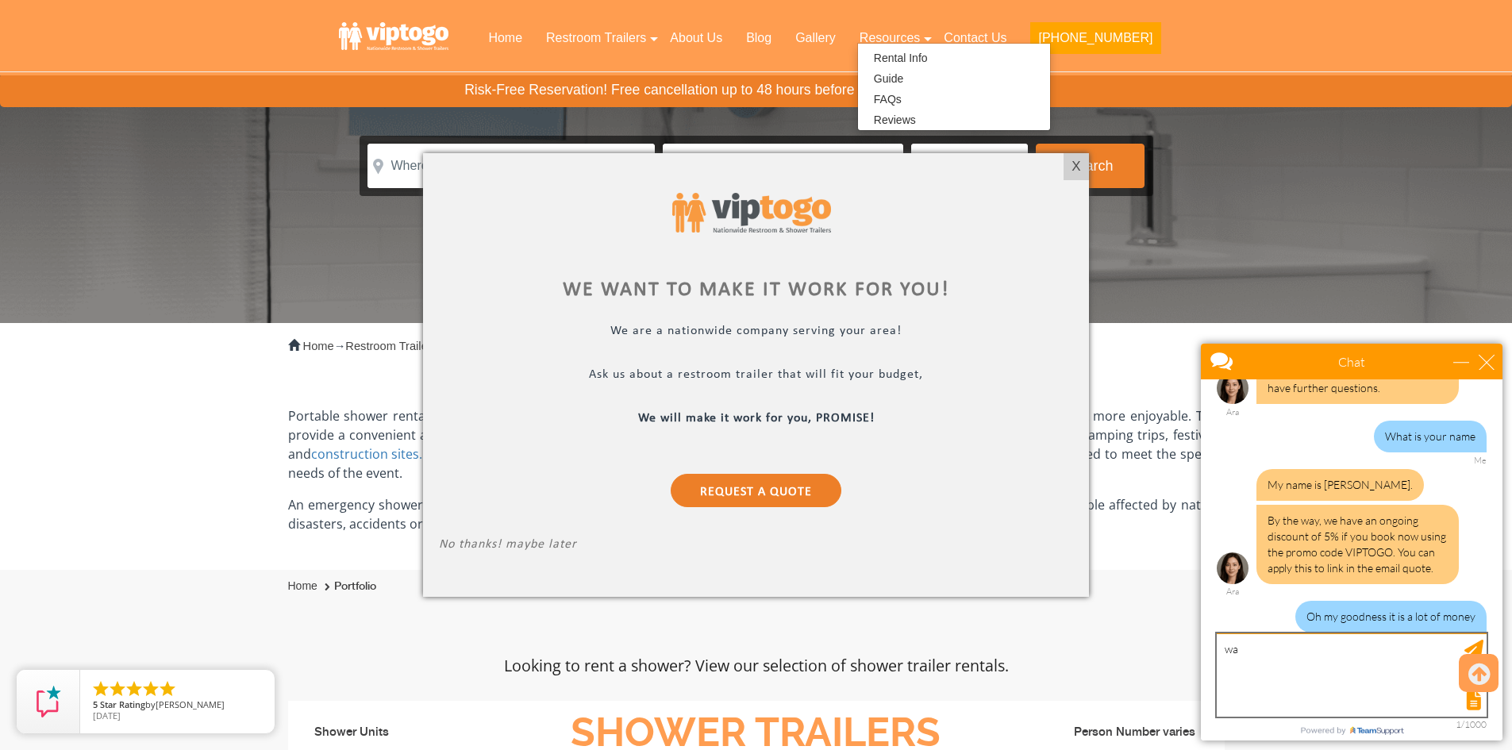
type textarea "w"
type textarea "Since this is a [DEMOGRAPHIC_DATA] can we tax be wave?"
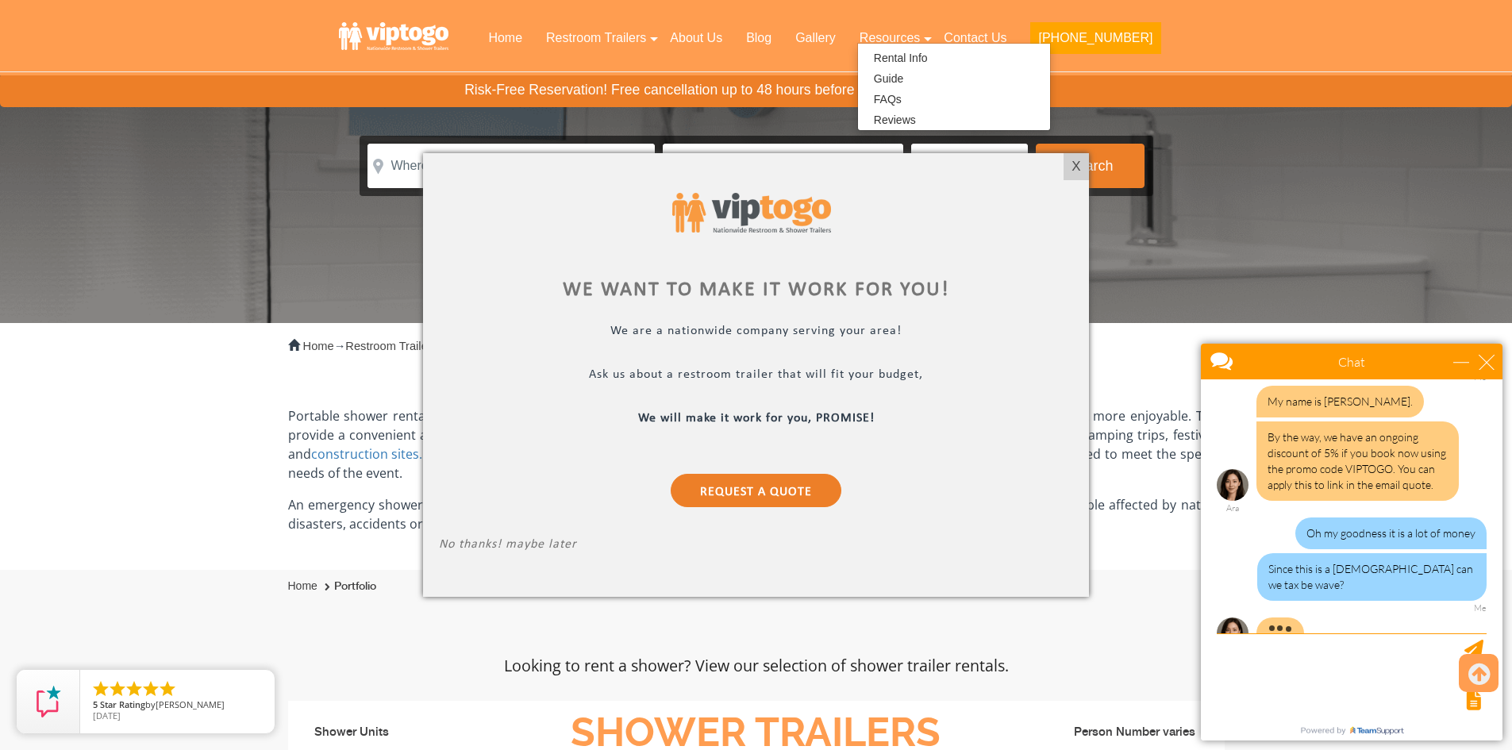
scroll to position [2424, 0]
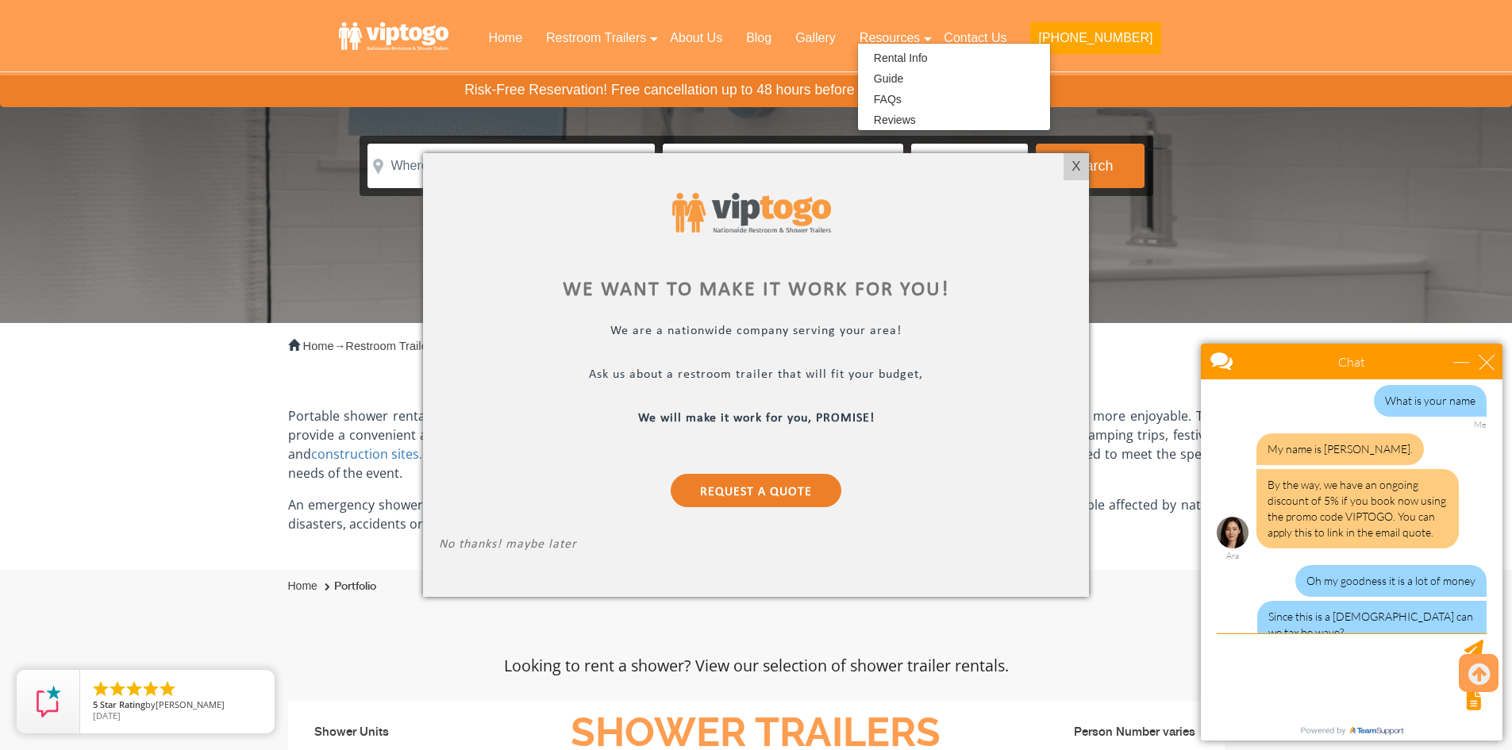
click at [1249, 578] on div "Oh my goodness it is a lot of money Since this is a [DEMOGRAPHIC_DATA] can we t…" at bounding box center [1352, 613] width 270 height 96
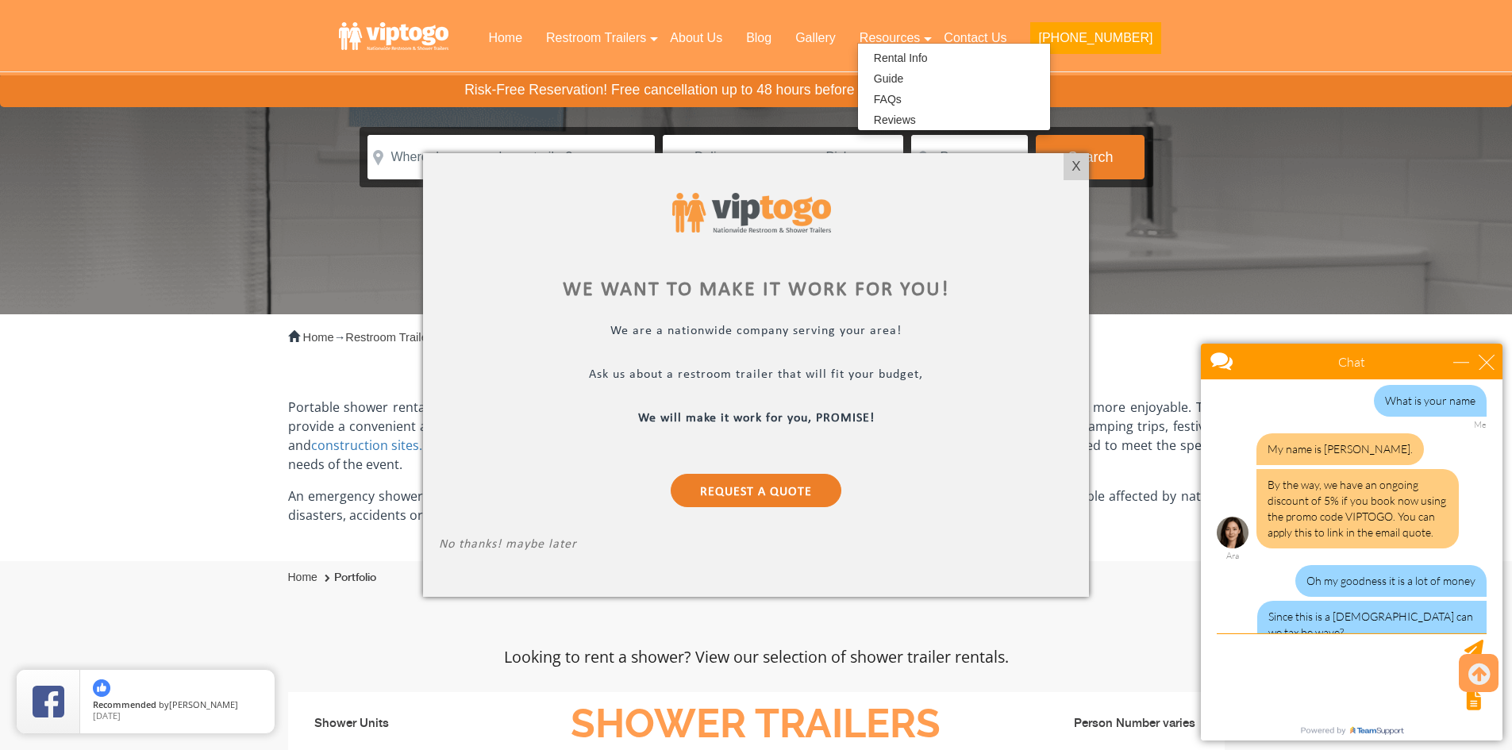
scroll to position [159, 0]
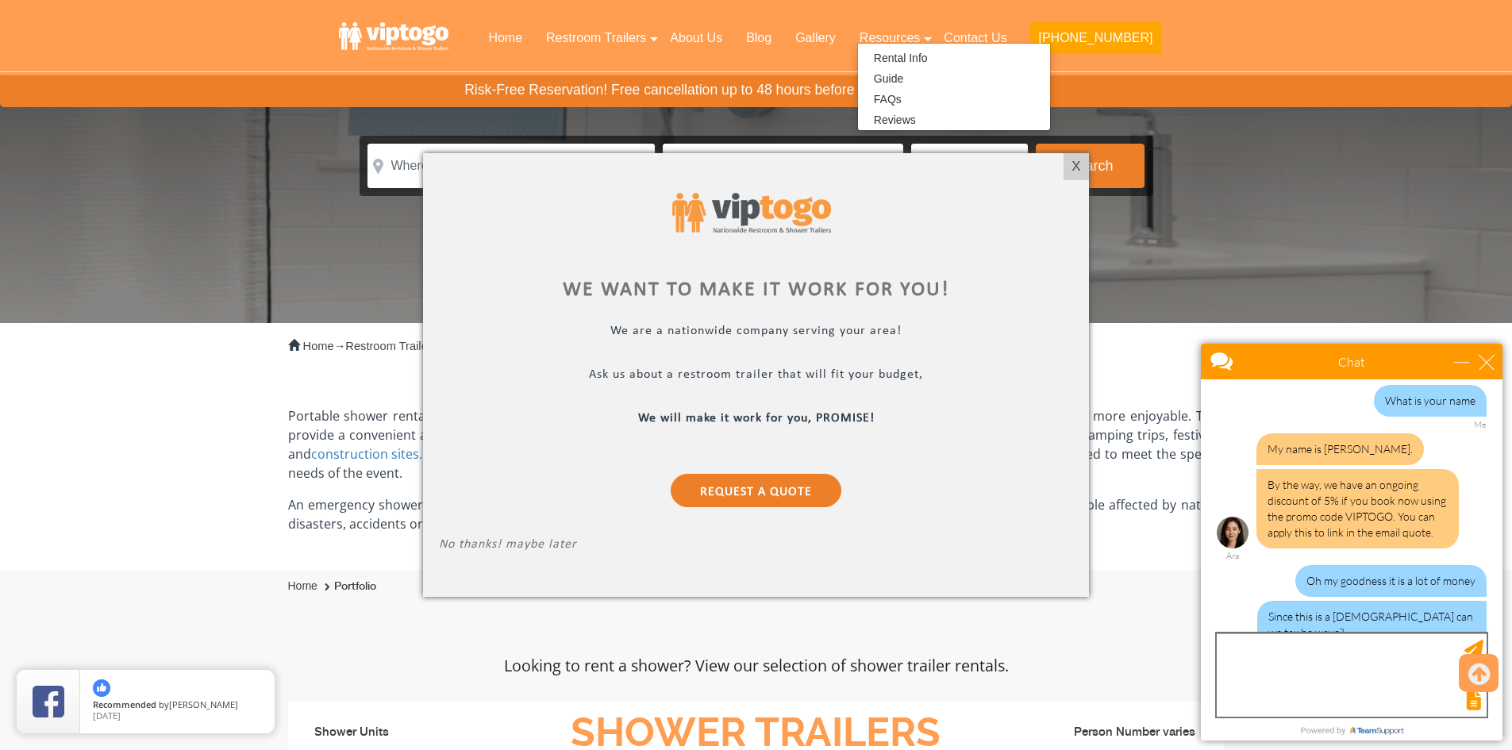
click at [1314, 683] on textarea "type your message" at bounding box center [1352, 674] width 270 height 83
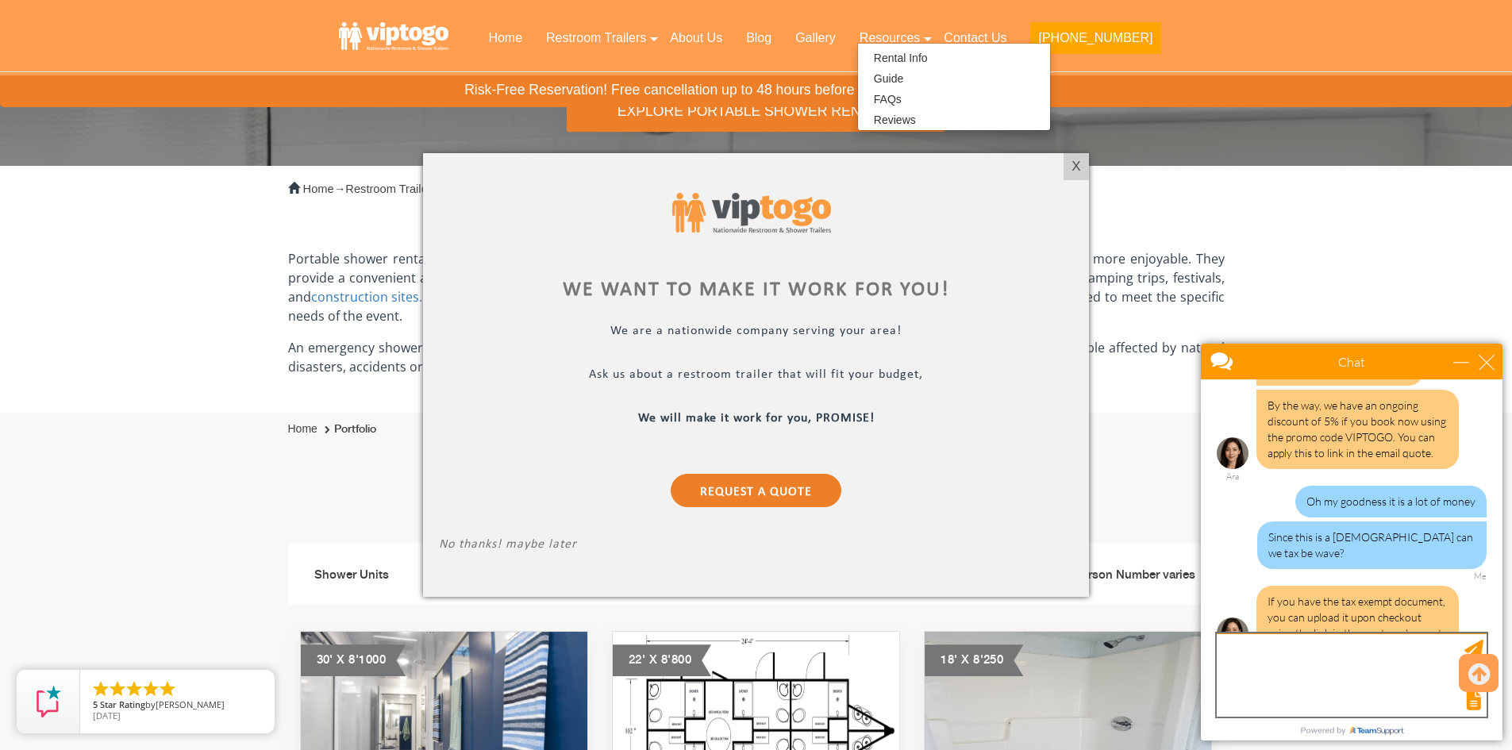
scroll to position [317, 0]
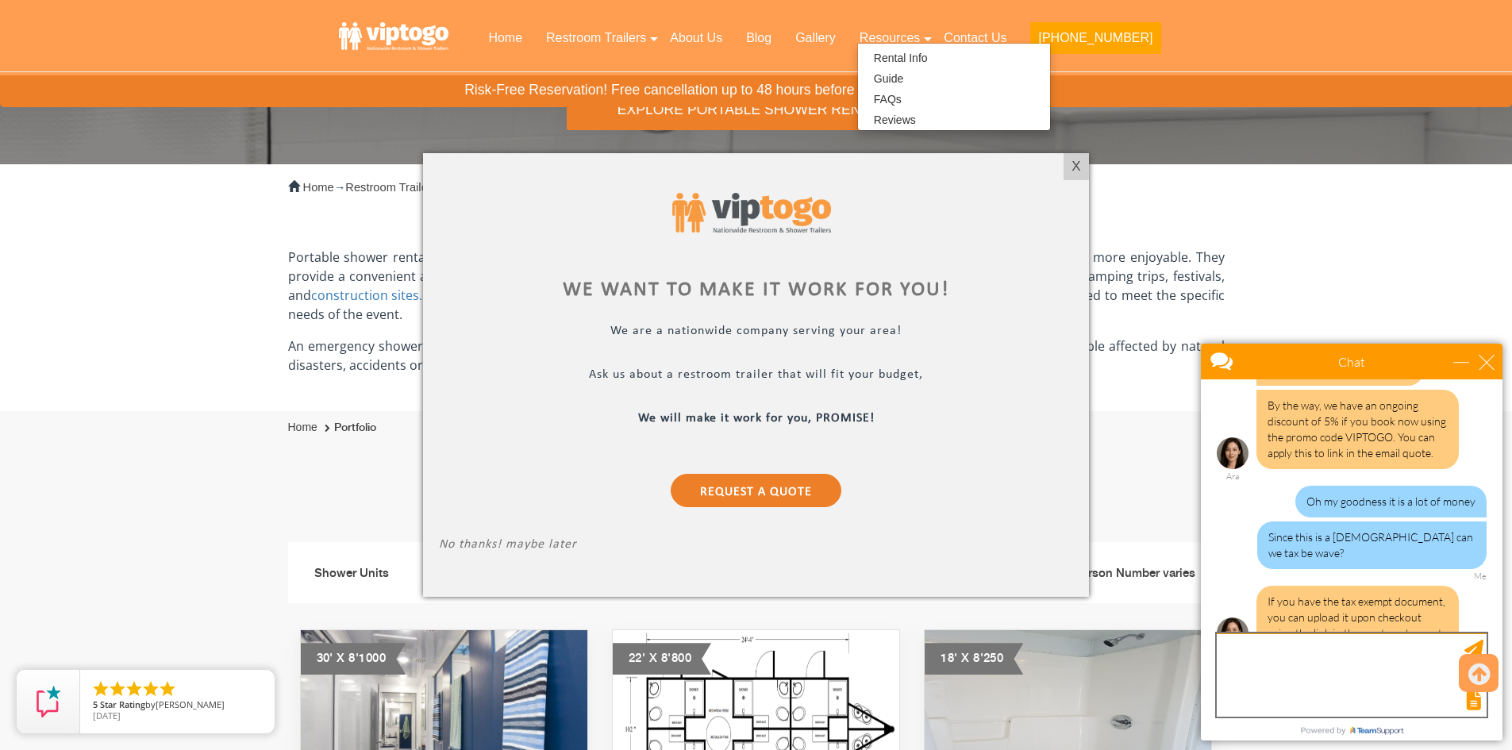
click at [1304, 666] on textarea "type your message" at bounding box center [1352, 674] width 270 height 83
type textarea "Sound like a plant. Ok"
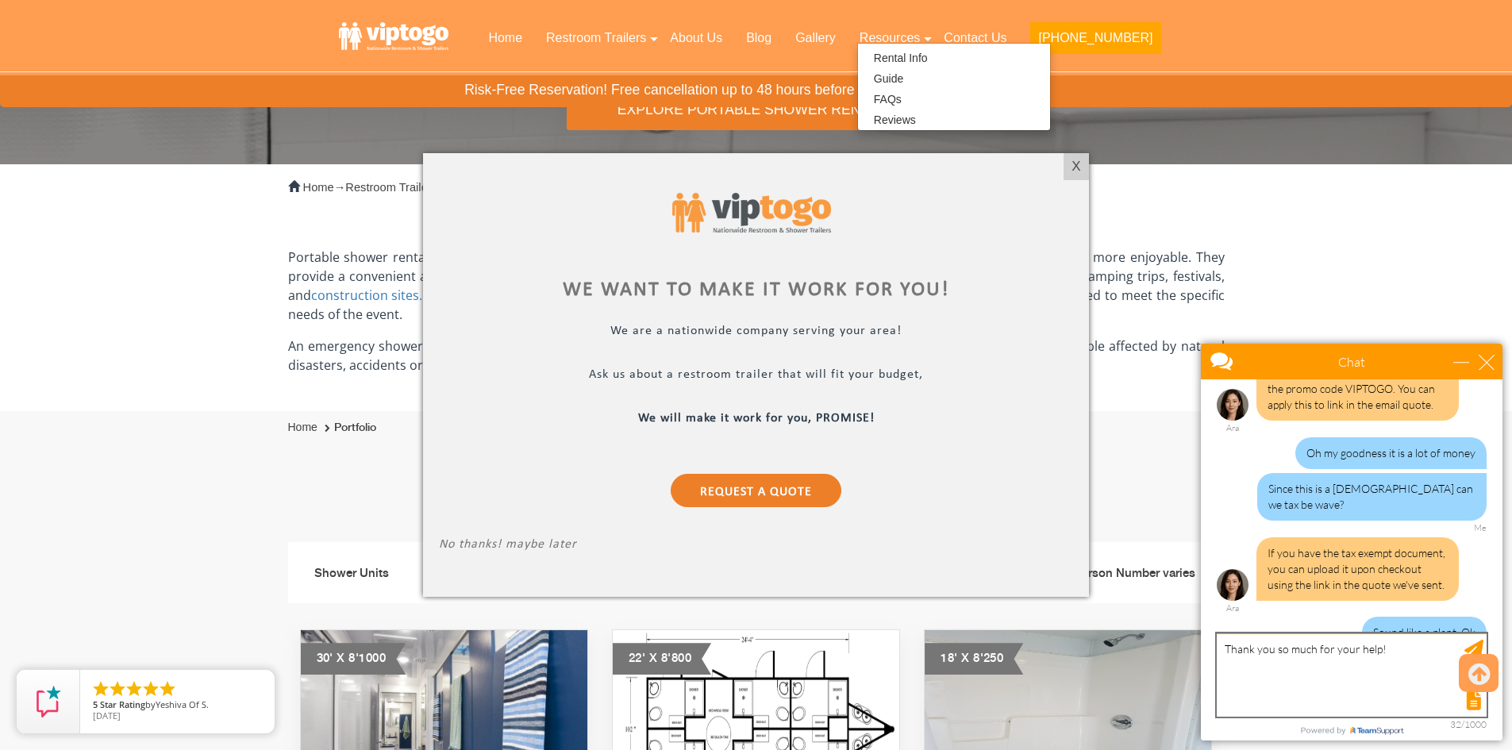
type textarea "Thank you so much for your help!"
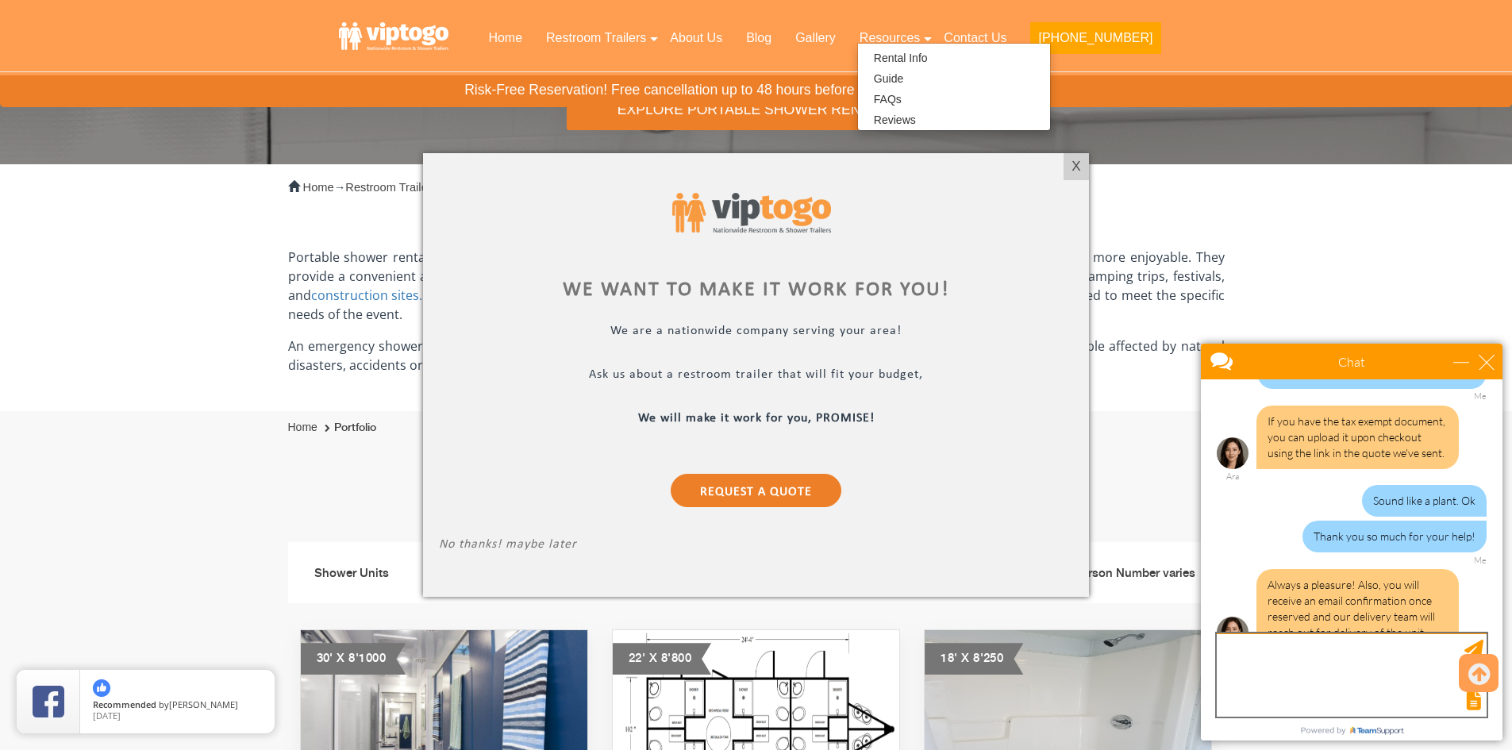
scroll to position [2732, 0]
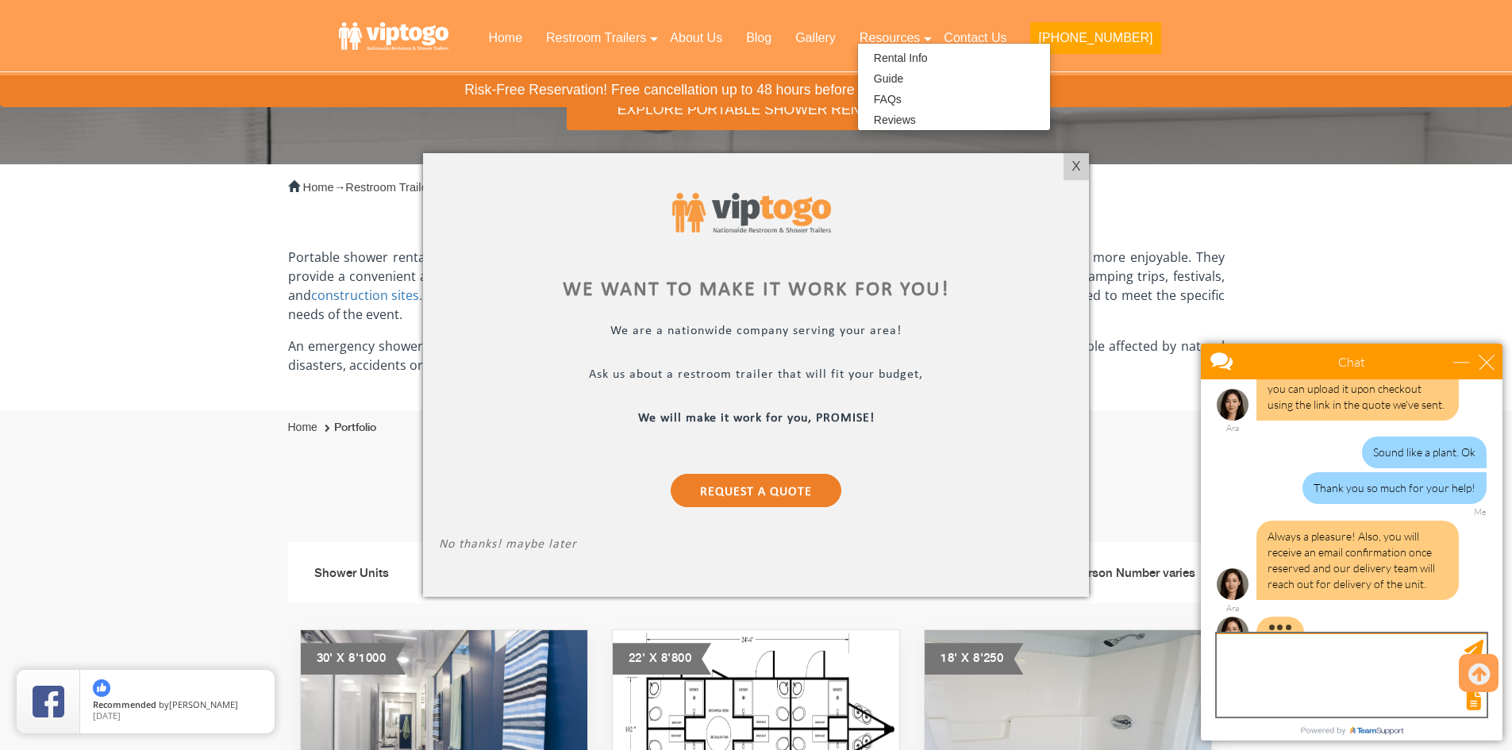
click at [1276, 664] on textarea "type your message" at bounding box center [1352, 674] width 270 height 83
type textarea "Got it"
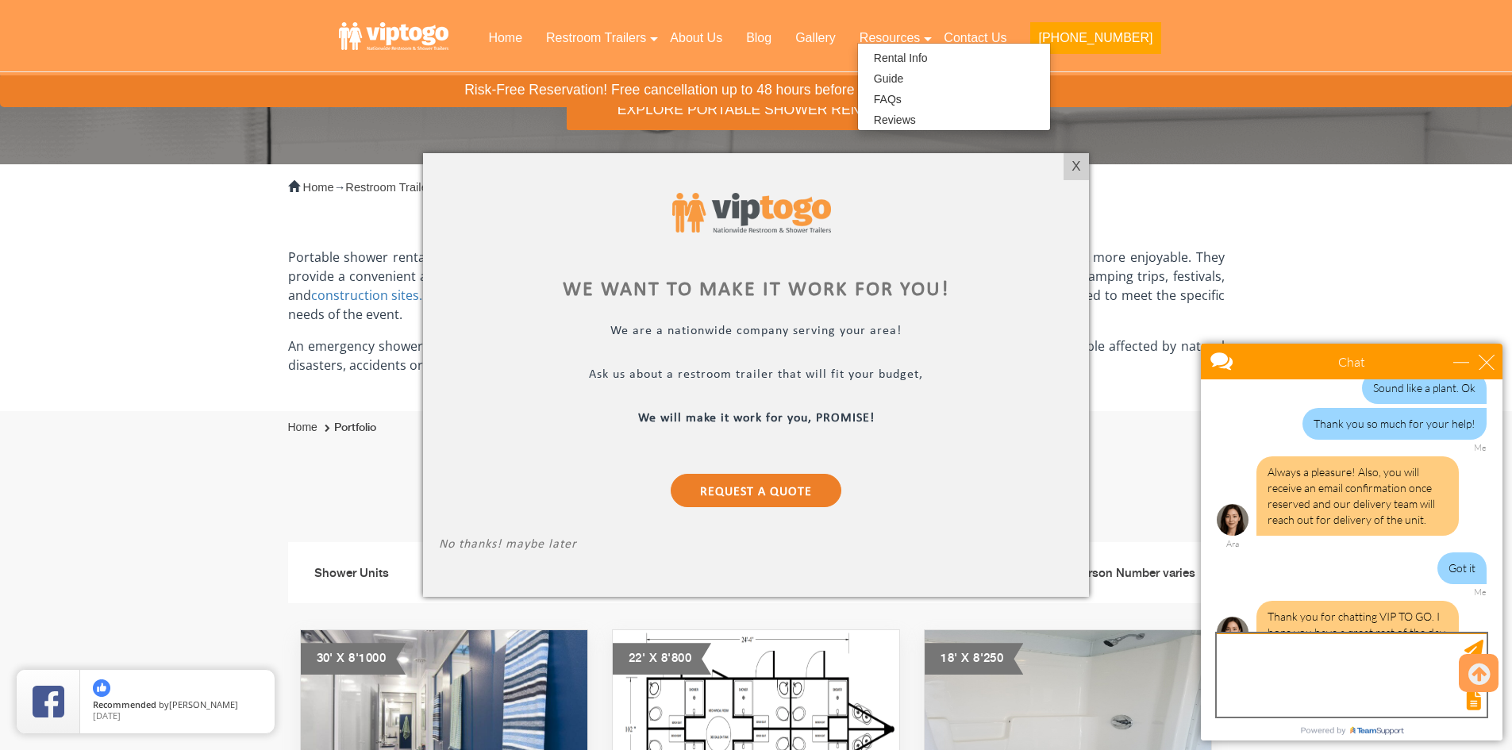
click at [1259, 660] on textarea "type your message" at bounding box center [1352, 674] width 270 height 83
drag, startPoint x: 1266, startPoint y: 651, endPoint x: 1263, endPoint y: 691, distance: 40.6
click at [1263, 691] on div at bounding box center [1350, 699] width 273 height 22
click at [1268, 650] on textarea "Like wase!!" at bounding box center [1352, 674] width 270 height 83
click at [1276, 652] on textarea "Like was!!" at bounding box center [1352, 674] width 270 height 83
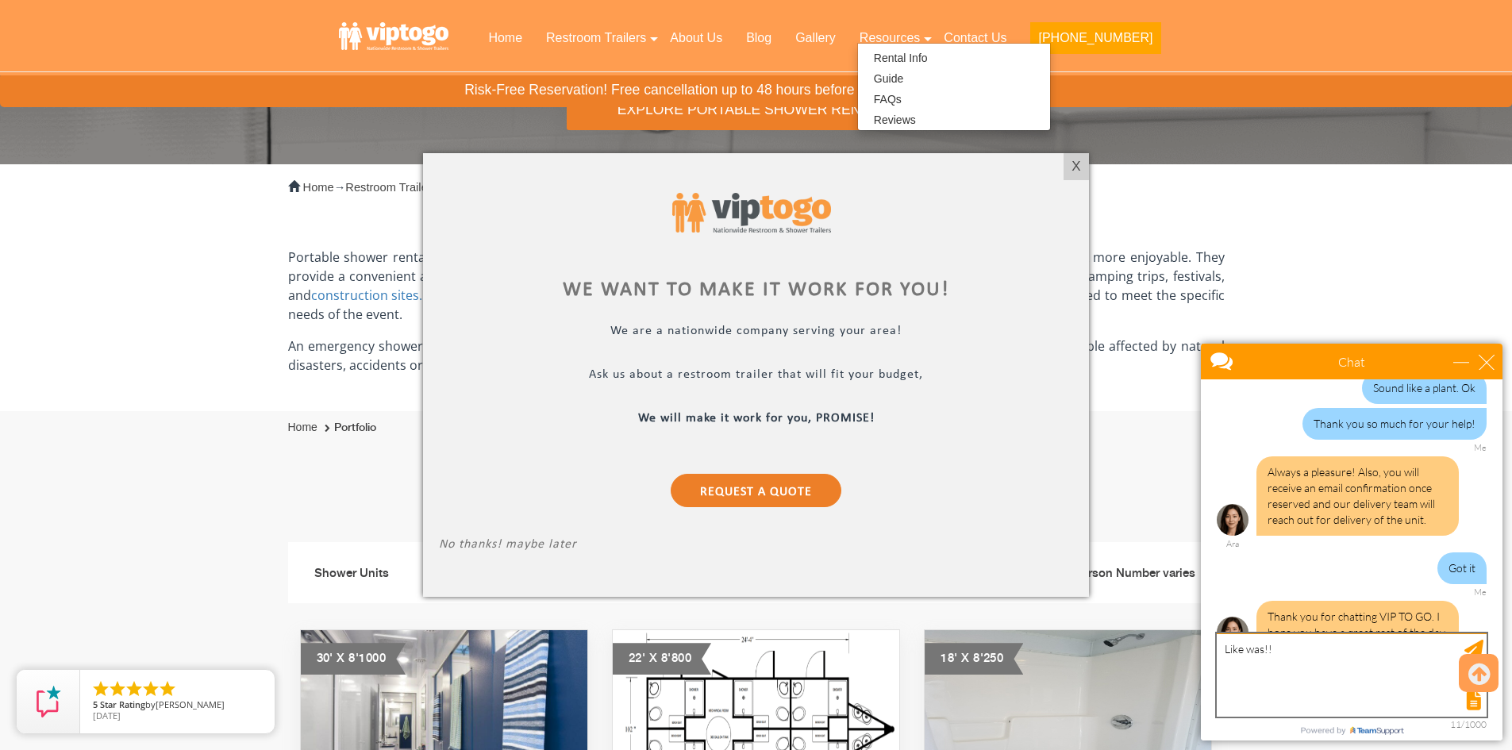
click at [1280, 651] on textarea "Like was!!" at bounding box center [1352, 674] width 270 height 83
type textarea "Like wise!"
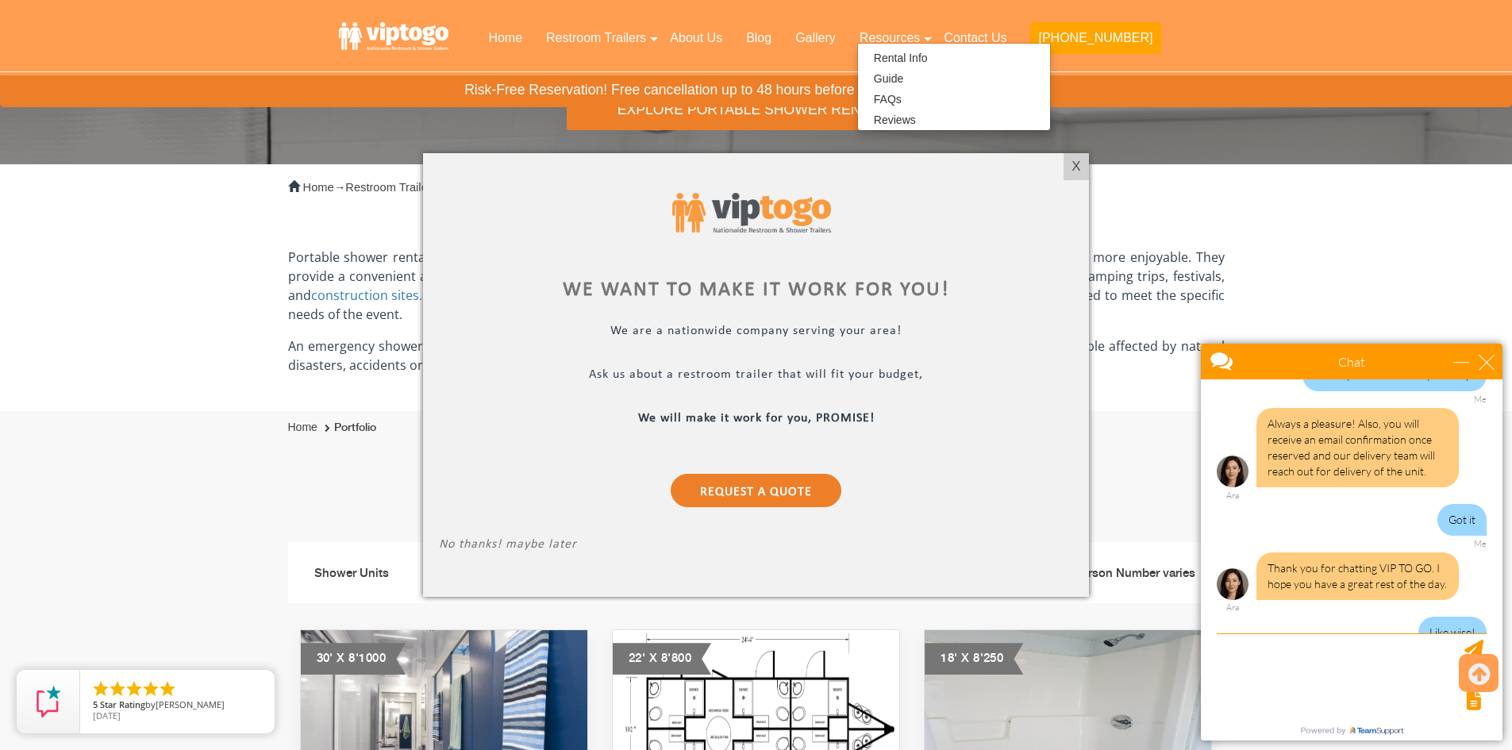
click at [1222, 185] on div at bounding box center [756, 375] width 1512 height 750
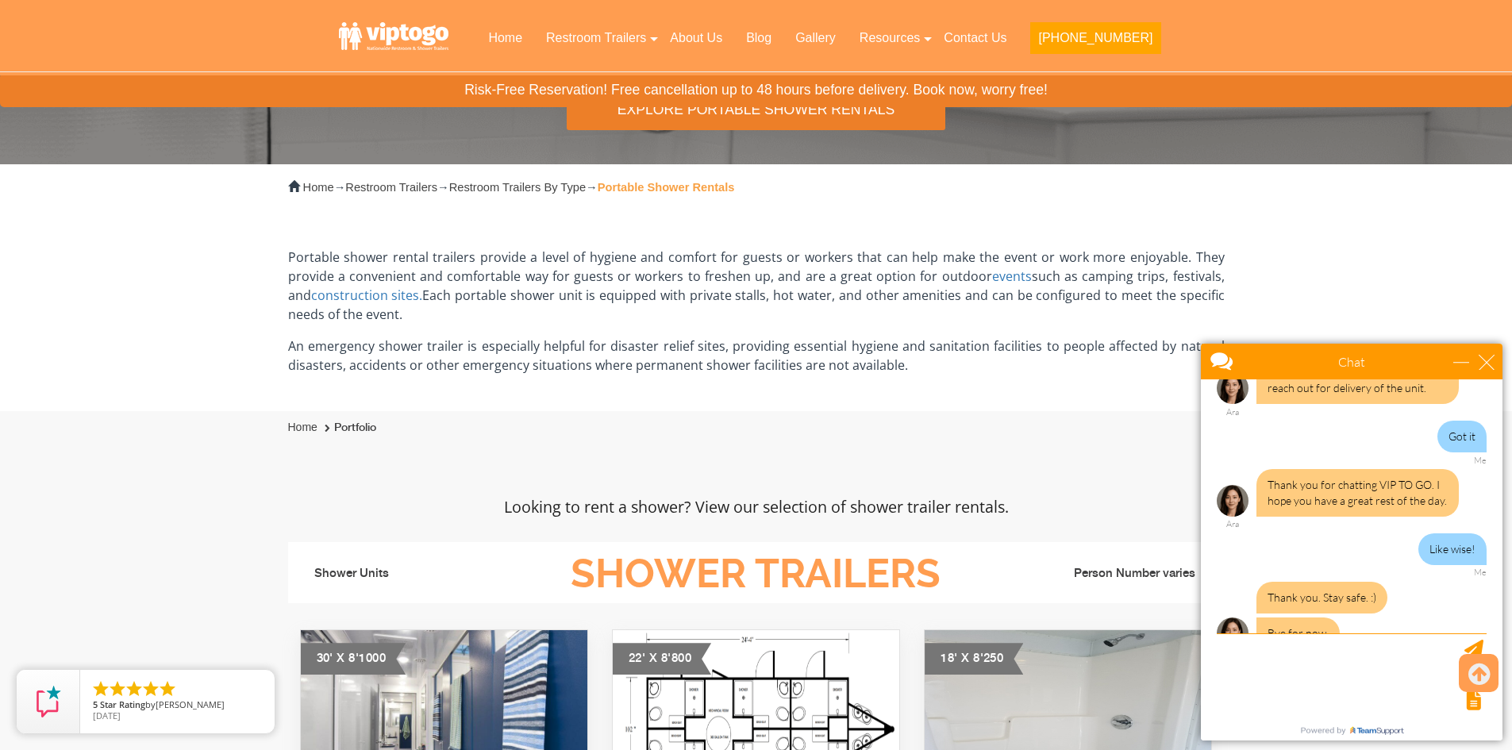
scroll to position [3067, 0]
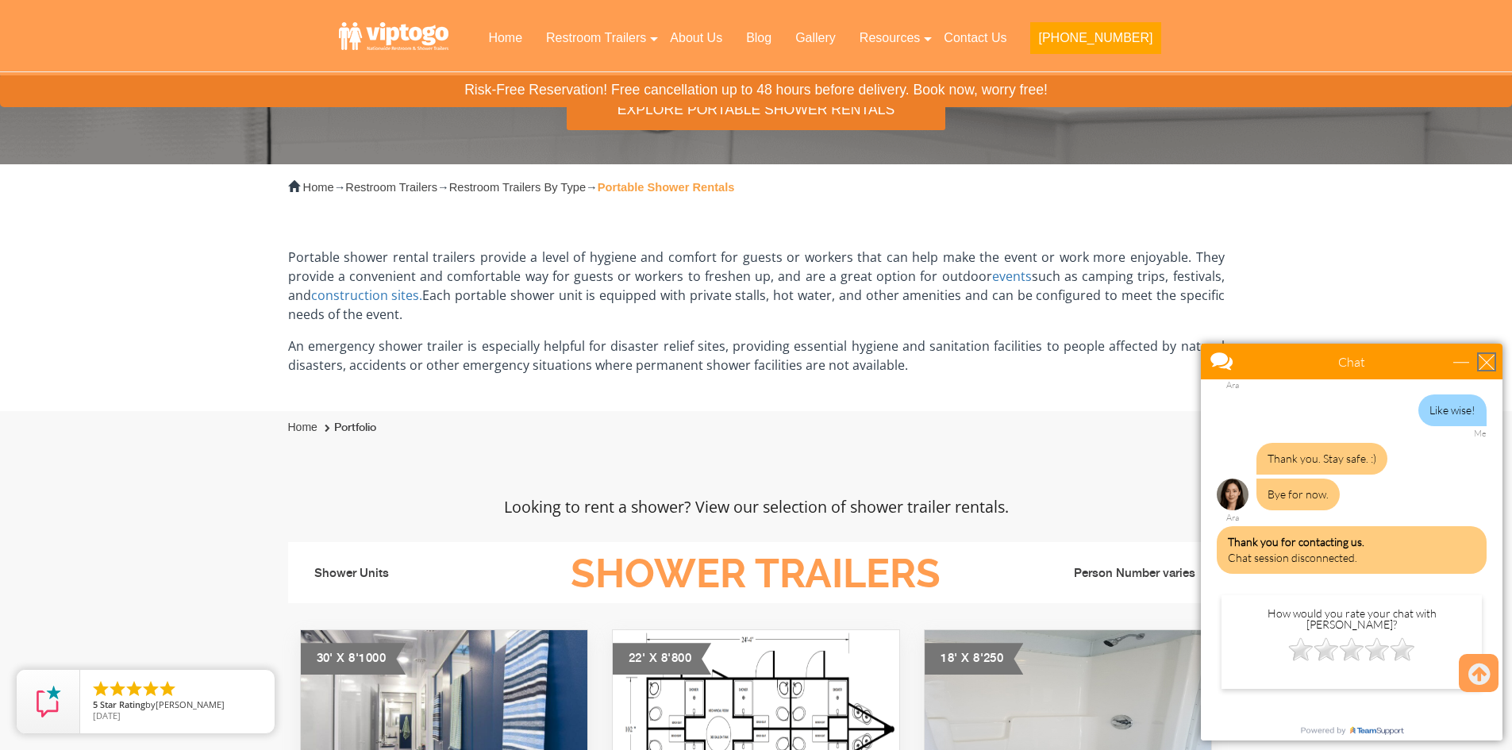
click at [1492, 357] on div "close" at bounding box center [1487, 362] width 16 height 16
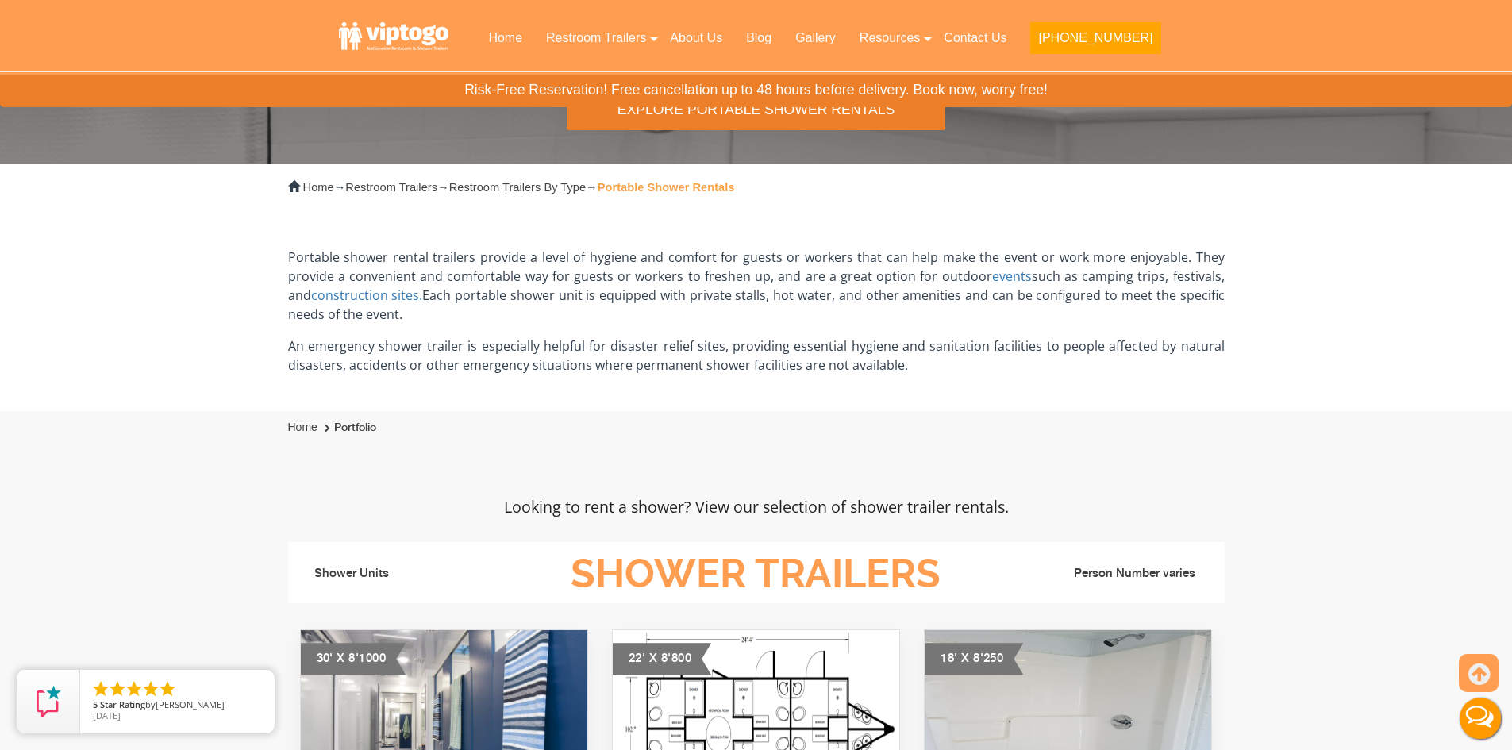
scroll to position [0, 0]
